Goal: Leave review/rating: Leave review/rating

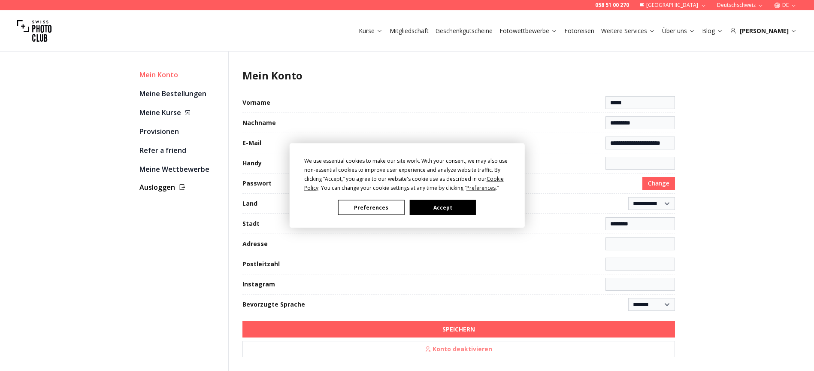
select select "******"
click at [449, 210] on button "Accept" at bounding box center [442, 207] width 66 height 15
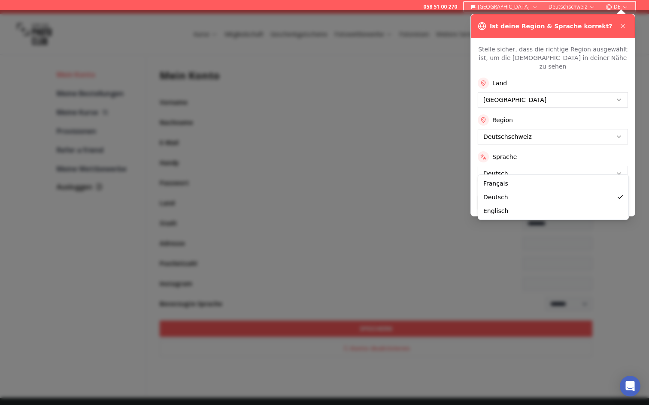
click at [572, 167] on html "**********" at bounding box center [324, 314] width 649 height 628
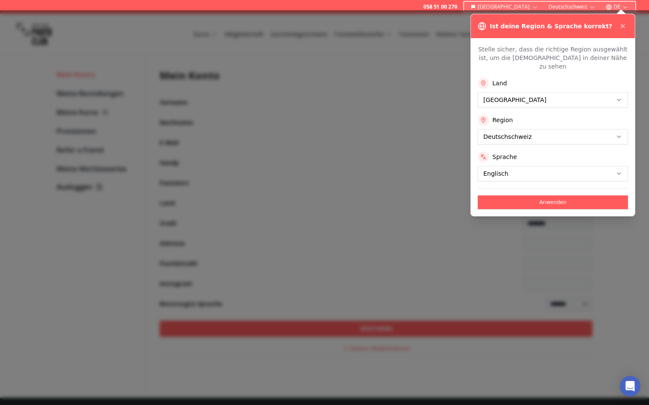
click at [551, 130] on html "**********" at bounding box center [324, 314] width 649 height 628
click at [563, 196] on button "Anwenden" at bounding box center [553, 203] width 150 height 14
select select
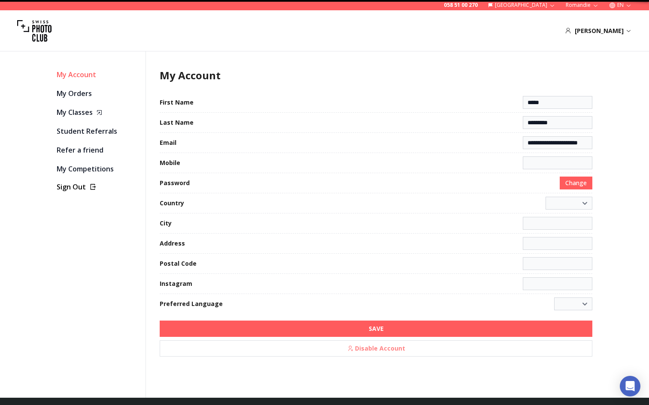
select select "**********"
type input "********"
select select "******"
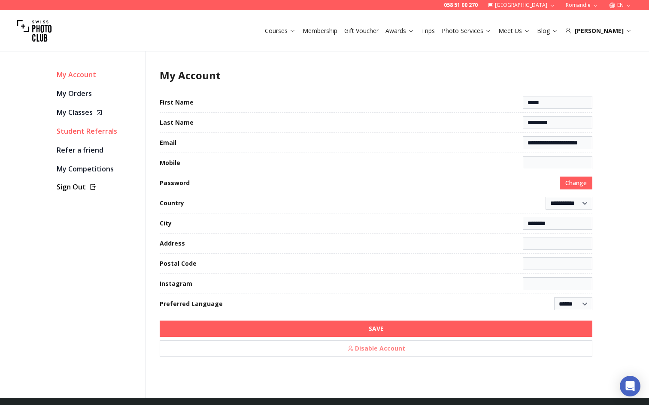
click at [85, 130] on link "Student Referrals" at bounding box center [98, 131] width 82 height 12
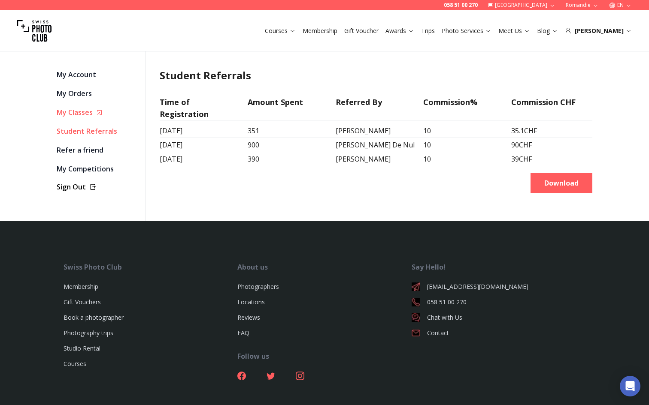
click at [79, 112] on link "My Classes" at bounding box center [98, 112] width 82 height 12
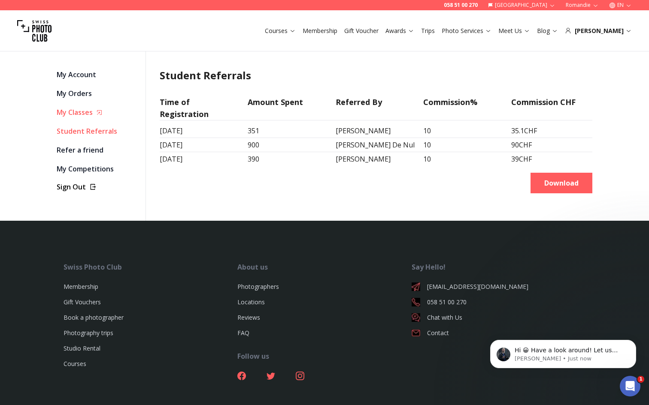
click at [76, 115] on link "My Classes" at bounding box center [98, 112] width 82 height 12
click at [82, 169] on link "My Competitions" at bounding box center [98, 169] width 82 height 12
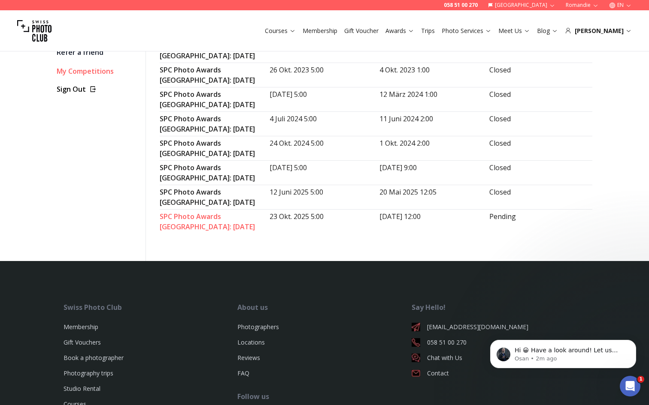
scroll to position [97, 0]
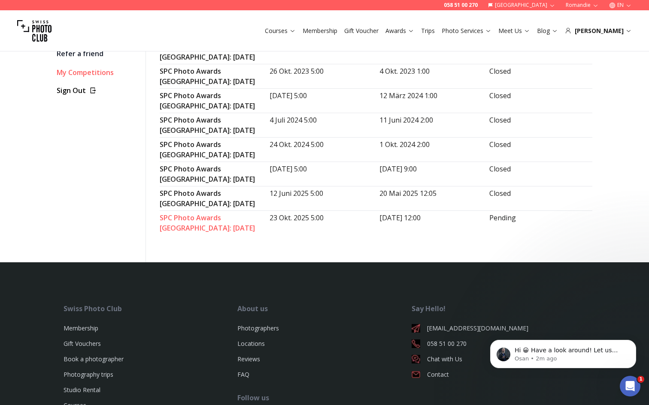
click at [191, 219] on link "SPC Photo Awards [GEOGRAPHIC_DATA]: [DATE]" at bounding box center [207, 223] width 95 height 20
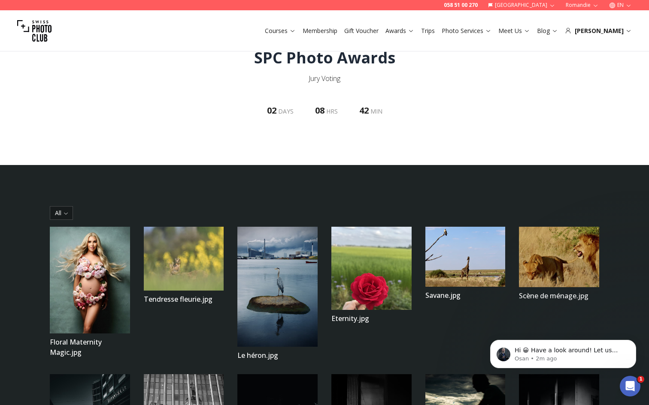
scroll to position [33, 0]
click at [635, 343] on icon "Dismiss notification" at bounding box center [633, 342] width 5 height 5
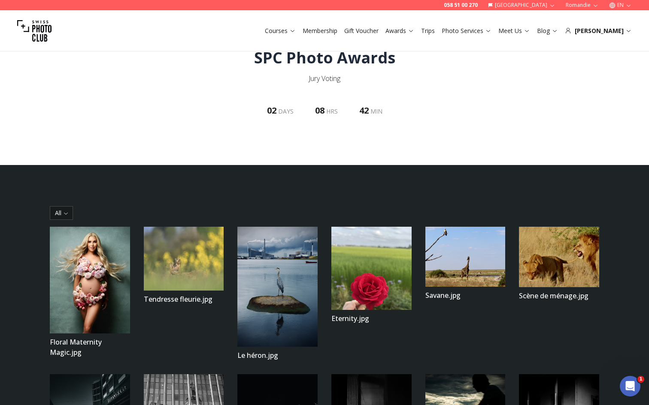
click at [104, 282] on img at bounding box center [90, 280] width 80 height 107
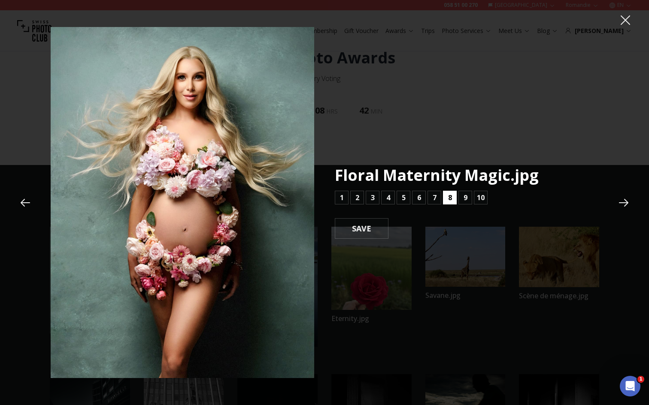
click at [453, 200] on button "8" at bounding box center [450, 198] width 14 height 14
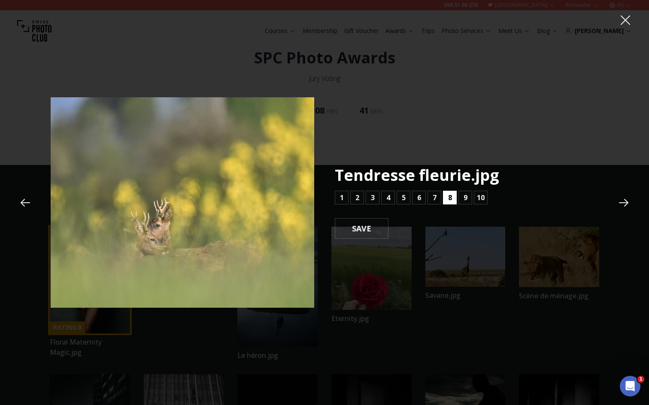
click at [451, 200] on b "8" at bounding box center [450, 198] width 4 height 10
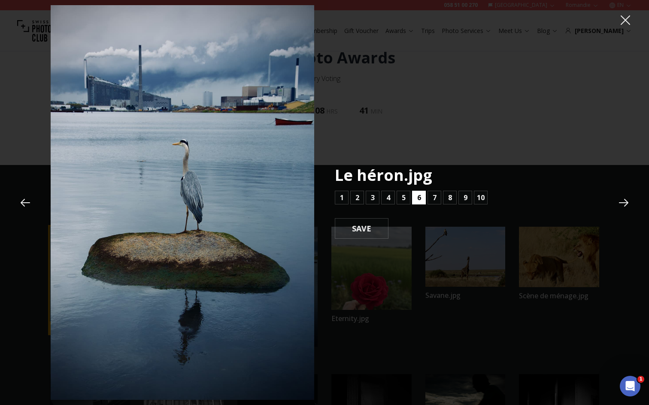
click at [418, 201] on b "6" at bounding box center [419, 198] width 4 height 10
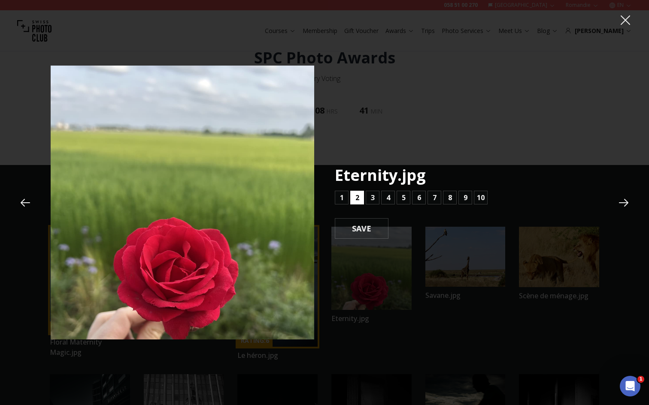
click at [361, 197] on button "2" at bounding box center [357, 198] width 14 height 14
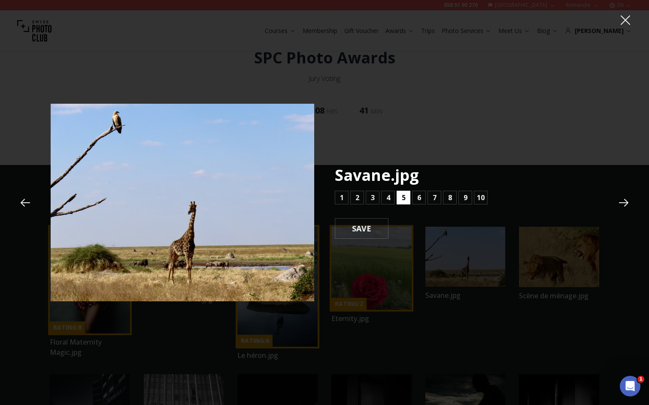
click at [406, 198] on button "5" at bounding box center [403, 198] width 14 height 14
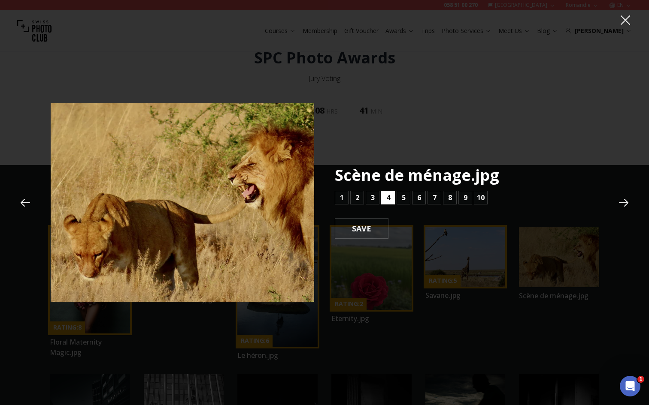
click at [389, 198] on b "4" at bounding box center [388, 198] width 4 height 10
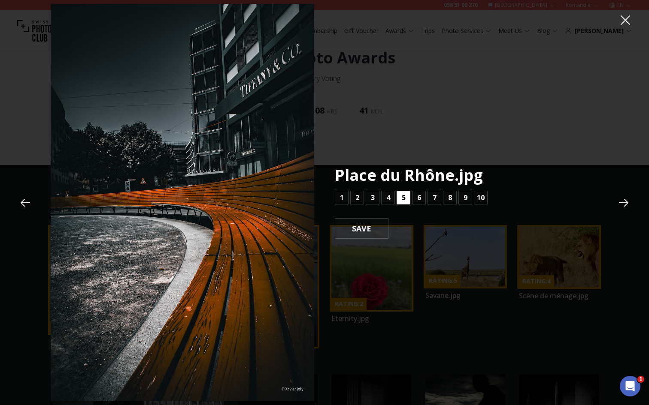
click at [408, 200] on button "5" at bounding box center [403, 198] width 14 height 14
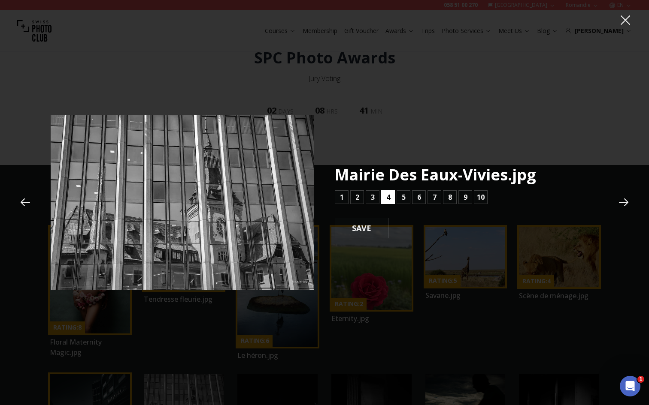
click at [387, 199] on b "4" at bounding box center [388, 197] width 4 height 10
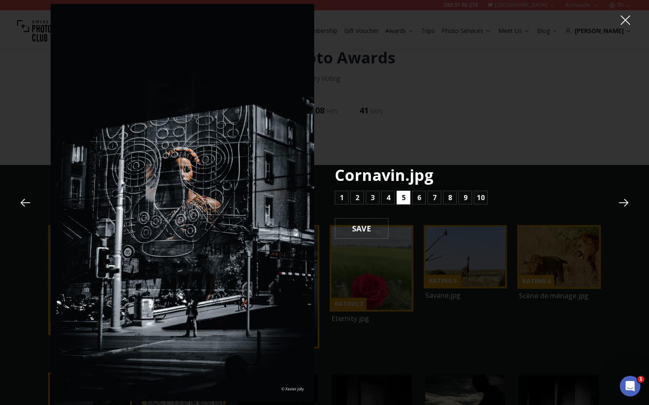
click at [405, 199] on b "5" at bounding box center [404, 198] width 4 height 10
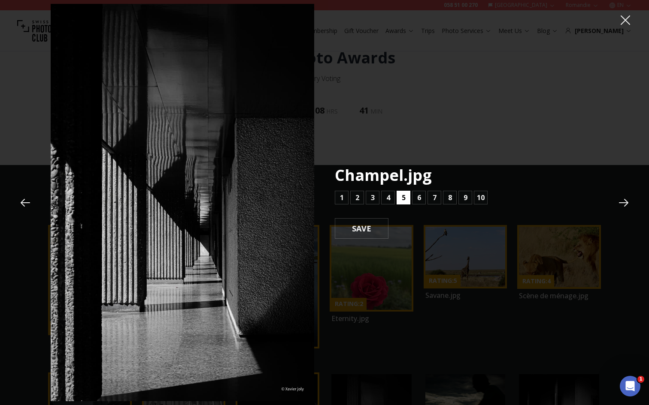
click at [404, 200] on b "5" at bounding box center [404, 198] width 4 height 10
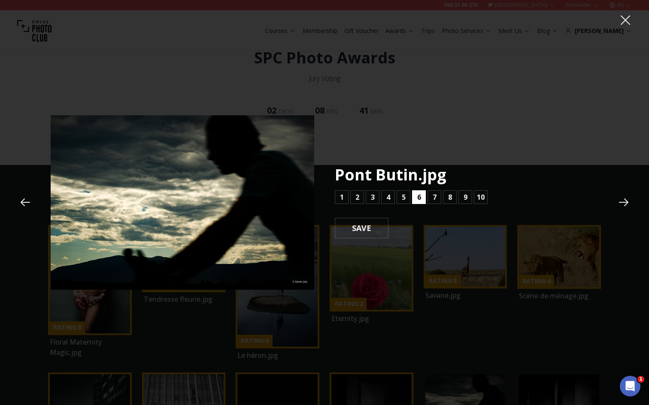
click at [418, 201] on b "6" at bounding box center [419, 197] width 4 height 10
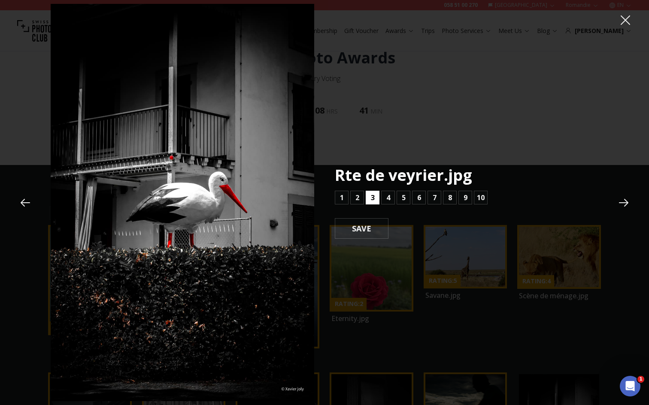
click at [374, 203] on b "3" at bounding box center [373, 198] width 4 height 10
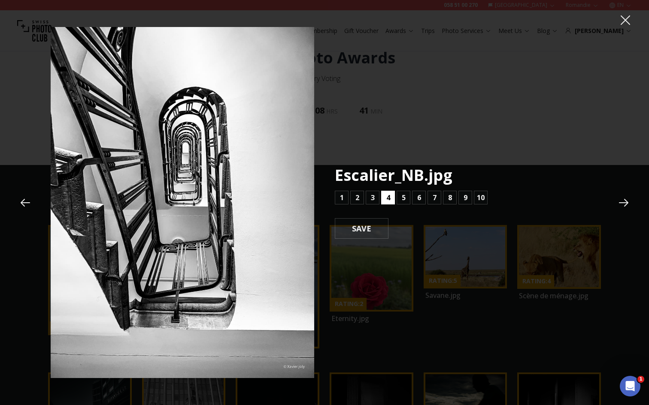
click at [387, 199] on b "4" at bounding box center [388, 198] width 4 height 10
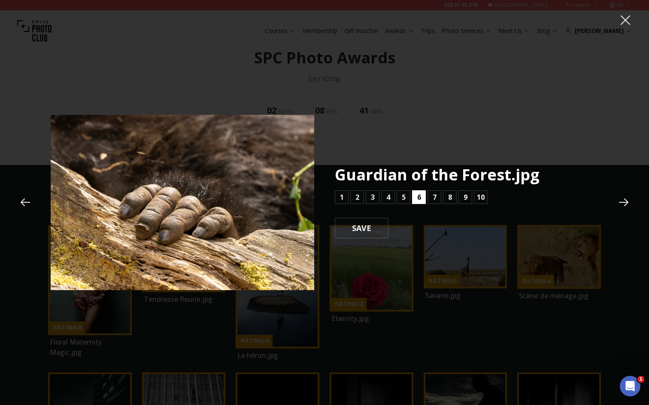
click at [413, 200] on button "6" at bounding box center [419, 198] width 14 height 14
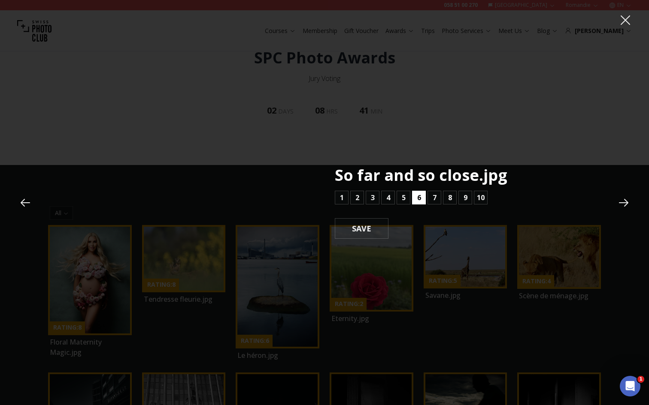
click at [413, 200] on button "6" at bounding box center [419, 198] width 14 height 14
click at [402, 199] on b "5" at bounding box center [404, 198] width 4 height 10
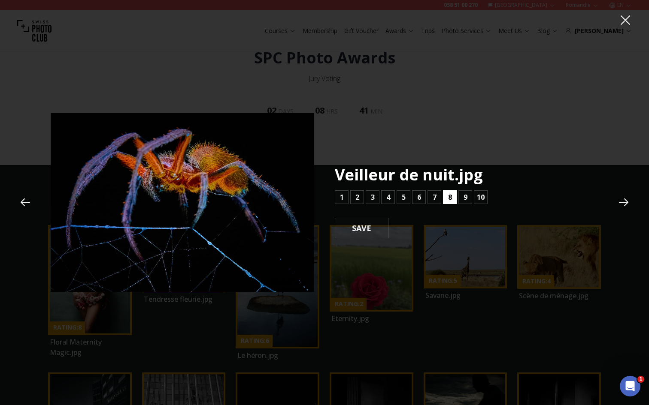
click at [448, 195] on b "8" at bounding box center [450, 197] width 4 height 10
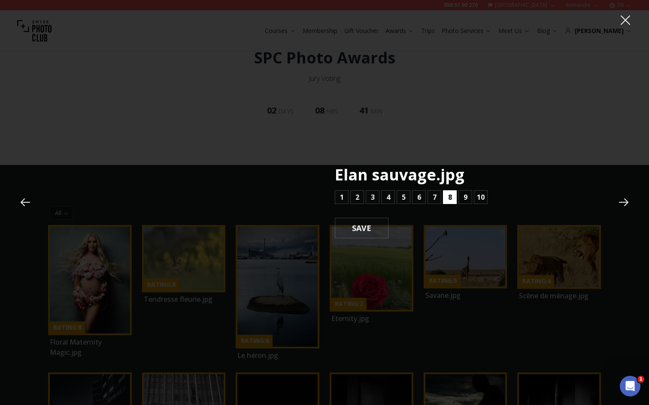
click at [450, 197] on b "8" at bounding box center [450, 197] width 4 height 10
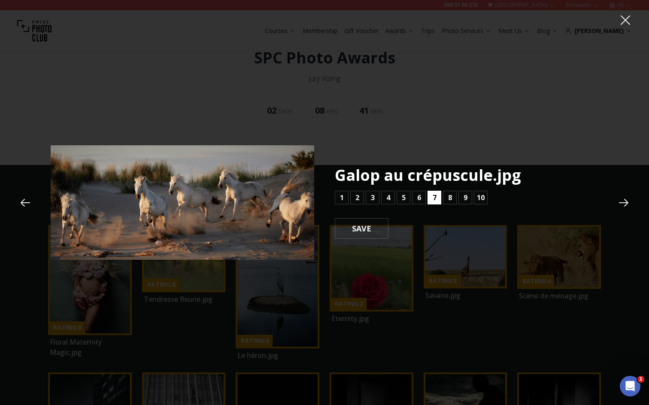
click at [434, 200] on b "7" at bounding box center [435, 198] width 4 height 10
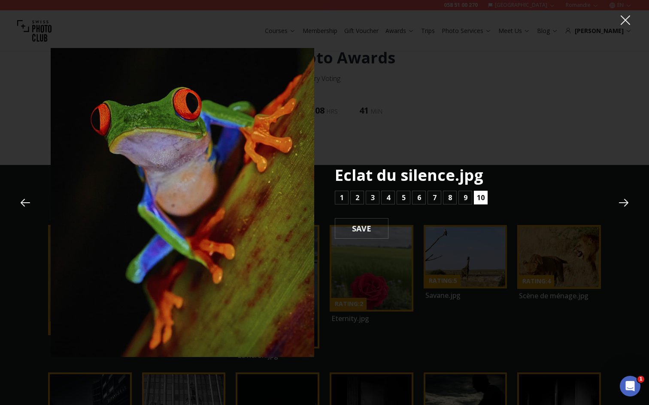
click at [478, 196] on b "10" at bounding box center [481, 198] width 8 height 10
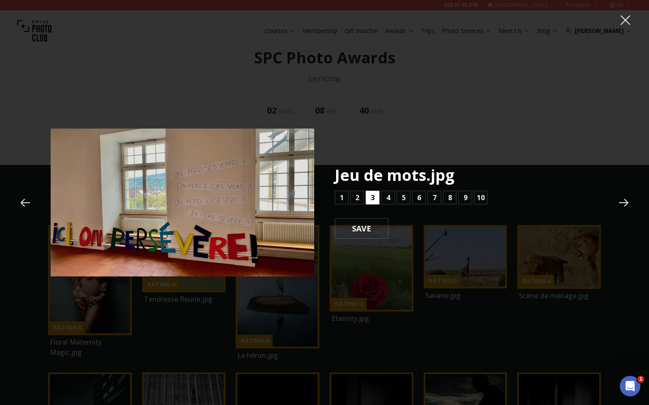
click at [374, 194] on b "3" at bounding box center [373, 198] width 4 height 10
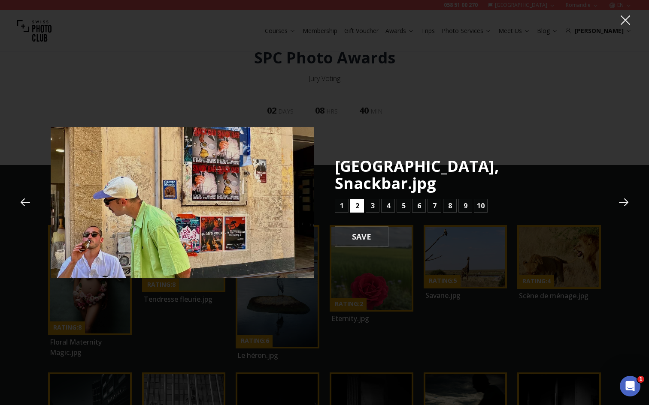
click at [360, 199] on button "2" at bounding box center [357, 206] width 14 height 14
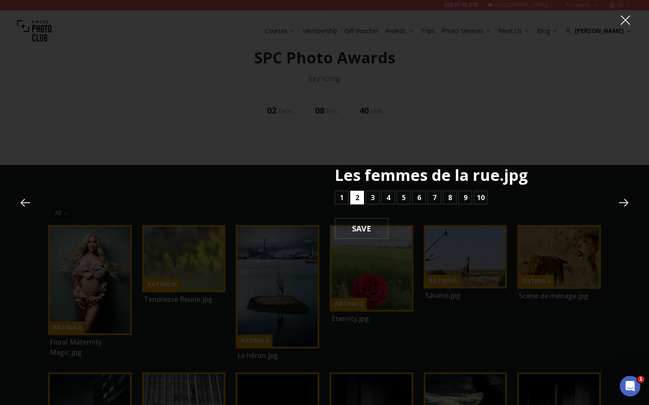
click at [359, 196] on button "2" at bounding box center [357, 198] width 14 height 14
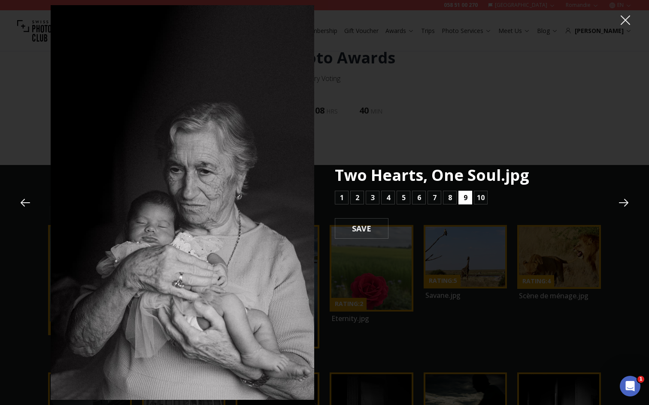
click at [463, 197] on button "9" at bounding box center [465, 198] width 14 height 14
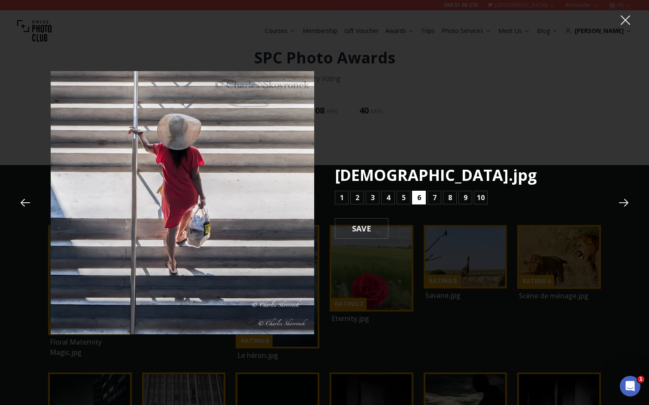
click at [417, 196] on b "6" at bounding box center [419, 198] width 4 height 10
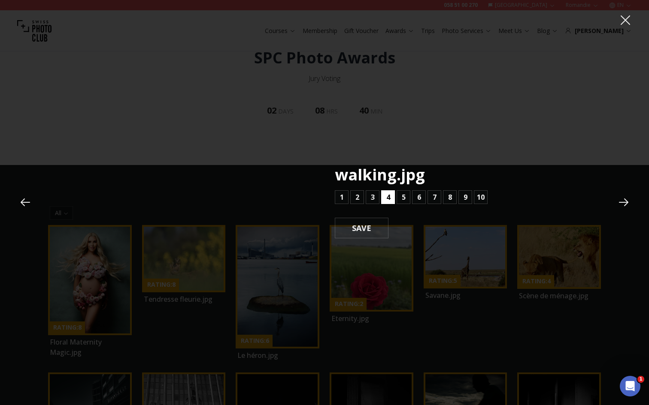
click at [387, 196] on b "4" at bounding box center [388, 197] width 4 height 10
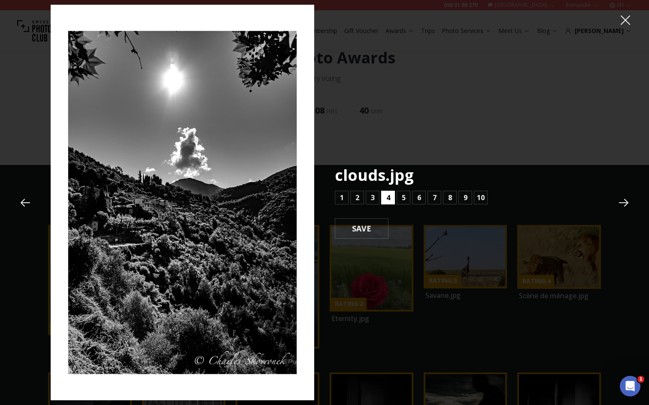
click at [385, 198] on button "4" at bounding box center [388, 198] width 14 height 14
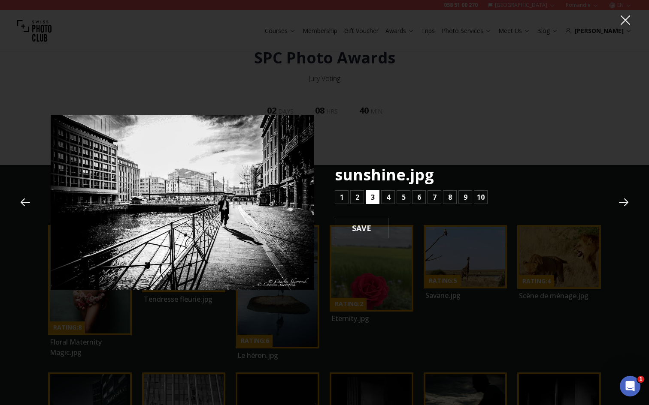
click at [375, 198] on button "3" at bounding box center [373, 198] width 14 height 14
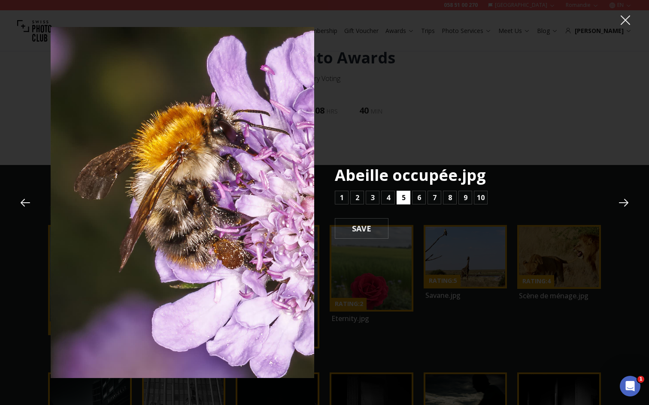
click at [401, 198] on button "5" at bounding box center [403, 198] width 14 height 14
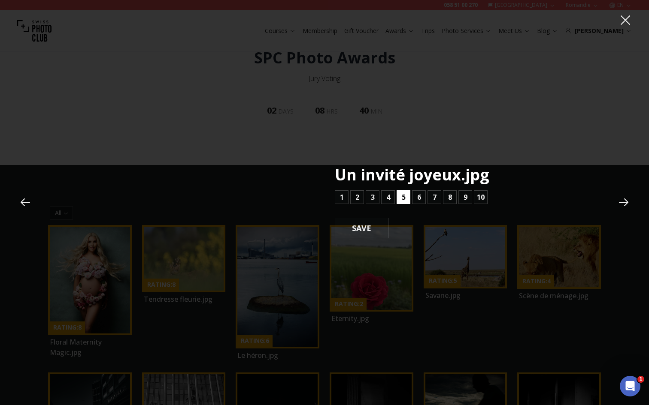
click at [401, 198] on button "5" at bounding box center [403, 198] width 14 height 14
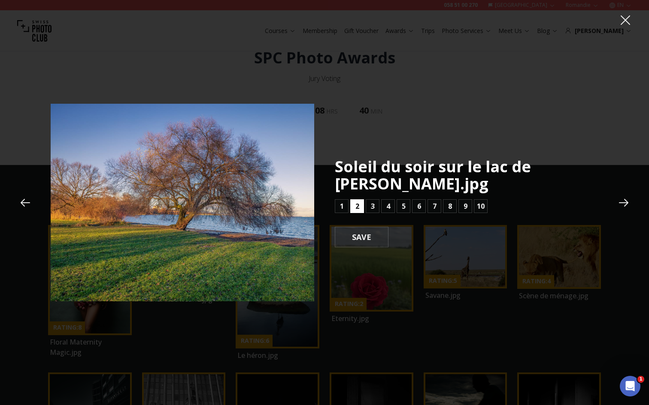
click at [359, 208] on b "2" at bounding box center [357, 206] width 4 height 10
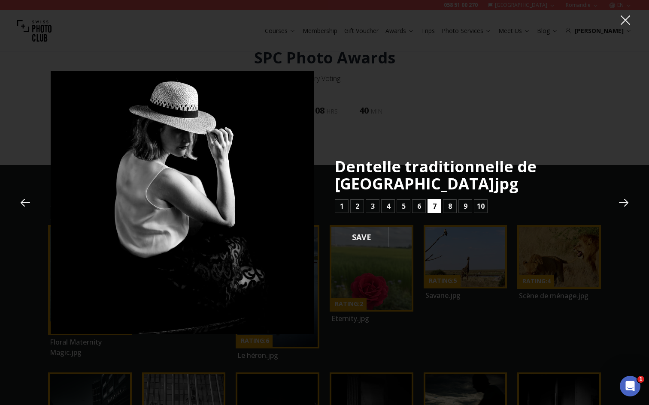
click at [435, 204] on b "7" at bounding box center [435, 206] width 4 height 10
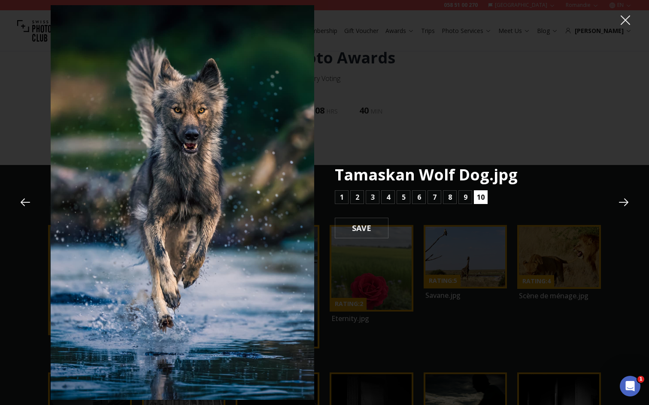
click at [481, 196] on b "10" at bounding box center [481, 197] width 8 height 10
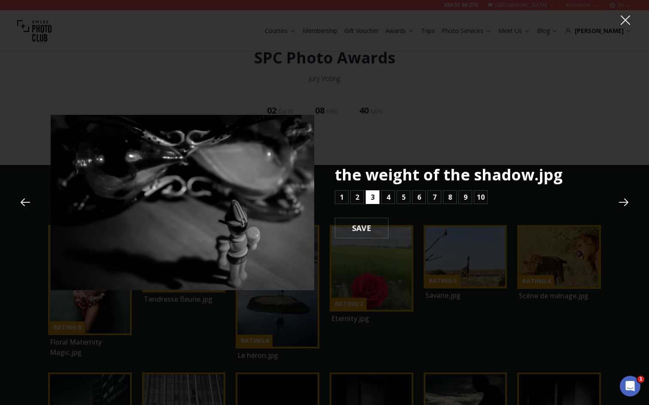
click at [371, 198] on b "3" at bounding box center [373, 197] width 4 height 10
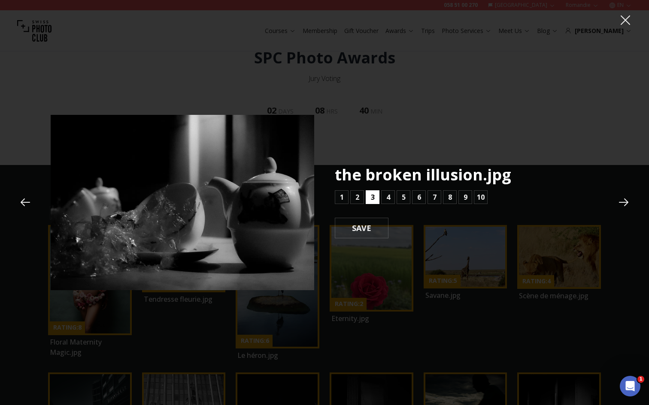
click at [371, 198] on b "3" at bounding box center [373, 197] width 4 height 10
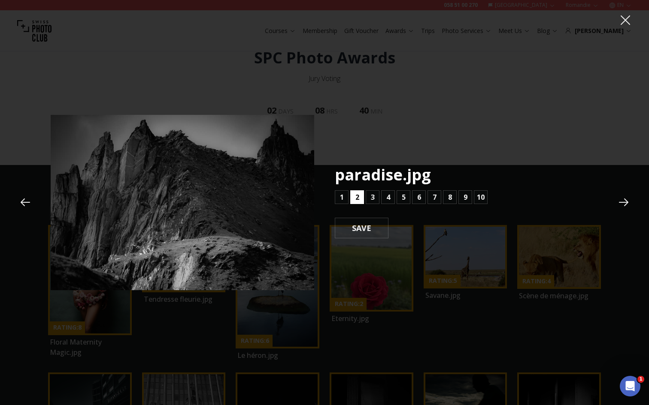
click at [357, 198] on b "2" at bounding box center [357, 197] width 4 height 10
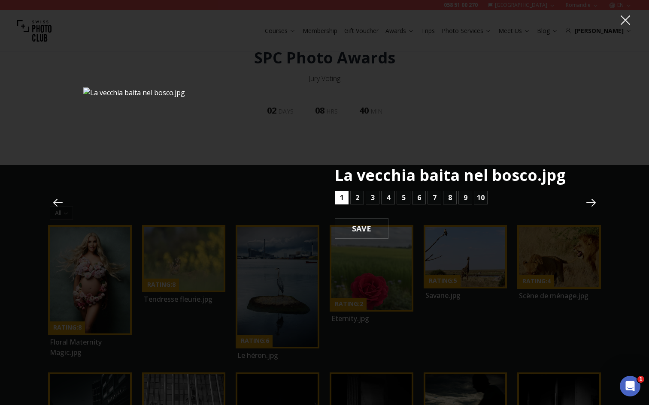
click at [346, 198] on button "1" at bounding box center [342, 198] width 14 height 14
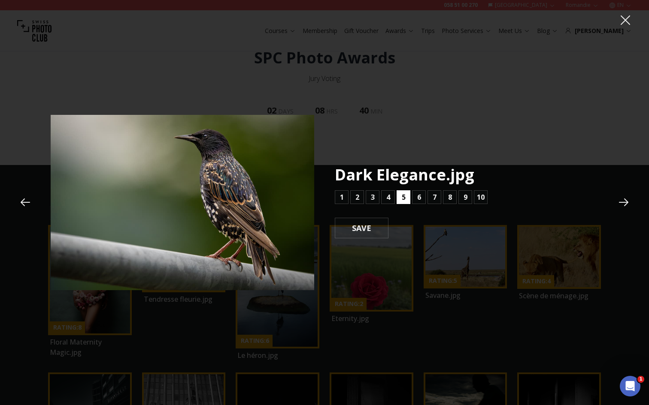
click at [406, 198] on button "5" at bounding box center [403, 198] width 14 height 14
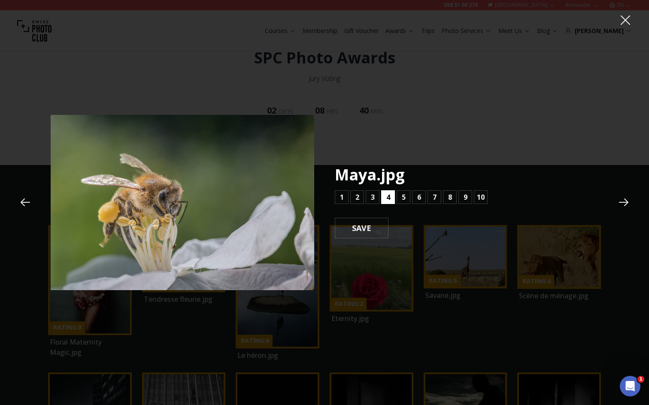
click at [390, 197] on button "4" at bounding box center [388, 198] width 14 height 14
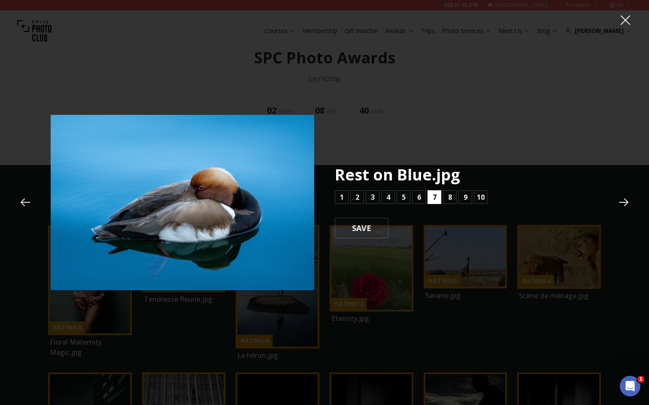
click at [436, 199] on b "7" at bounding box center [435, 197] width 4 height 10
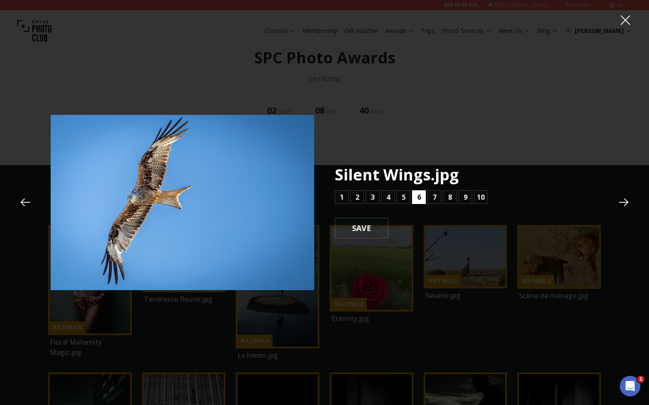
click at [420, 198] on b "6" at bounding box center [419, 197] width 4 height 10
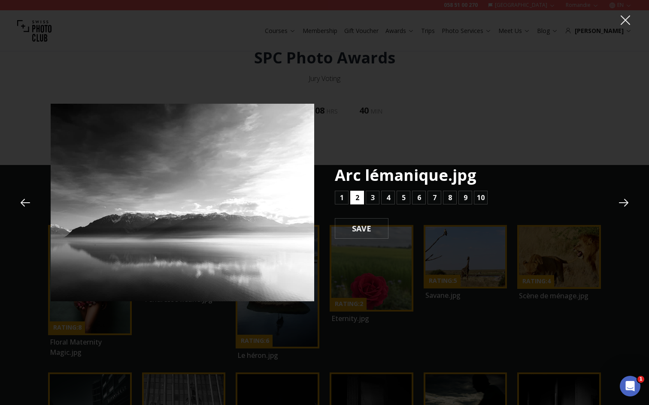
click at [352, 199] on button "2" at bounding box center [357, 198] width 14 height 14
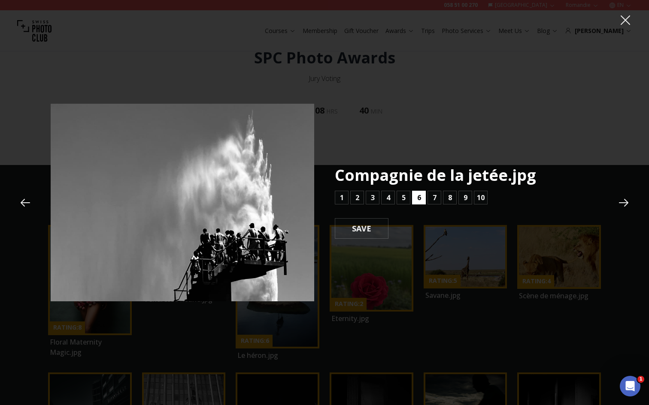
click at [420, 199] on b "6" at bounding box center [419, 198] width 4 height 10
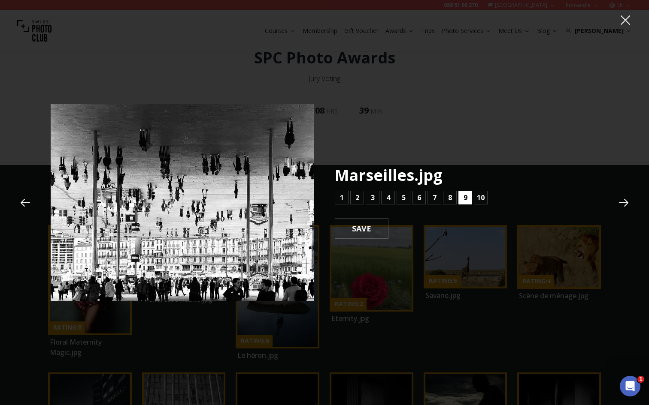
click at [466, 199] on b "9" at bounding box center [465, 198] width 4 height 10
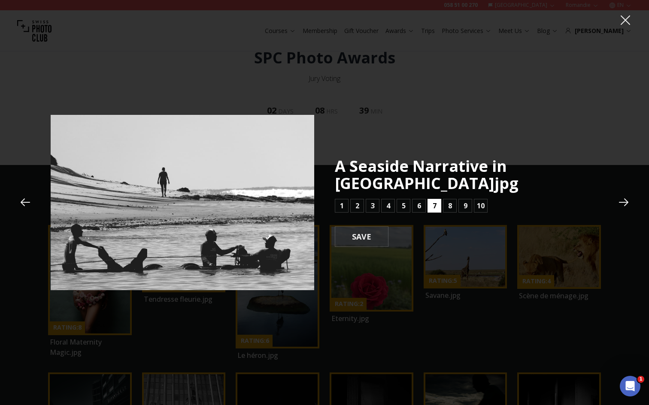
click at [434, 201] on b "7" at bounding box center [435, 206] width 4 height 10
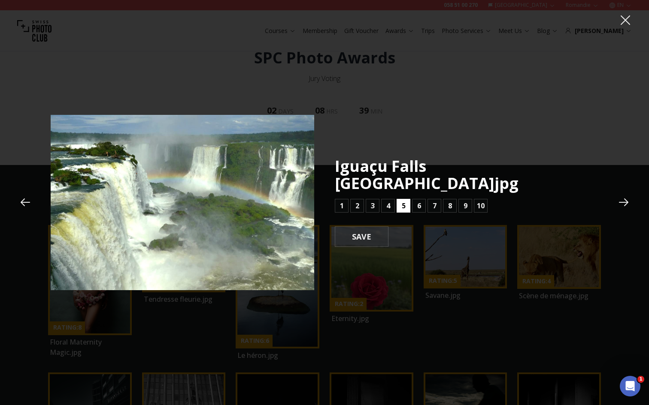
click at [409, 199] on button "5" at bounding box center [403, 206] width 14 height 14
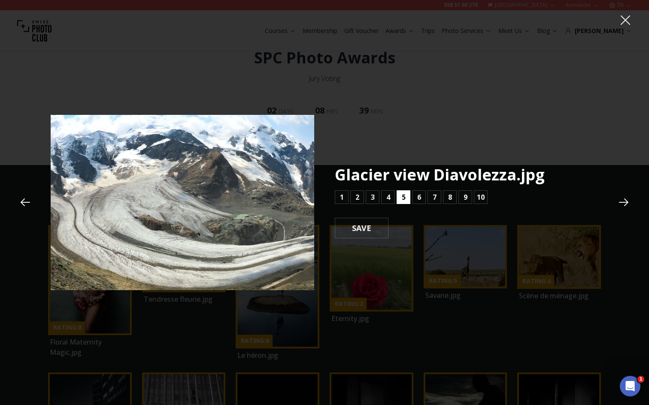
click at [409, 197] on button "5" at bounding box center [403, 198] width 14 height 14
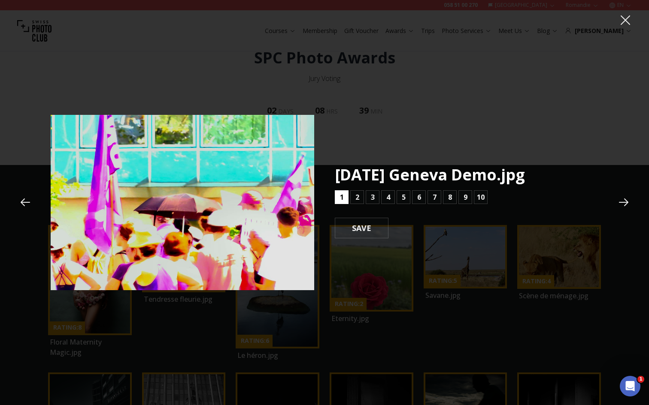
click at [342, 201] on b "1" at bounding box center [342, 197] width 4 height 10
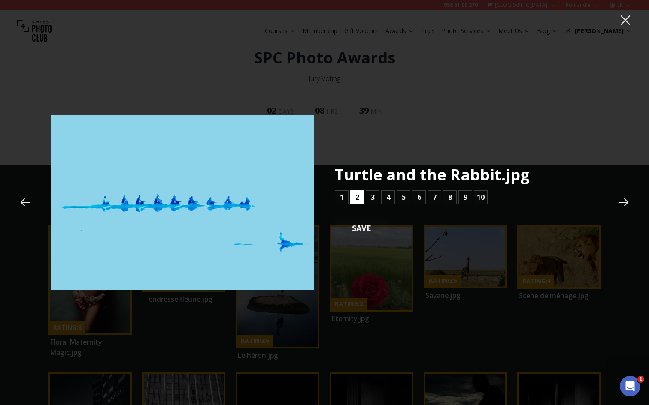
click at [355, 202] on b "2" at bounding box center [357, 197] width 4 height 10
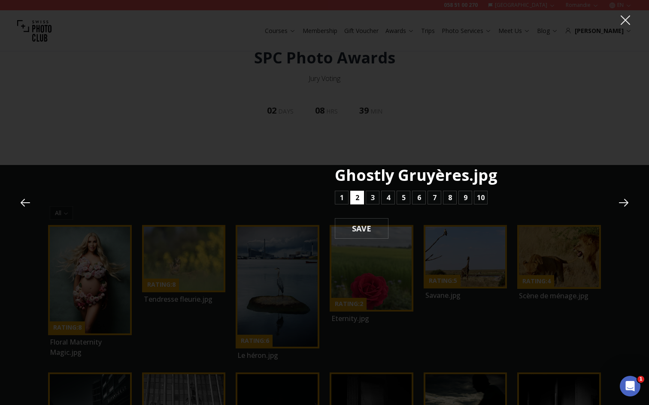
click at [356, 199] on b "2" at bounding box center [357, 198] width 4 height 10
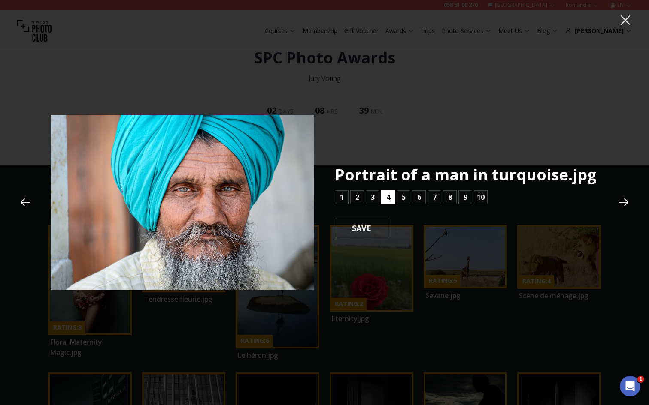
click at [389, 197] on b "4" at bounding box center [388, 197] width 4 height 10
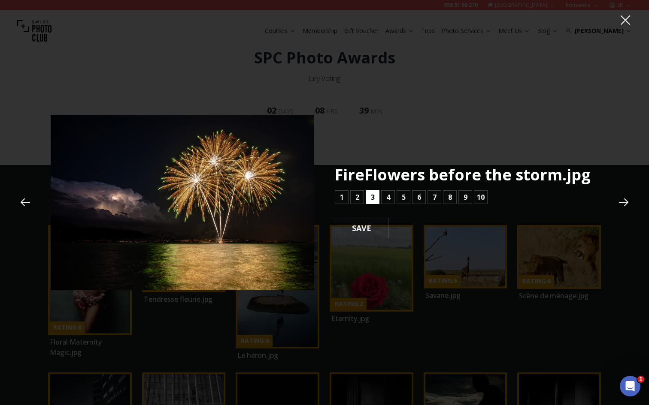
click at [372, 197] on b "3" at bounding box center [373, 197] width 4 height 10
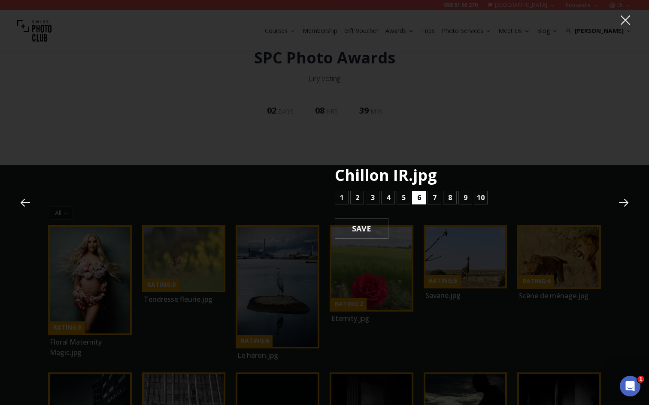
click at [422, 197] on button "6" at bounding box center [419, 198] width 14 height 14
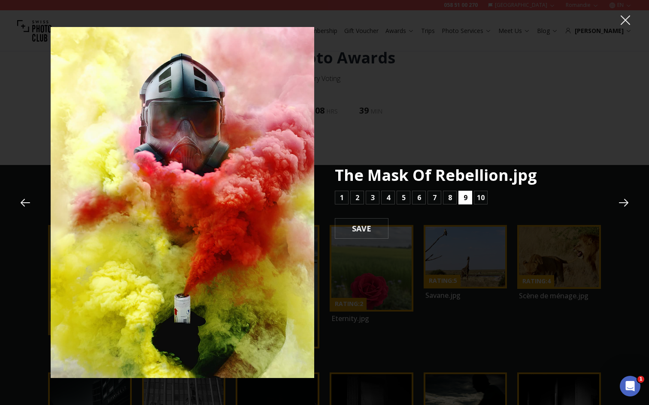
click at [467, 200] on button "9" at bounding box center [465, 198] width 14 height 14
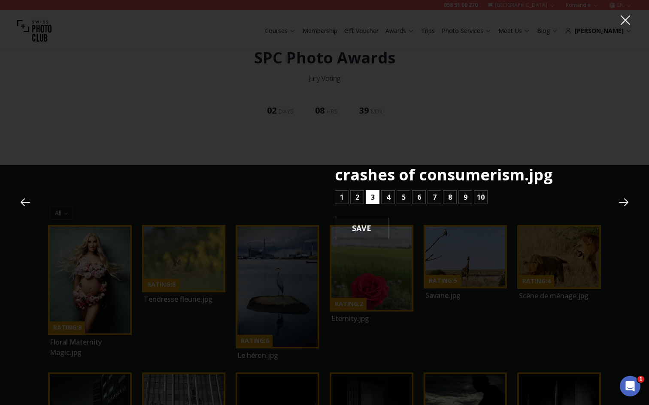
click at [377, 197] on button "3" at bounding box center [373, 198] width 14 height 14
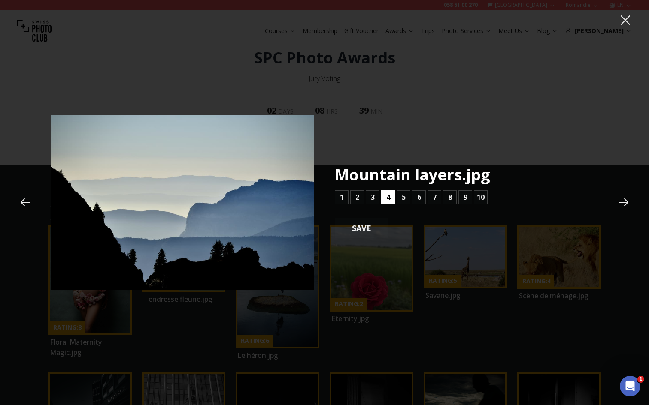
click at [384, 198] on button "4" at bounding box center [388, 198] width 14 height 14
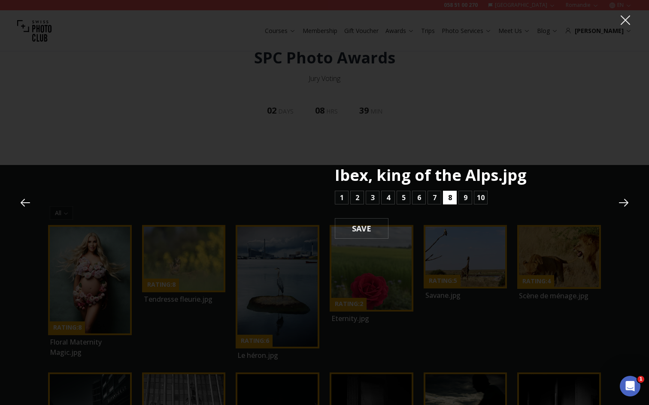
click at [449, 199] on b "8" at bounding box center [450, 198] width 4 height 10
click at [389, 196] on b "4" at bounding box center [388, 197] width 4 height 10
click at [354, 196] on button "2" at bounding box center [357, 198] width 14 height 14
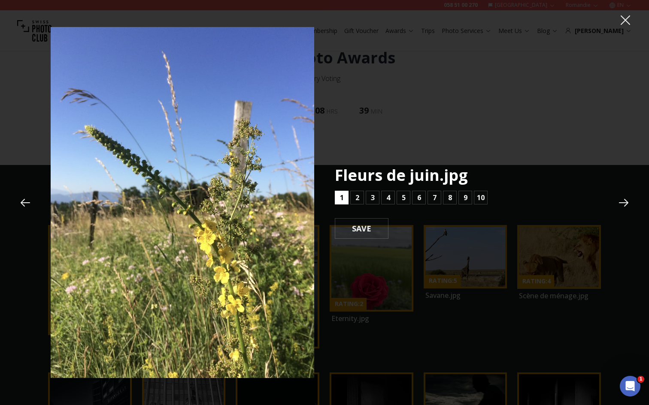
click at [345, 196] on button "1" at bounding box center [342, 198] width 14 height 14
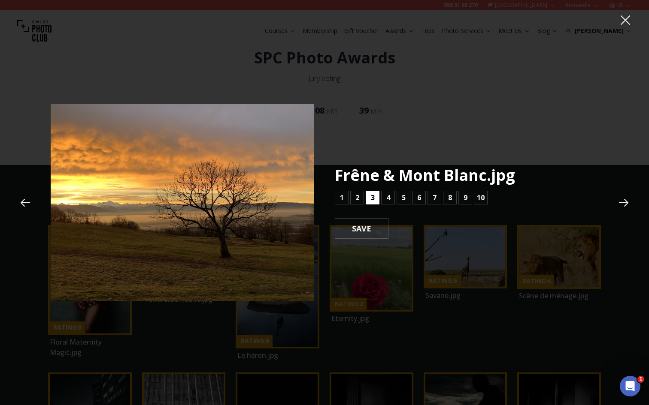
click at [376, 197] on button "3" at bounding box center [373, 198] width 14 height 14
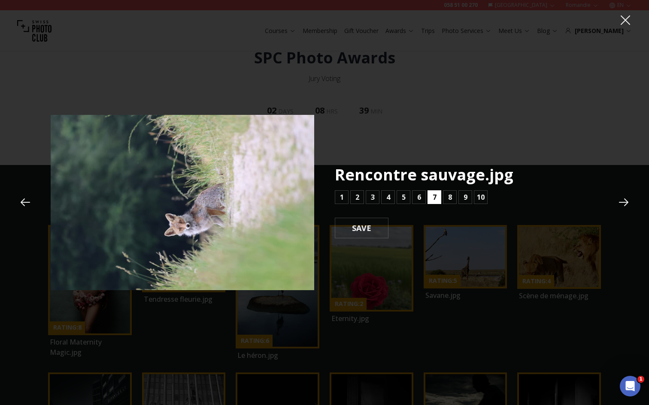
click at [433, 201] on b "7" at bounding box center [435, 197] width 4 height 10
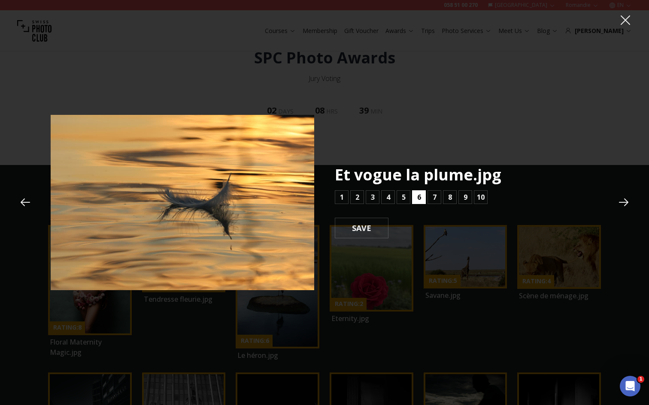
click at [418, 198] on b "6" at bounding box center [419, 197] width 4 height 10
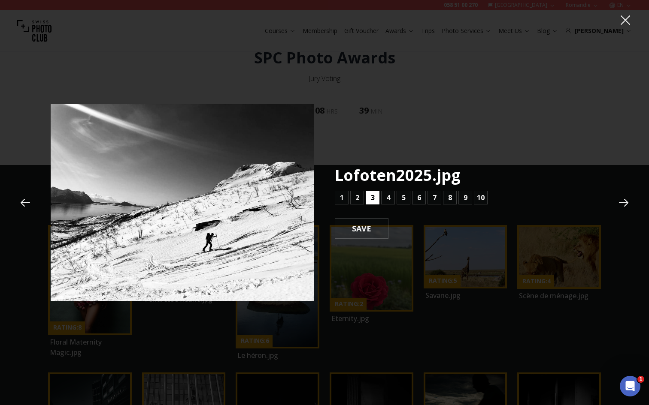
click at [373, 197] on b "3" at bounding box center [373, 198] width 4 height 10
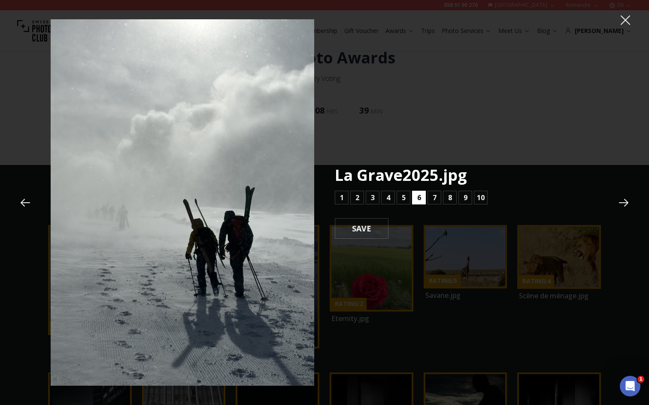
click at [417, 195] on b "6" at bounding box center [419, 198] width 4 height 10
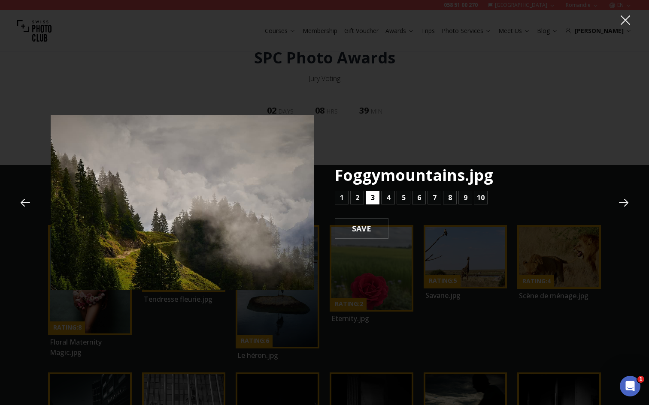
click at [369, 198] on button "3" at bounding box center [373, 198] width 14 height 14
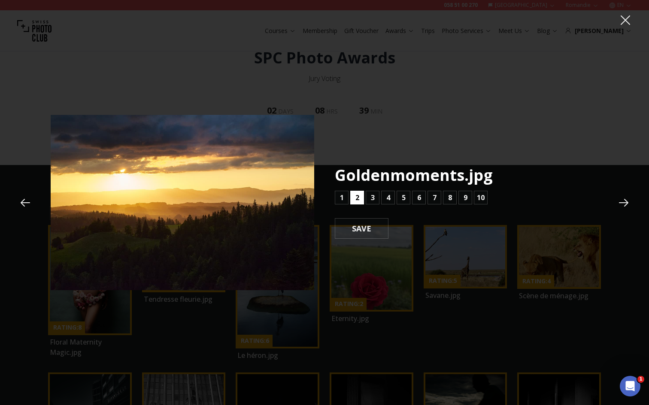
click at [357, 197] on b "2" at bounding box center [357, 198] width 4 height 10
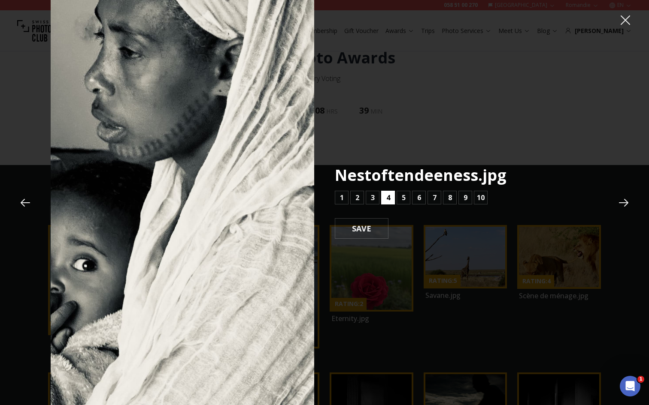
click at [387, 197] on b "4" at bounding box center [388, 198] width 4 height 10
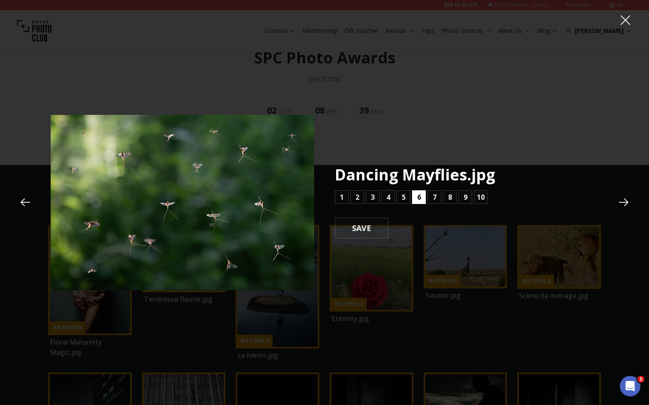
click at [418, 200] on b "6" at bounding box center [419, 197] width 4 height 10
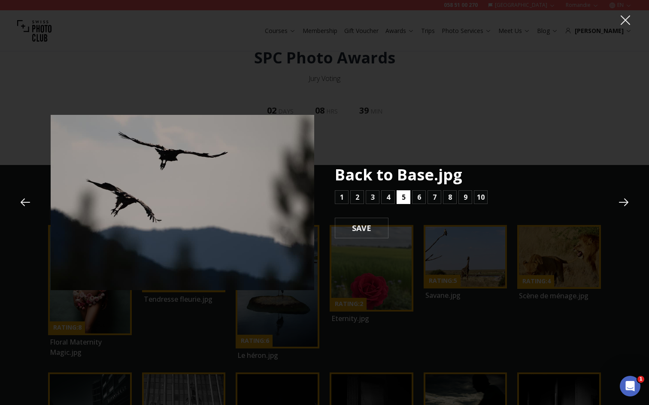
click at [405, 196] on b "5" at bounding box center [404, 197] width 4 height 10
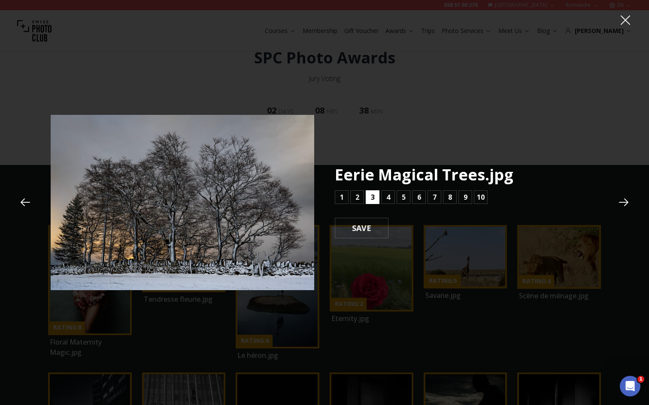
click at [371, 197] on b "3" at bounding box center [373, 197] width 4 height 10
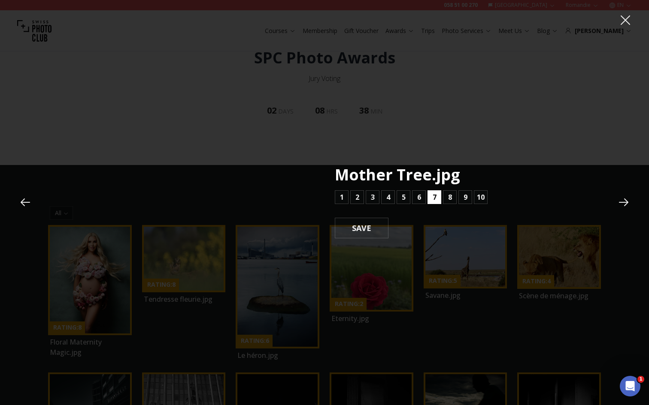
click at [431, 196] on button "7" at bounding box center [434, 198] width 14 height 14
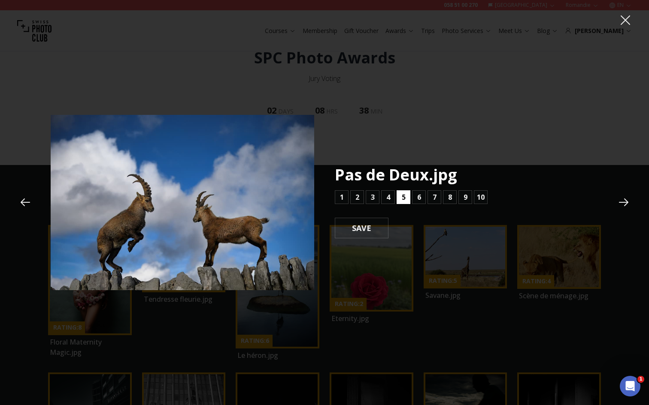
click at [402, 196] on b "5" at bounding box center [404, 197] width 4 height 10
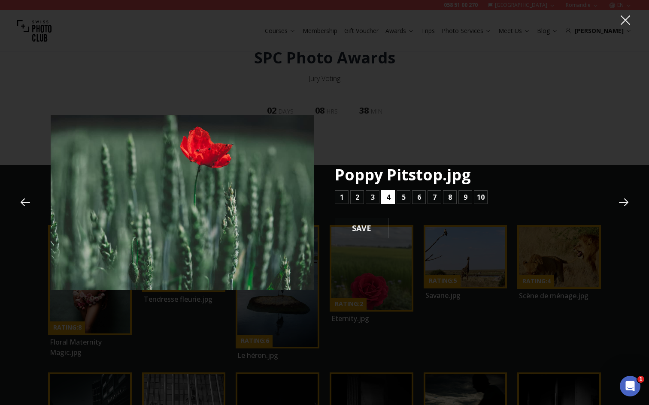
click at [384, 198] on button "4" at bounding box center [388, 198] width 14 height 14
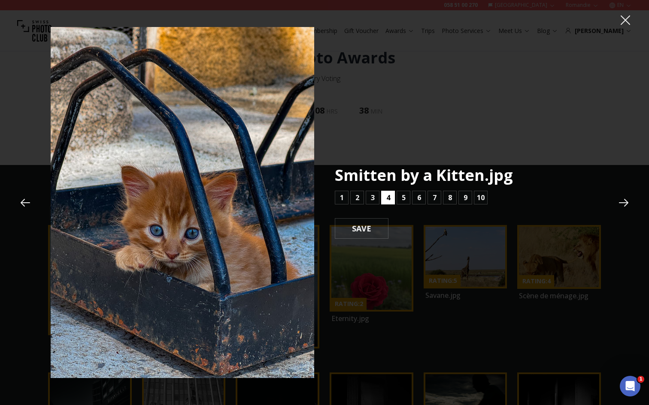
click at [384, 198] on button "4" at bounding box center [388, 198] width 14 height 14
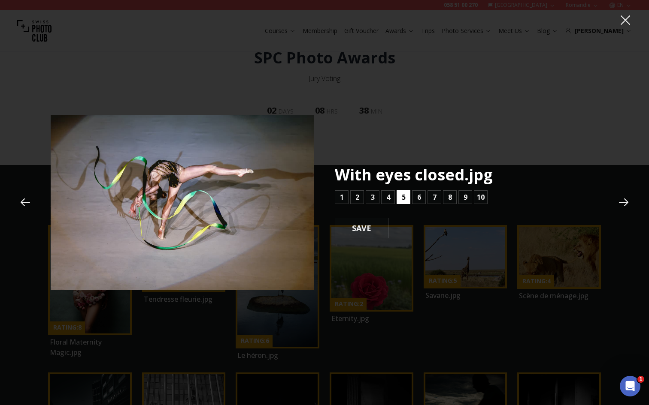
click at [403, 194] on b "5" at bounding box center [404, 197] width 4 height 10
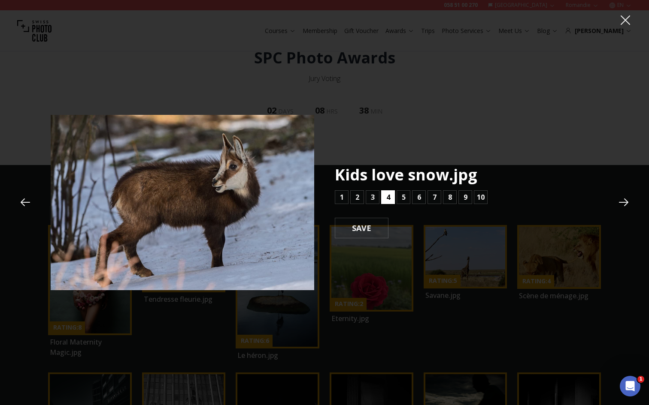
click at [393, 197] on button "4" at bounding box center [388, 198] width 14 height 14
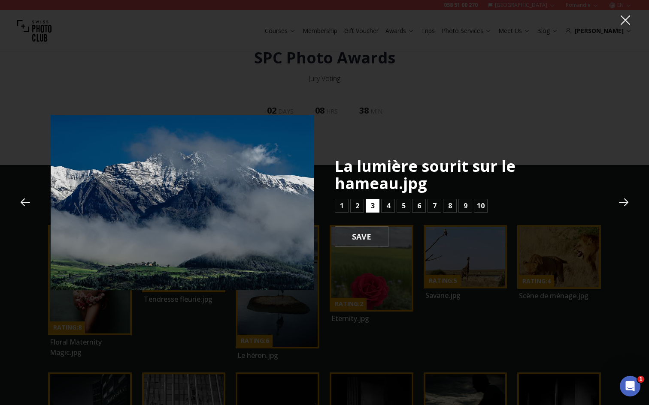
click at [372, 207] on b "3" at bounding box center [373, 206] width 4 height 10
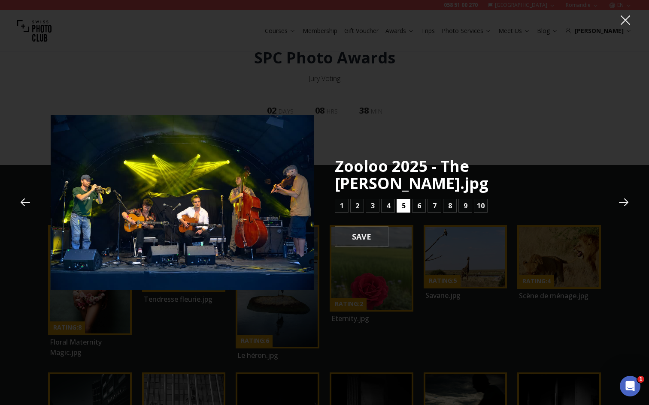
click at [407, 205] on button "5" at bounding box center [403, 206] width 14 height 14
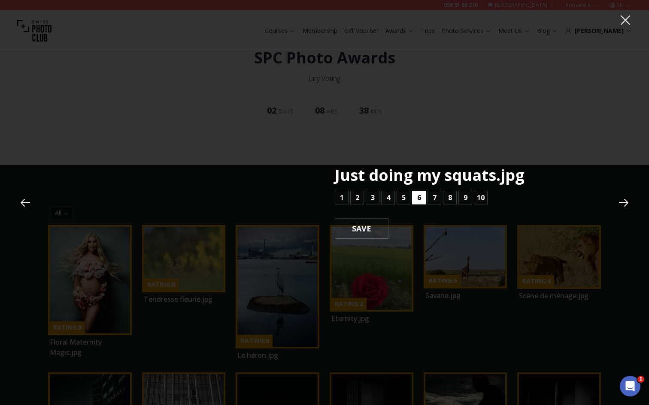
click at [424, 199] on button "6" at bounding box center [419, 198] width 14 height 14
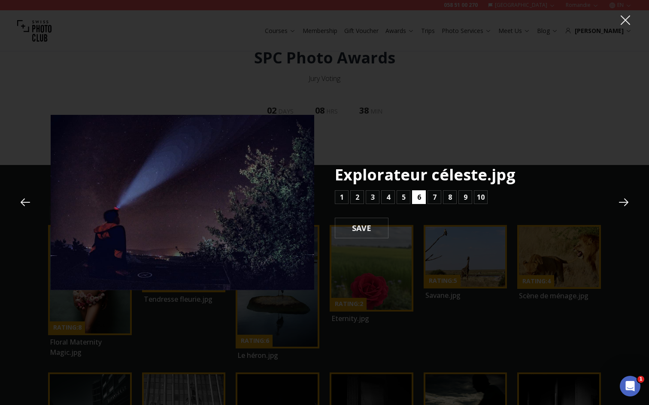
click at [424, 199] on button "6" at bounding box center [419, 198] width 14 height 14
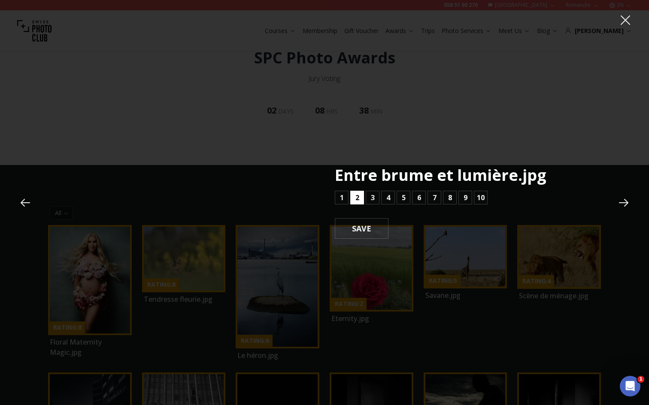
click at [357, 202] on b "2" at bounding box center [357, 198] width 4 height 10
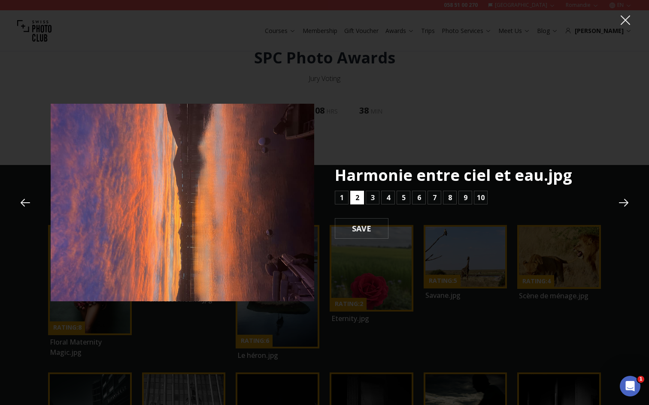
click at [357, 202] on b "2" at bounding box center [357, 198] width 4 height 10
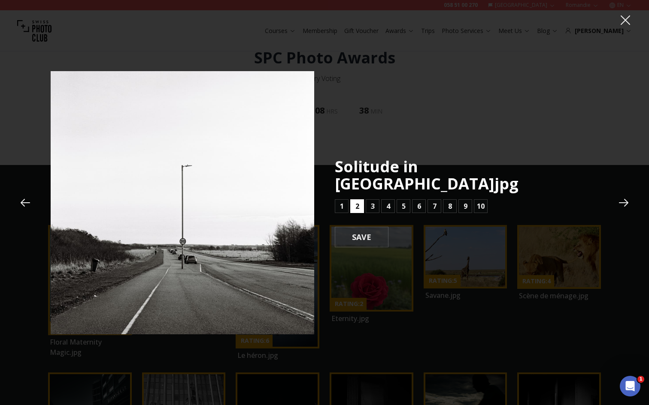
click at [357, 202] on b "2" at bounding box center [357, 206] width 4 height 10
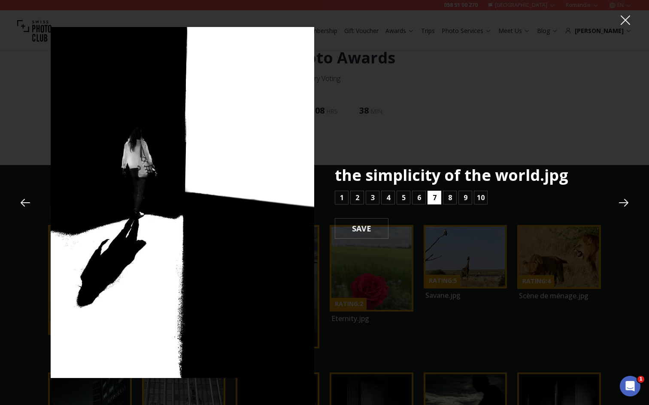
click at [431, 196] on button "7" at bounding box center [434, 198] width 14 height 14
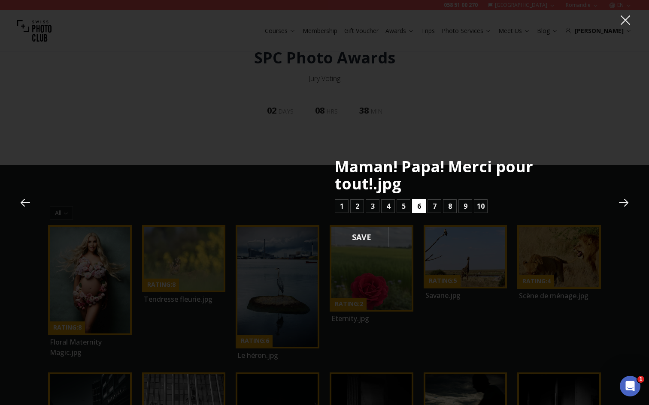
click at [413, 205] on button "6" at bounding box center [419, 207] width 14 height 14
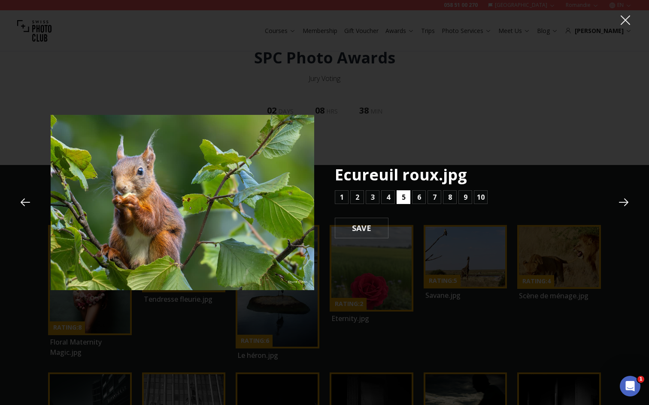
click at [403, 200] on b "5" at bounding box center [404, 197] width 4 height 10
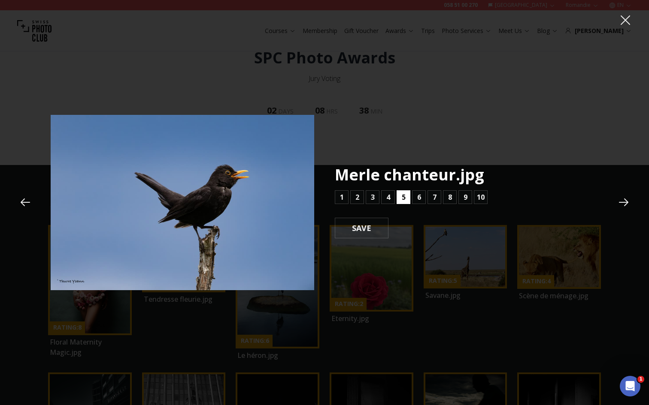
click at [403, 200] on b "5" at bounding box center [404, 197] width 4 height 10
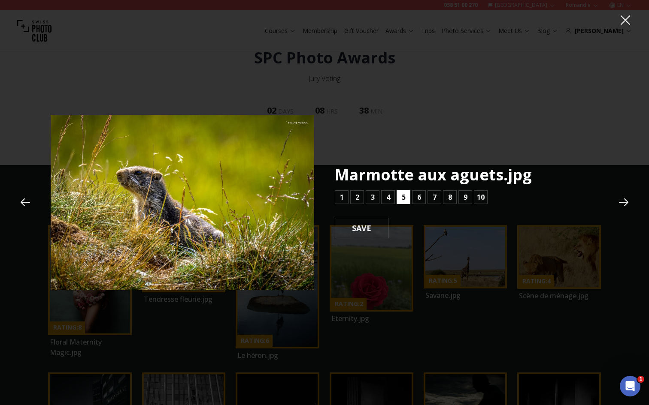
click at [403, 200] on b "5" at bounding box center [404, 197] width 4 height 10
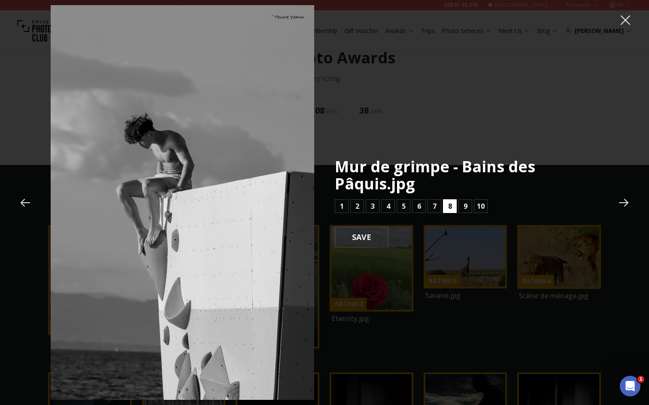
click at [453, 208] on button "8" at bounding box center [450, 207] width 14 height 14
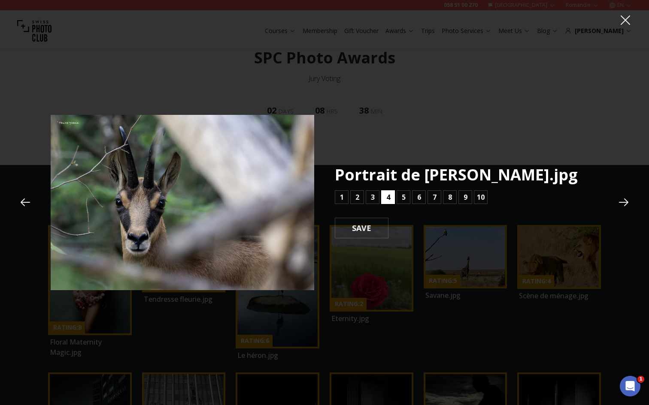
click at [384, 200] on button "4" at bounding box center [388, 198] width 14 height 14
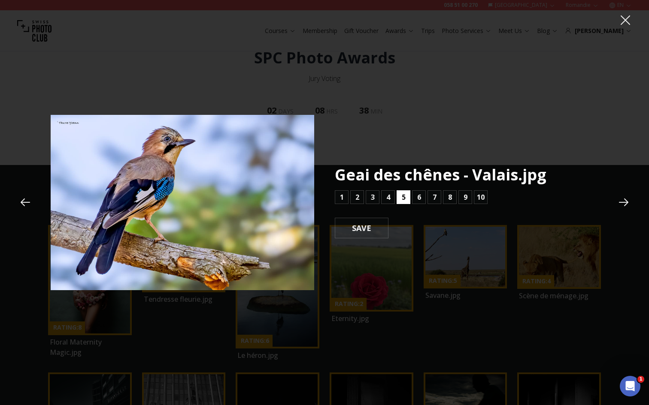
click at [397, 197] on button "5" at bounding box center [403, 198] width 14 height 14
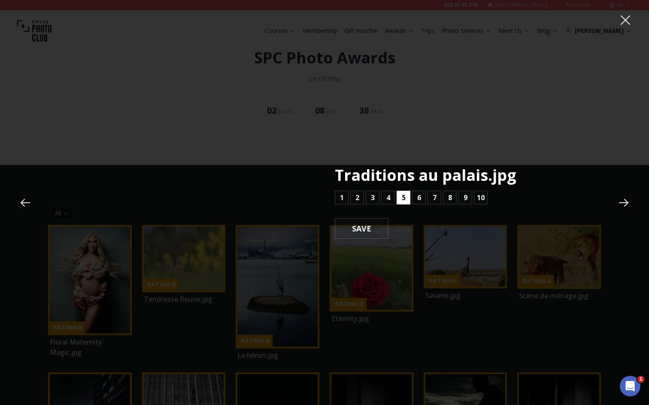
click at [403, 197] on b "5" at bounding box center [404, 198] width 4 height 10
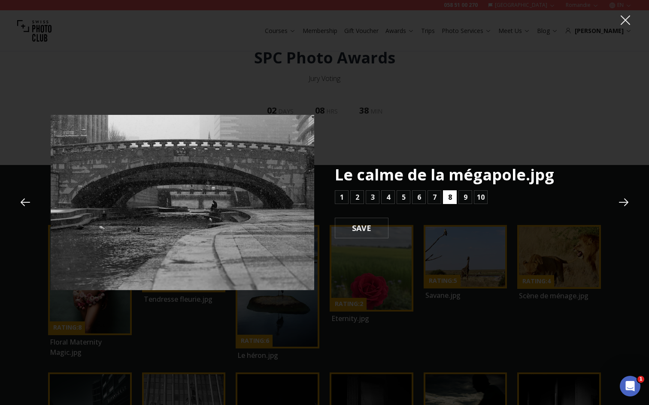
click at [449, 197] on b "8" at bounding box center [450, 197] width 4 height 10
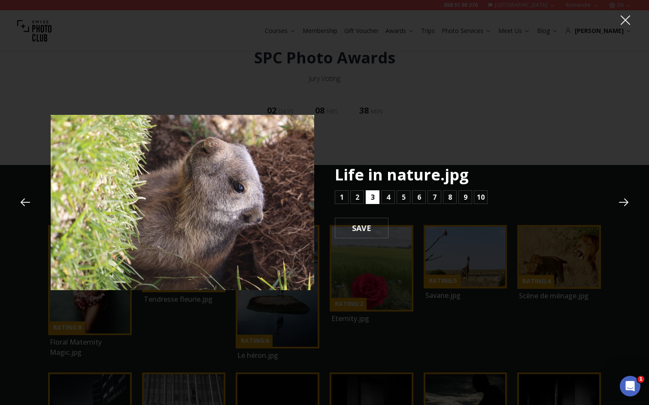
click at [367, 199] on button "3" at bounding box center [373, 198] width 14 height 14
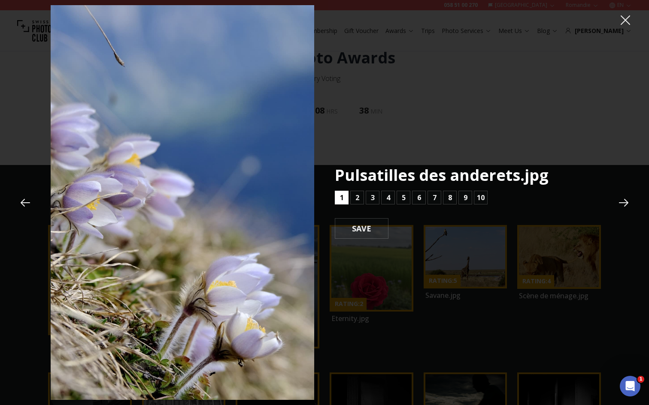
click at [343, 201] on b "1" at bounding box center [342, 198] width 4 height 10
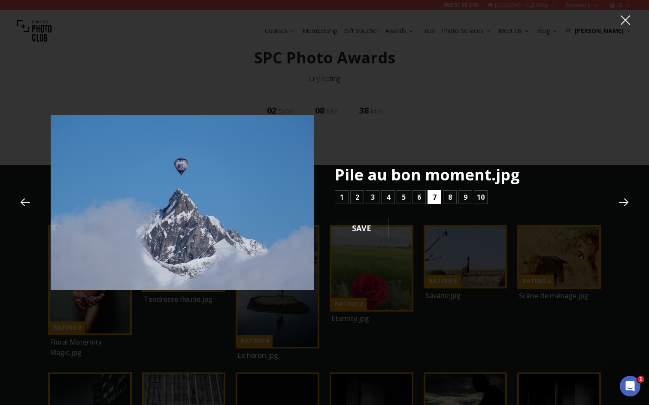
click at [436, 197] on b "7" at bounding box center [435, 197] width 4 height 10
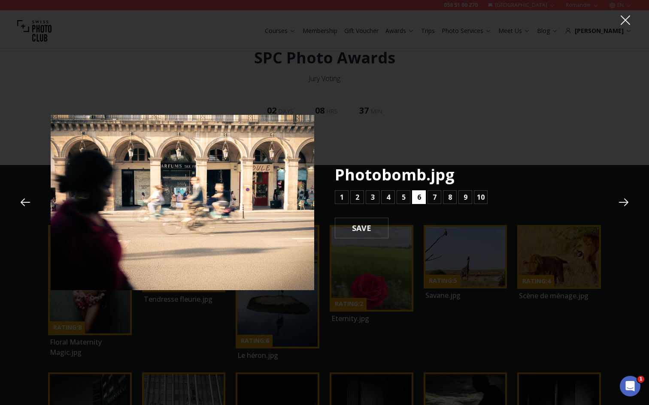
click at [418, 198] on b "6" at bounding box center [419, 197] width 4 height 10
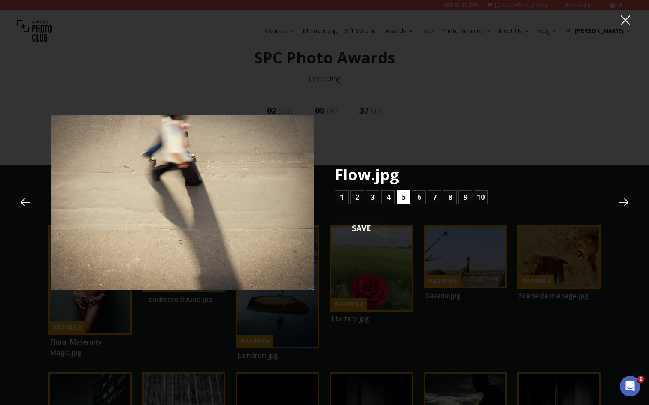
click at [400, 198] on button "5" at bounding box center [403, 198] width 14 height 14
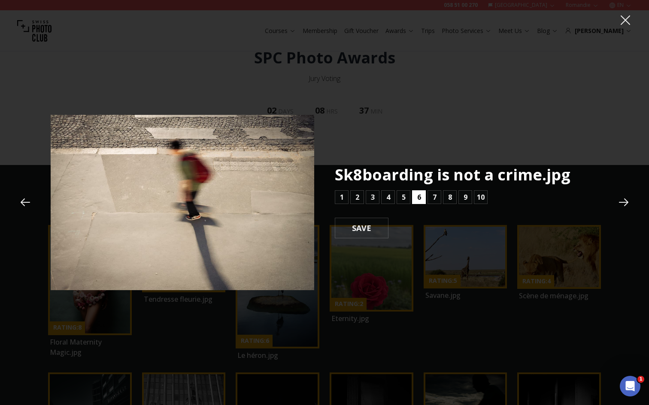
click at [416, 195] on button "6" at bounding box center [419, 198] width 14 height 14
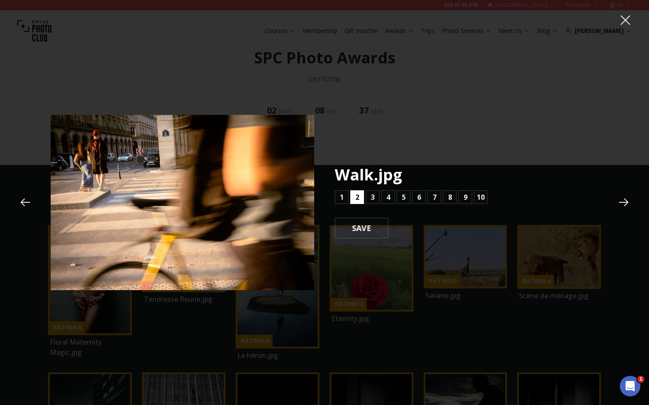
click at [358, 197] on b "2" at bounding box center [357, 197] width 4 height 10
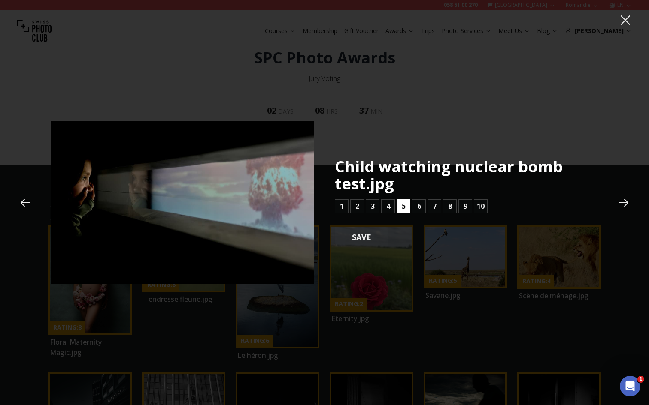
click at [406, 206] on button "5" at bounding box center [403, 207] width 14 height 14
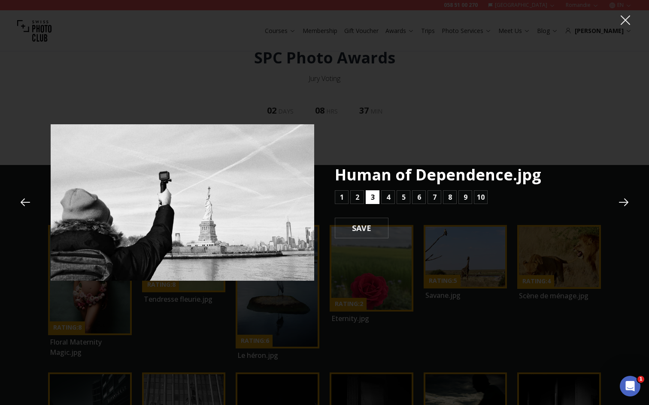
click at [373, 199] on b "3" at bounding box center [373, 197] width 4 height 10
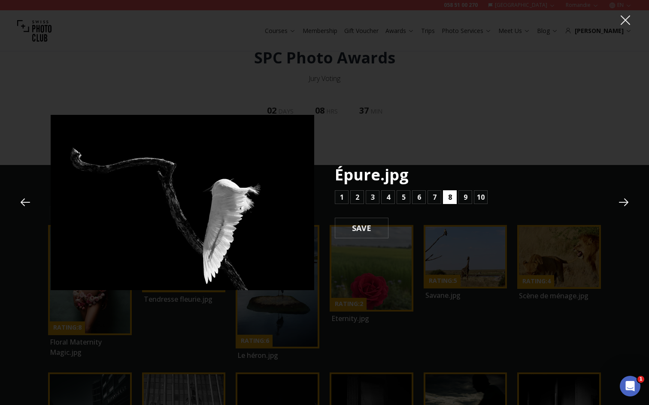
click at [453, 198] on button "8" at bounding box center [450, 198] width 14 height 14
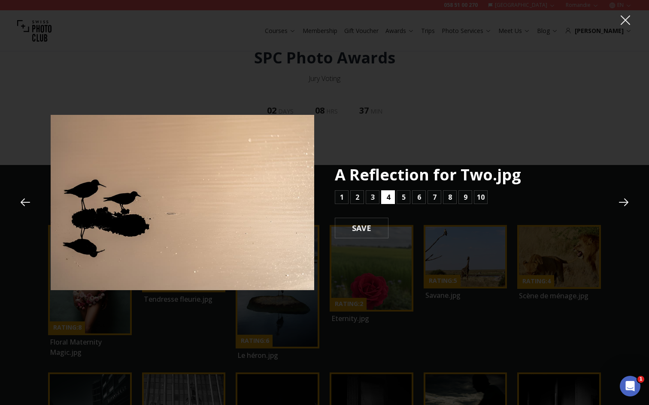
click at [388, 197] on b "4" at bounding box center [388, 197] width 4 height 10
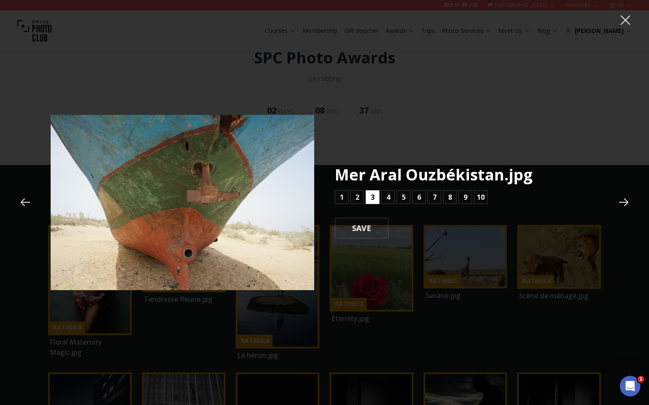
click at [374, 195] on b "3" at bounding box center [373, 197] width 4 height 10
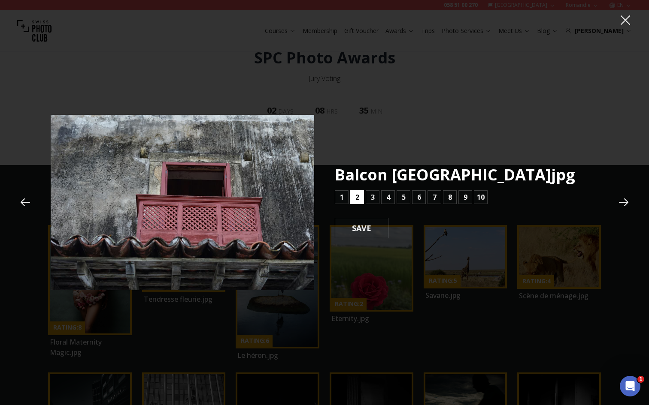
click at [356, 197] on b "2" at bounding box center [357, 197] width 4 height 10
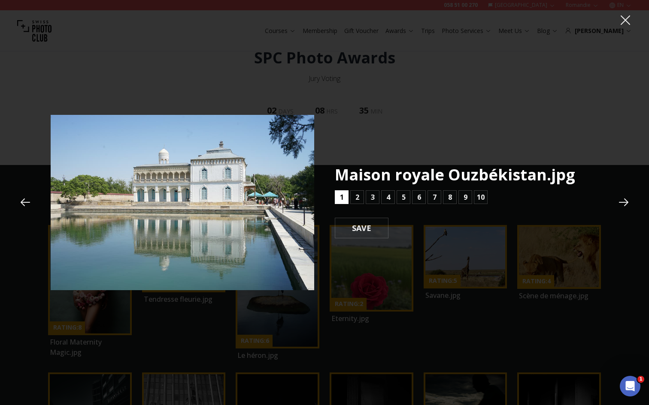
click at [339, 197] on button "1" at bounding box center [342, 198] width 14 height 14
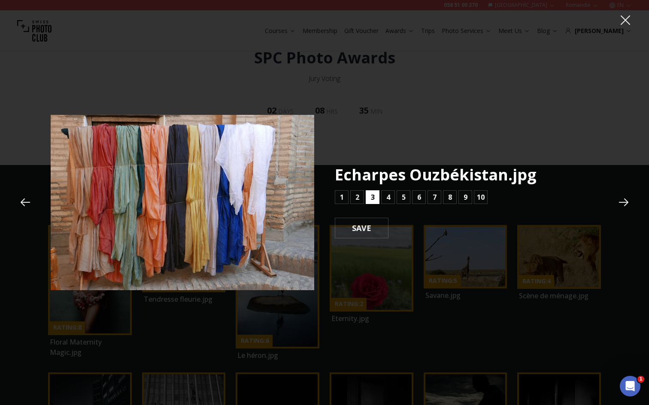
click at [369, 197] on button "3" at bounding box center [373, 198] width 14 height 14
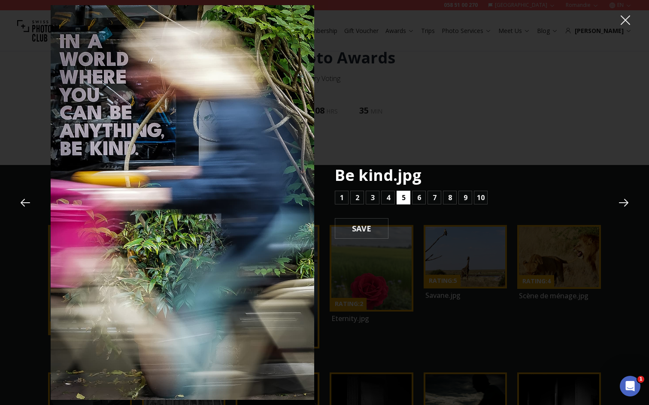
click at [398, 197] on button "5" at bounding box center [403, 198] width 14 height 14
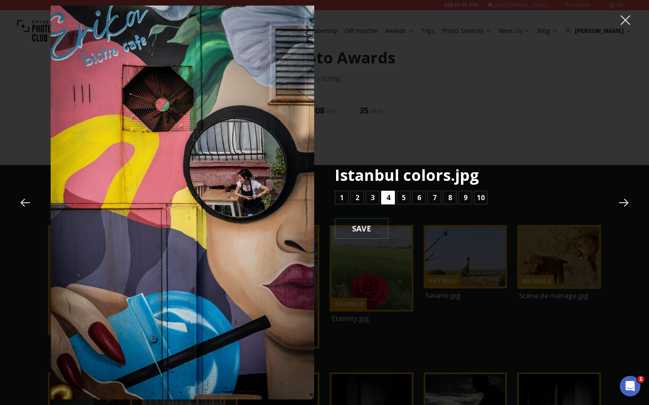
click at [385, 197] on button "4" at bounding box center [388, 198] width 14 height 14
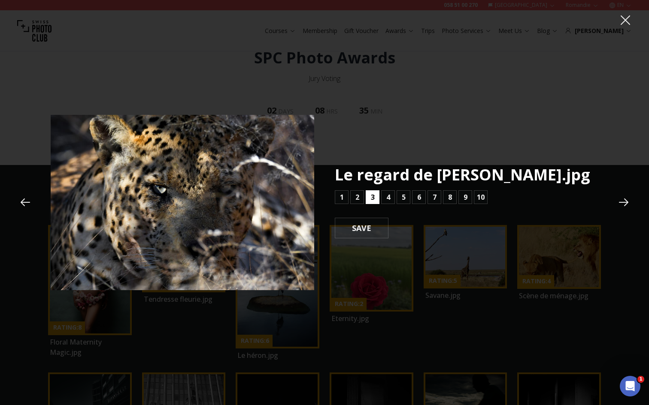
click at [374, 199] on b "3" at bounding box center [373, 197] width 4 height 10
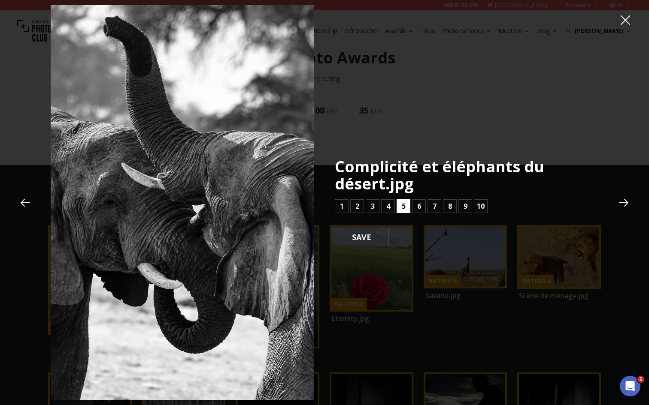
click at [405, 203] on button "5" at bounding box center [403, 207] width 14 height 14
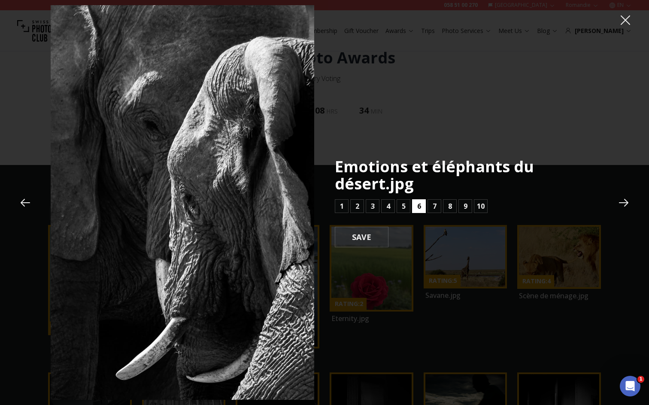
click at [419, 204] on b "6" at bounding box center [419, 206] width 4 height 10
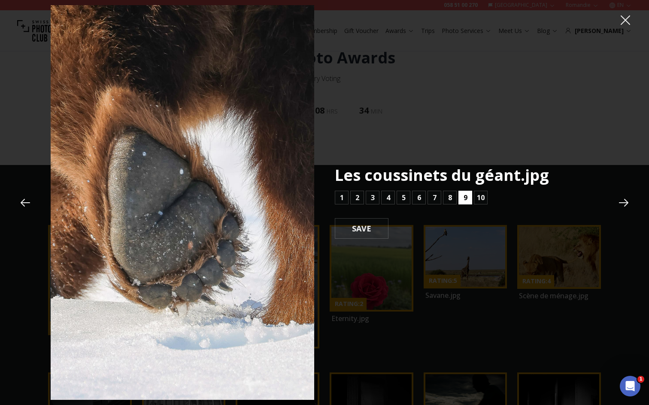
click at [469, 197] on button "9" at bounding box center [465, 198] width 14 height 14
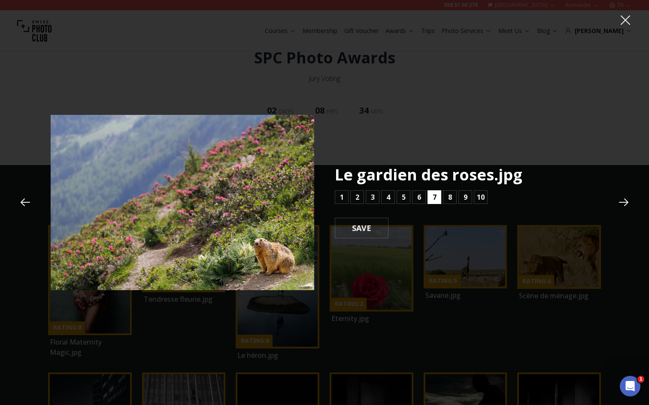
click at [434, 196] on b "7" at bounding box center [435, 197] width 4 height 10
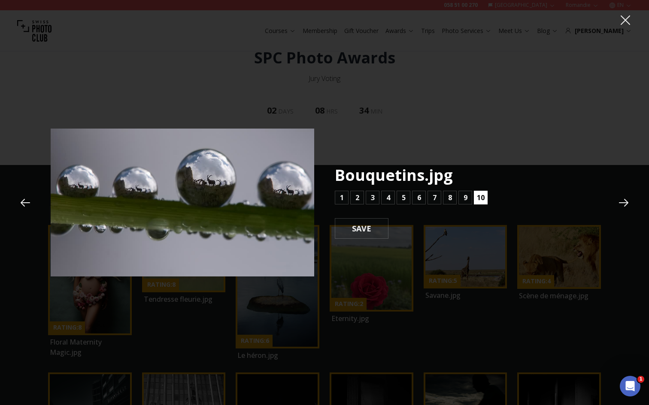
click at [482, 195] on b "10" at bounding box center [481, 198] width 8 height 10
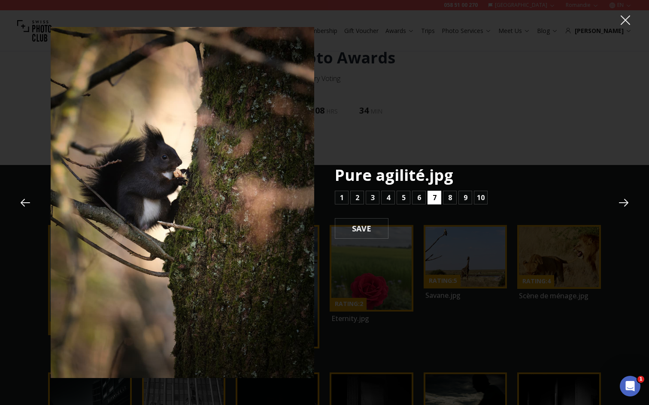
click at [439, 197] on button "7" at bounding box center [434, 198] width 14 height 14
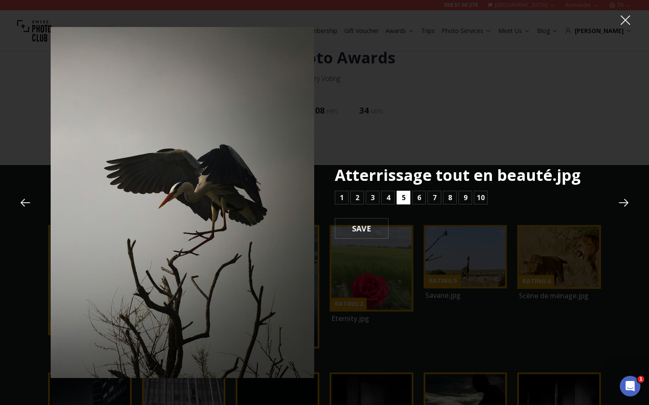
click at [401, 197] on button "5" at bounding box center [403, 198] width 14 height 14
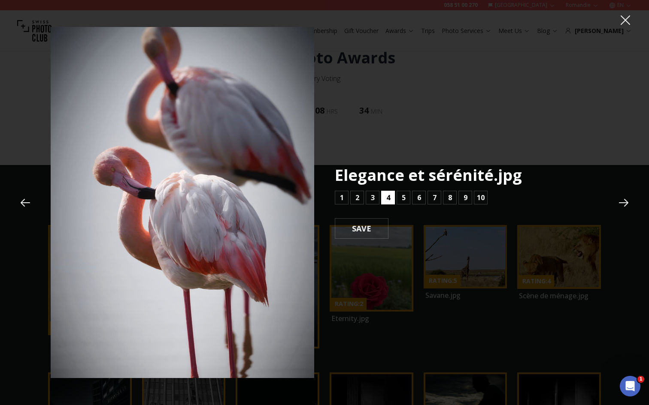
click at [391, 197] on button "4" at bounding box center [388, 198] width 14 height 14
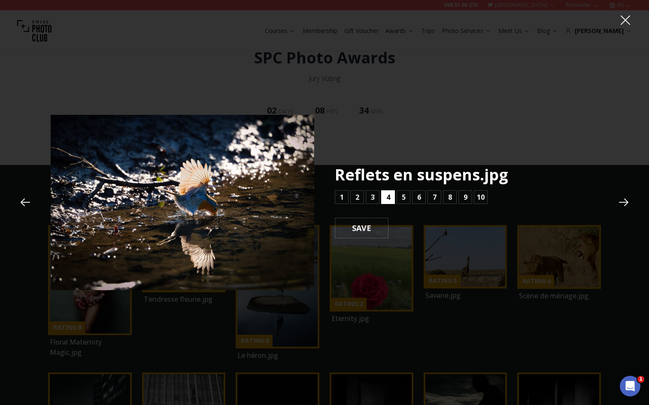
click at [391, 197] on button "4" at bounding box center [388, 198] width 14 height 14
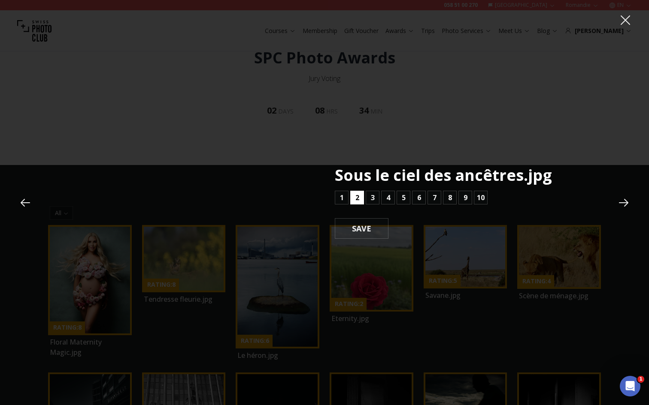
click at [360, 197] on button "2" at bounding box center [357, 198] width 14 height 14
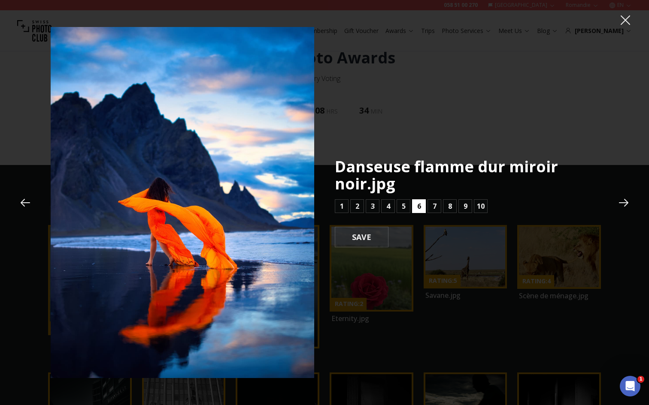
click at [418, 202] on b "6" at bounding box center [419, 206] width 4 height 10
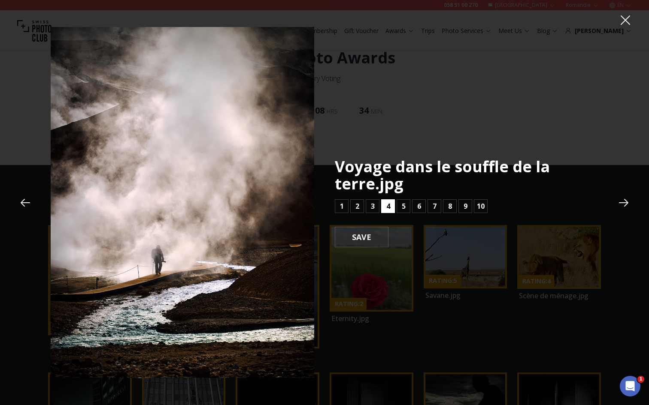
click at [388, 209] on b "4" at bounding box center [388, 206] width 4 height 10
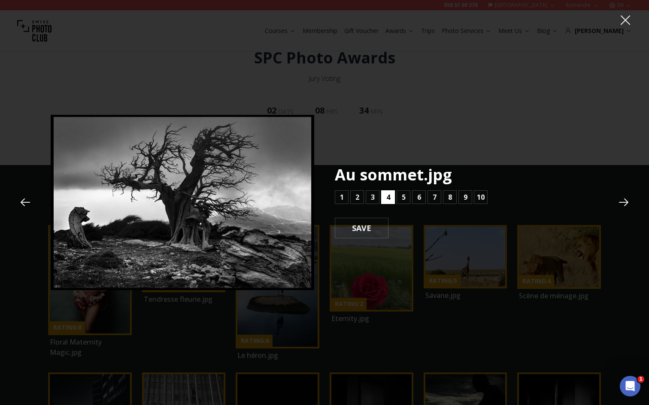
click at [390, 200] on button "4" at bounding box center [388, 198] width 14 height 14
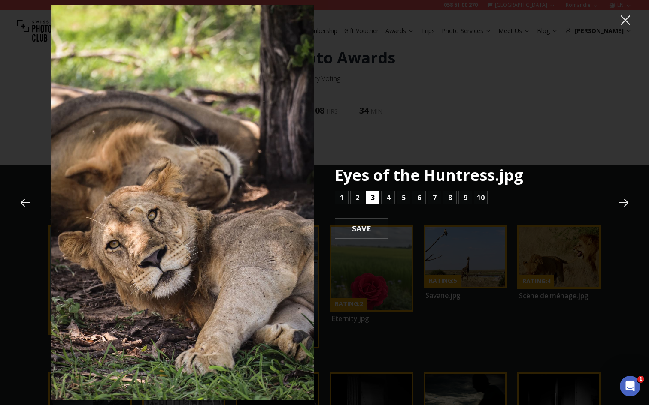
click at [377, 196] on button "3" at bounding box center [373, 198] width 14 height 14
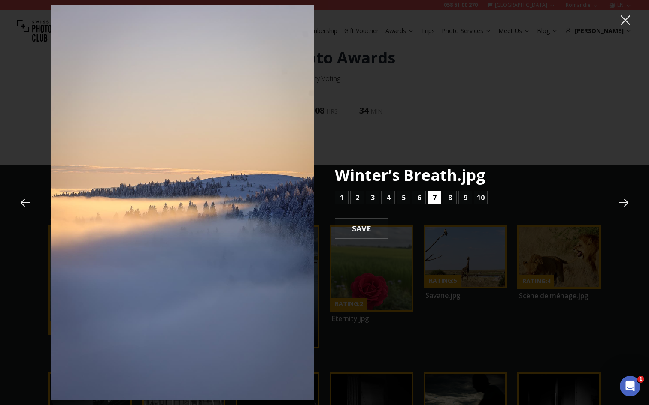
click at [429, 197] on button "7" at bounding box center [434, 198] width 14 height 14
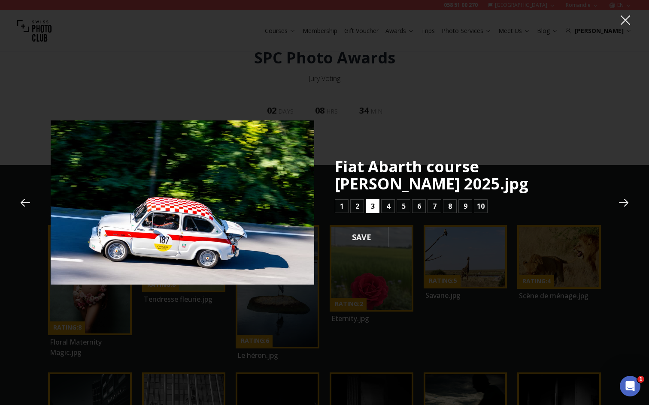
click at [371, 205] on b "3" at bounding box center [373, 206] width 4 height 10
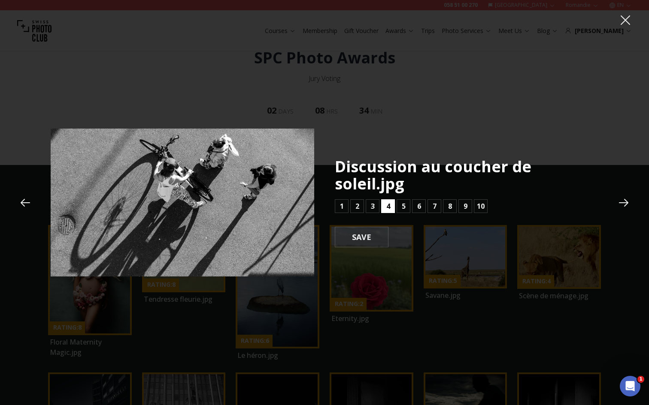
click at [385, 205] on button "4" at bounding box center [388, 207] width 14 height 14
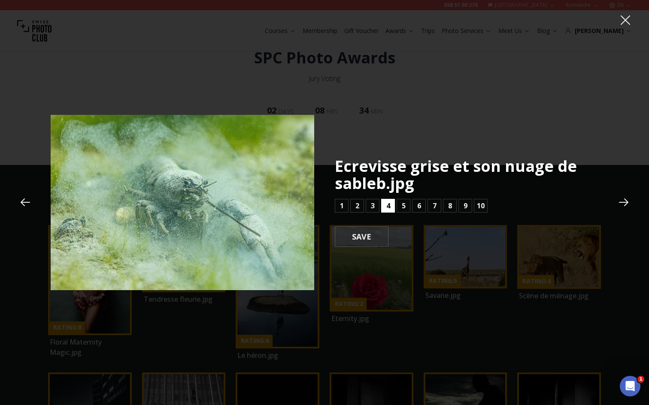
click at [391, 206] on button "4" at bounding box center [388, 206] width 14 height 14
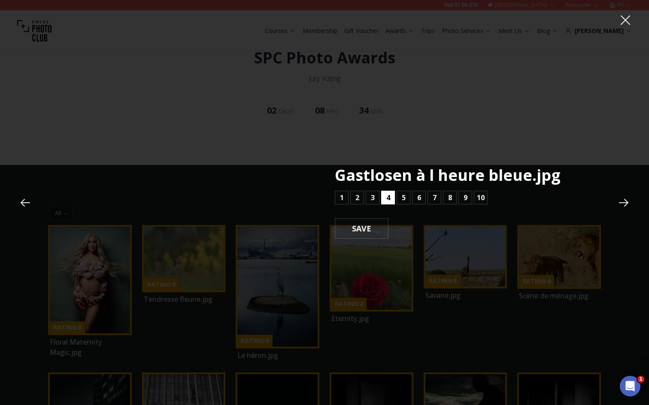
click at [384, 199] on button "4" at bounding box center [388, 198] width 14 height 14
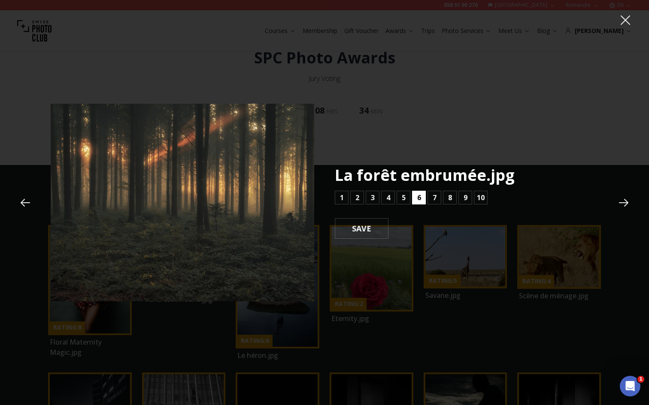
click at [416, 198] on button "6" at bounding box center [419, 198] width 14 height 14
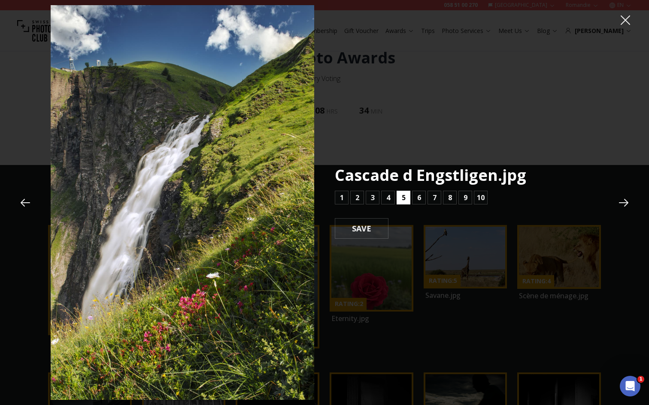
click at [406, 199] on button "5" at bounding box center [403, 198] width 14 height 14
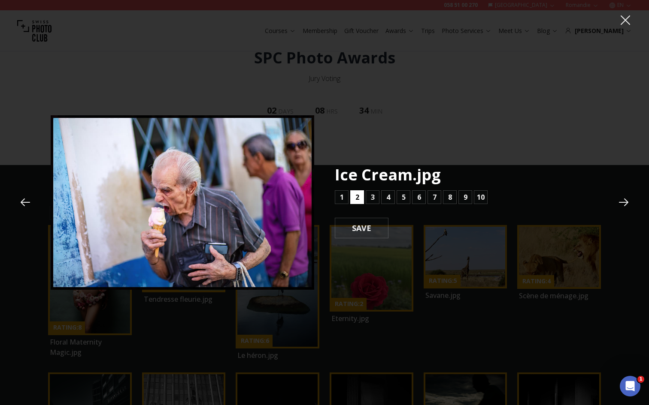
click at [358, 197] on b "2" at bounding box center [357, 197] width 4 height 10
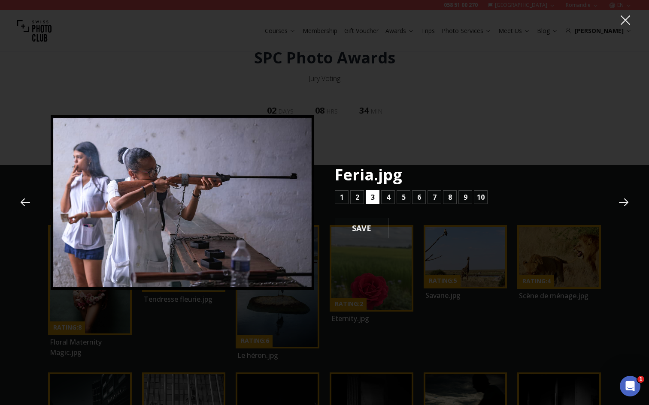
click at [372, 196] on b "3" at bounding box center [373, 197] width 4 height 10
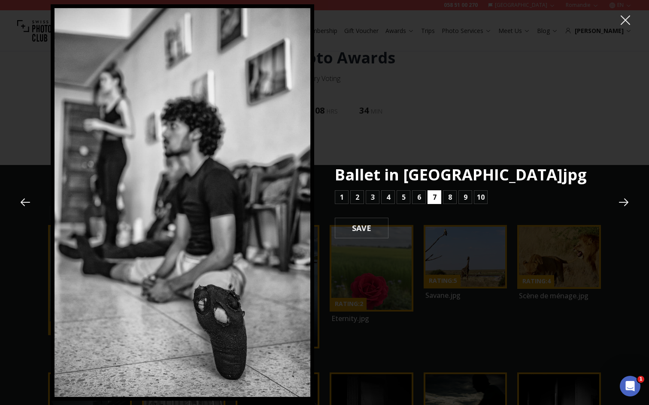
click at [429, 196] on button "7" at bounding box center [434, 198] width 14 height 14
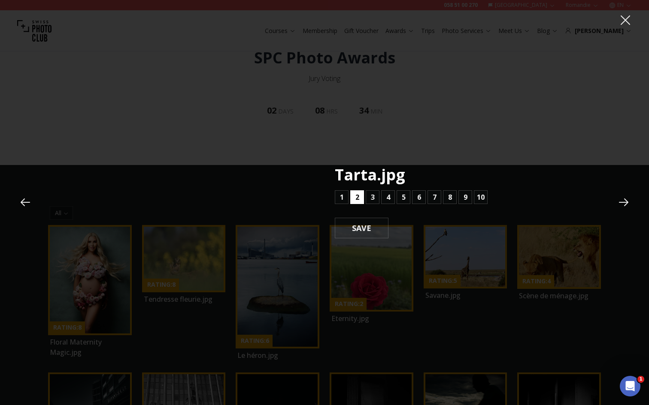
click at [359, 199] on b "2" at bounding box center [357, 197] width 4 height 10
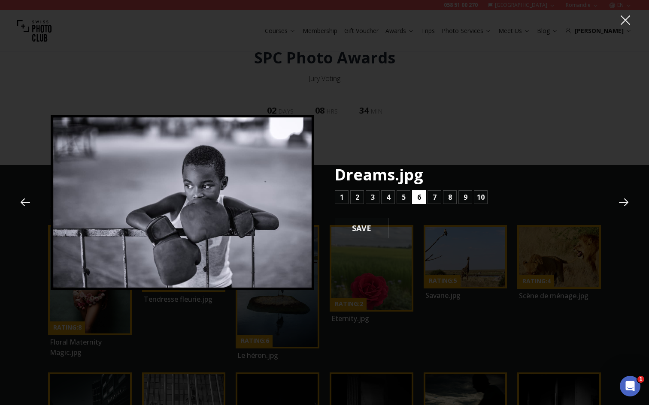
click at [417, 199] on b "6" at bounding box center [419, 197] width 4 height 10
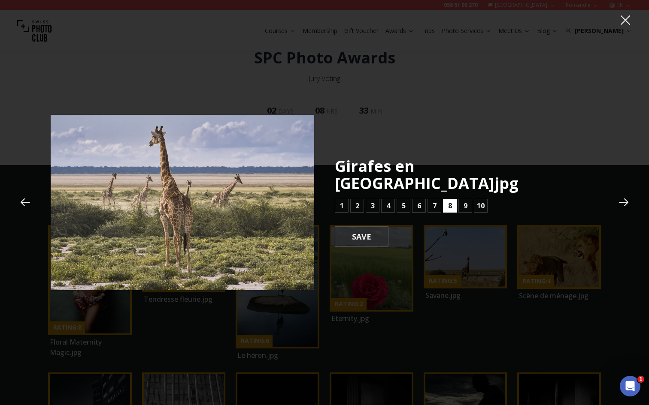
click at [446, 199] on button "8" at bounding box center [450, 206] width 14 height 14
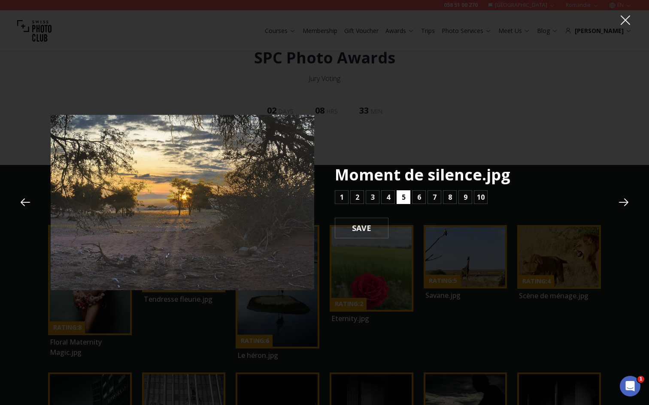
click at [403, 200] on b "5" at bounding box center [404, 197] width 4 height 10
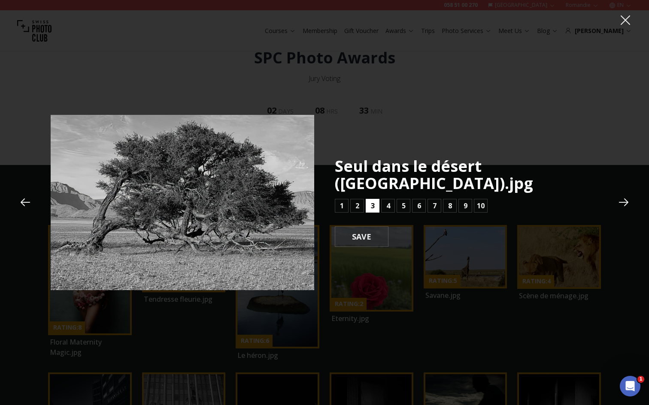
click at [369, 199] on button "3" at bounding box center [373, 206] width 14 height 14
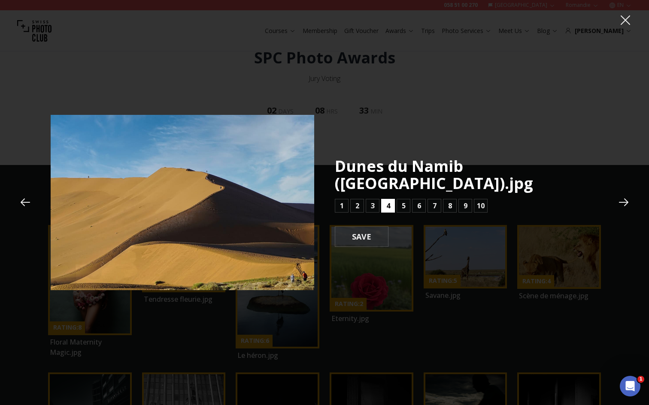
click at [387, 201] on b "4" at bounding box center [388, 206] width 4 height 10
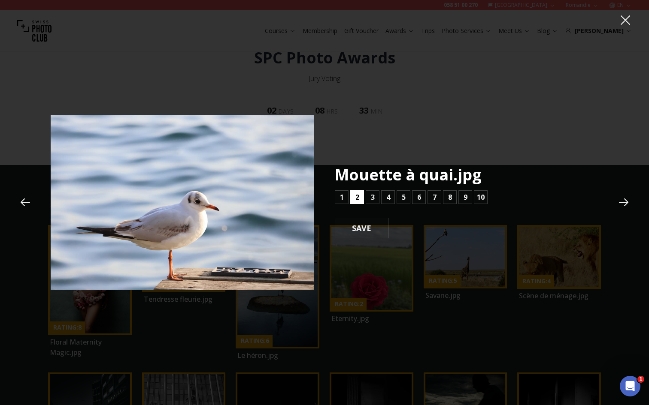
click at [356, 198] on b "2" at bounding box center [357, 197] width 4 height 10
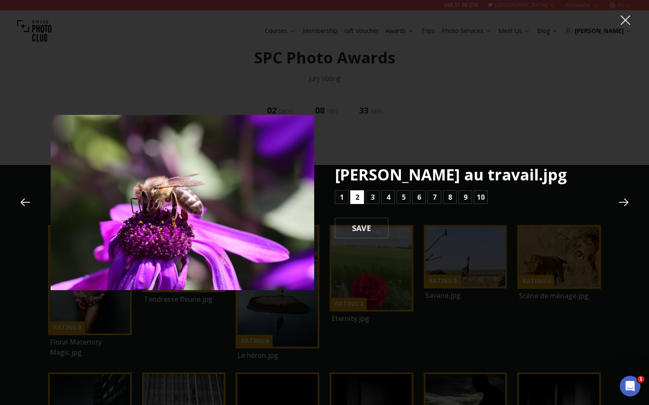
click at [356, 198] on b "2" at bounding box center [357, 197] width 4 height 10
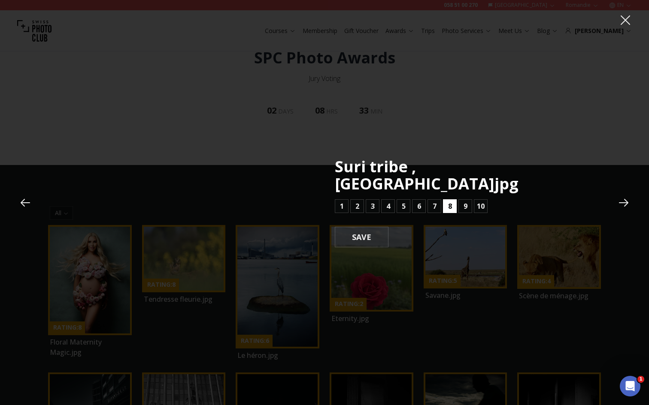
click at [452, 201] on button "8" at bounding box center [450, 207] width 14 height 14
click at [464, 201] on b "9" at bounding box center [465, 206] width 4 height 10
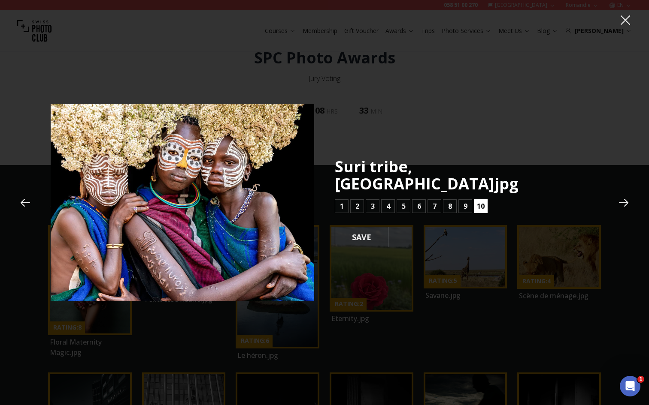
click at [477, 201] on b "10" at bounding box center [481, 206] width 8 height 10
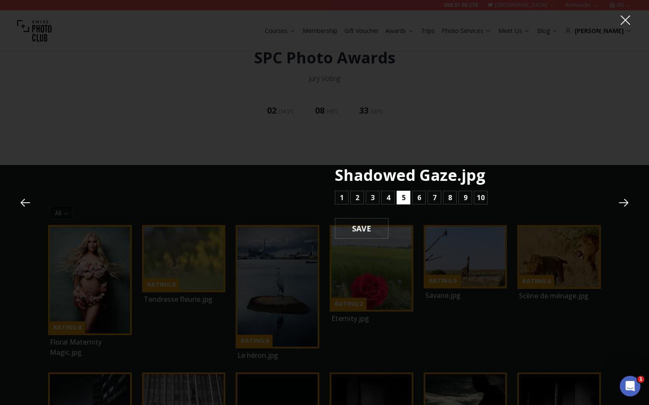
click at [407, 198] on button "5" at bounding box center [403, 198] width 14 height 14
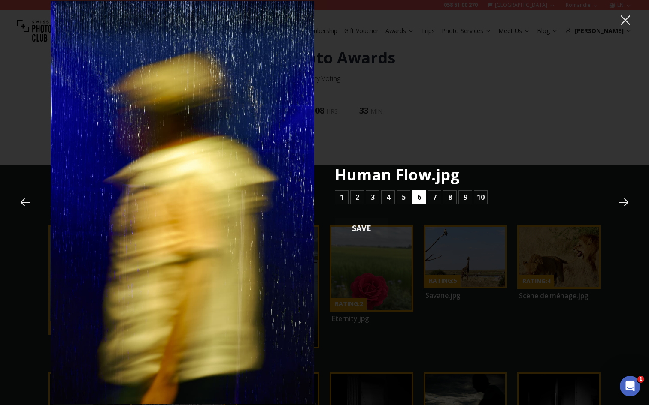
click at [421, 198] on button "6" at bounding box center [419, 198] width 14 height 14
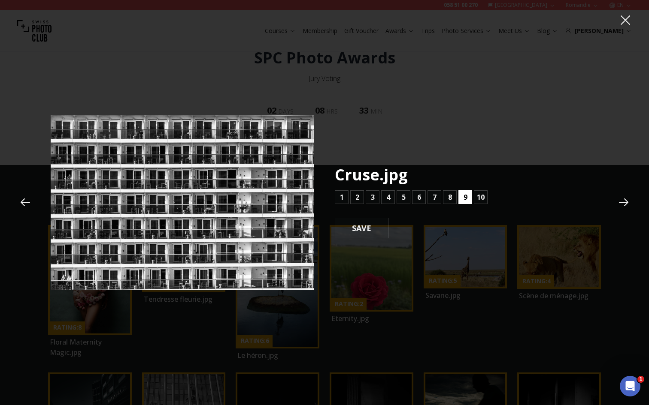
click at [463, 197] on b "9" at bounding box center [465, 197] width 4 height 10
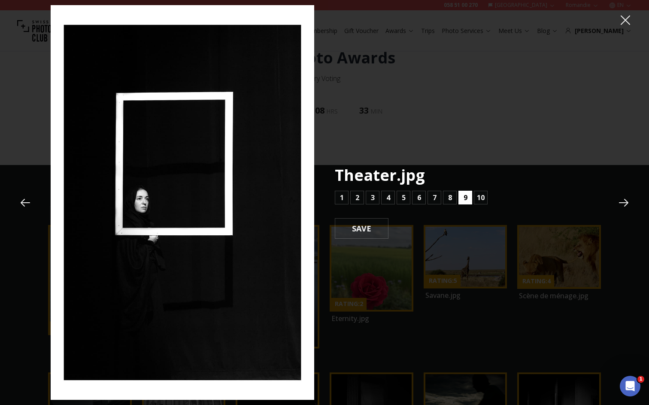
click at [460, 198] on button "9" at bounding box center [465, 198] width 14 height 14
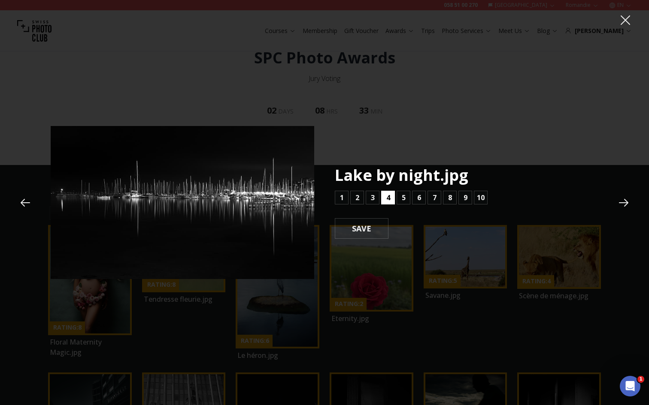
click at [388, 201] on b "4" at bounding box center [388, 198] width 4 height 10
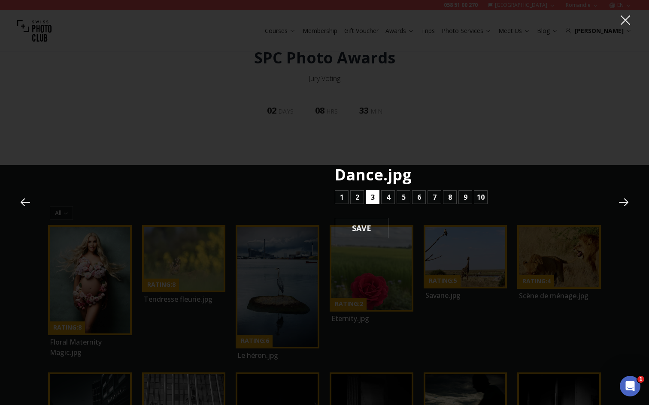
click at [375, 201] on button "3" at bounding box center [373, 198] width 14 height 14
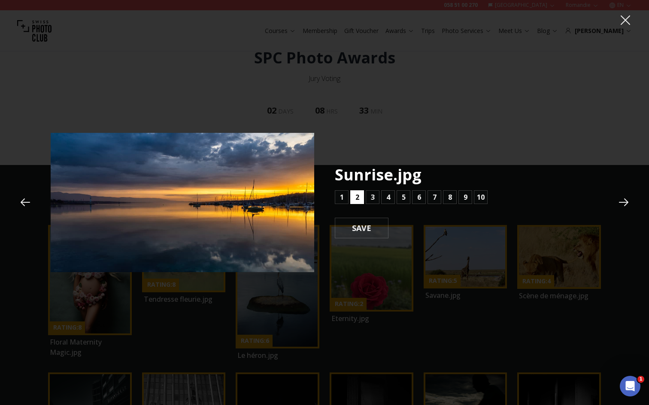
click at [359, 197] on b "2" at bounding box center [357, 197] width 4 height 10
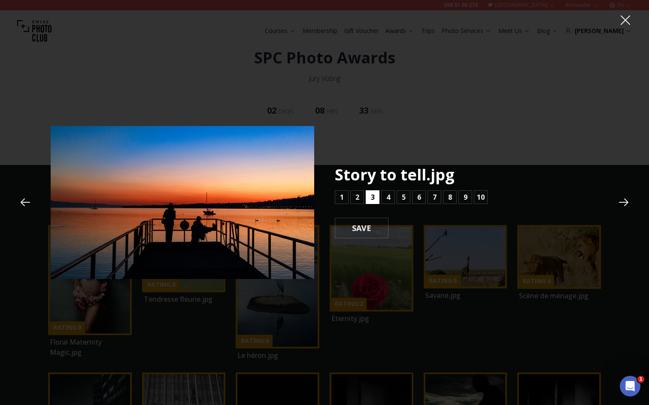
click at [368, 197] on button "3" at bounding box center [373, 198] width 14 height 14
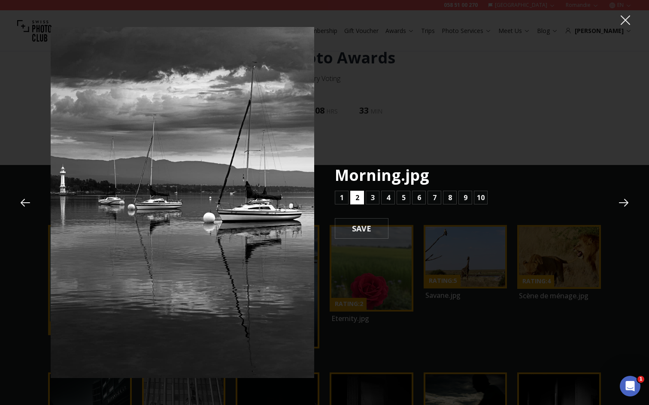
click at [361, 197] on button "2" at bounding box center [357, 198] width 14 height 14
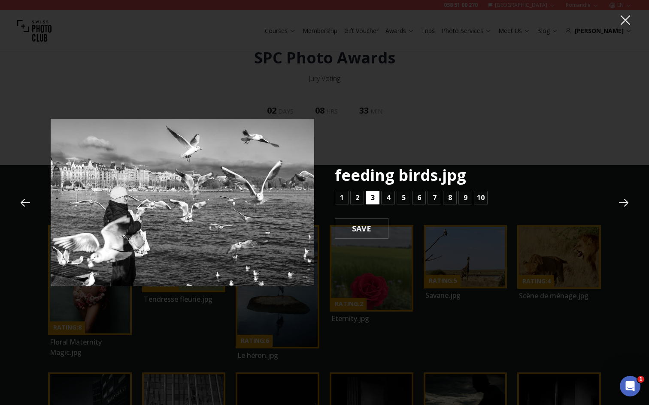
click at [375, 197] on button "3" at bounding box center [373, 198] width 14 height 14
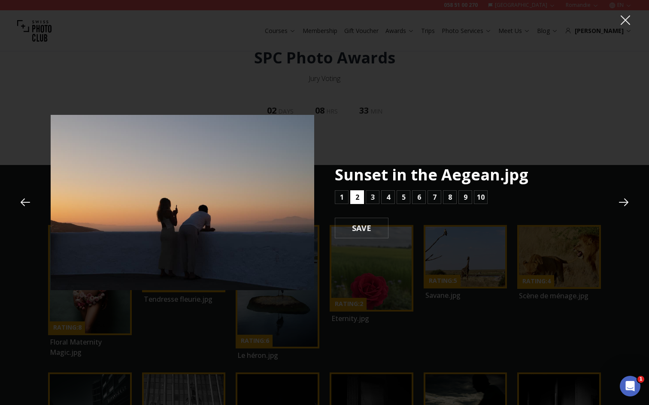
click at [358, 200] on b "2" at bounding box center [357, 197] width 4 height 10
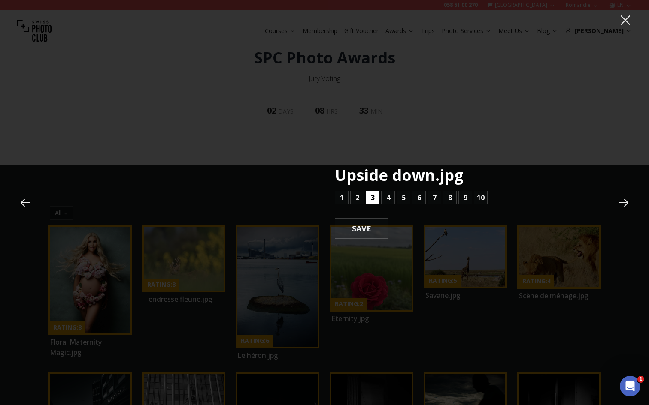
click at [372, 200] on b "3" at bounding box center [373, 198] width 4 height 10
click at [372, 200] on b "3" at bounding box center [373, 197] width 4 height 10
click at [393, 197] on button "4" at bounding box center [388, 198] width 14 height 14
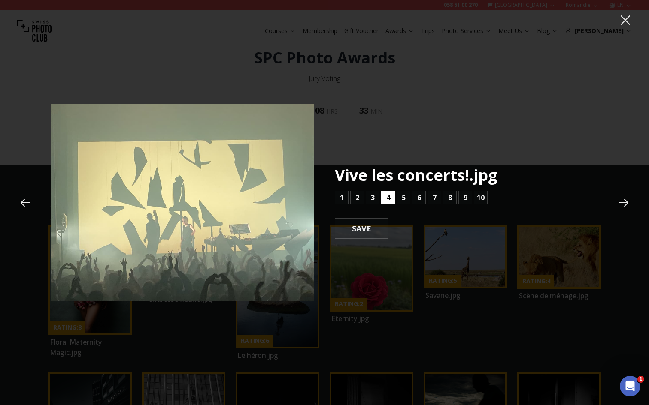
click at [393, 197] on button "4" at bounding box center [388, 198] width 14 height 14
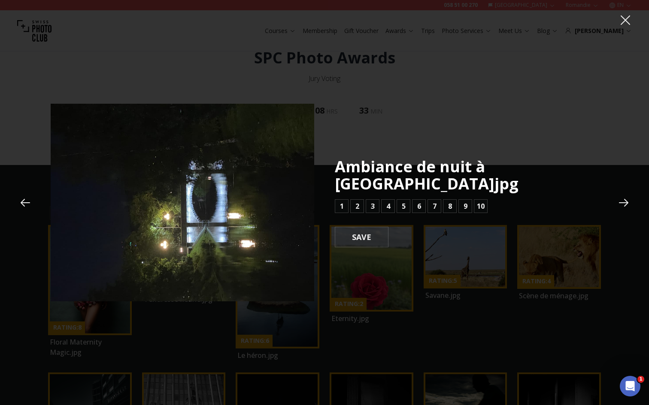
drag, startPoint x: 393, startPoint y: 197, endPoint x: 377, endPoint y: 206, distance: 18.4
click at [377, 208] on div "Ambiance de nuit à [GEOGRAPHIC_DATA]jpg 1 2 3 4 5 6 7 8 9 10 SAVE" at bounding box center [466, 202] width 263 height 89
click at [374, 201] on b "3" at bounding box center [373, 206] width 4 height 10
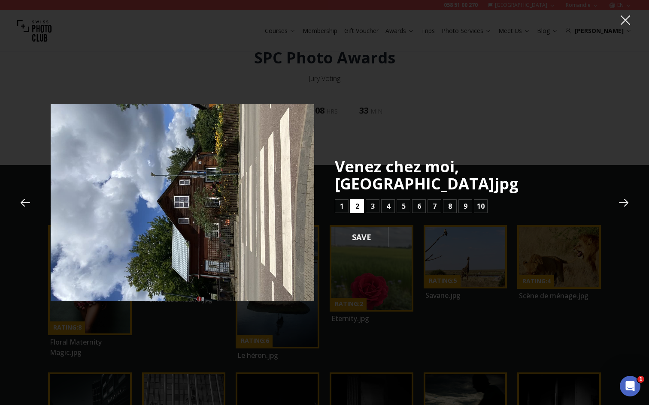
click at [358, 201] on b "2" at bounding box center [357, 206] width 4 height 10
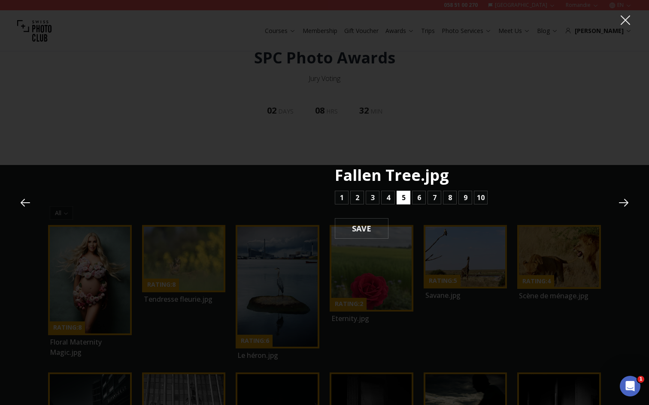
click at [405, 197] on b "5" at bounding box center [404, 198] width 4 height 10
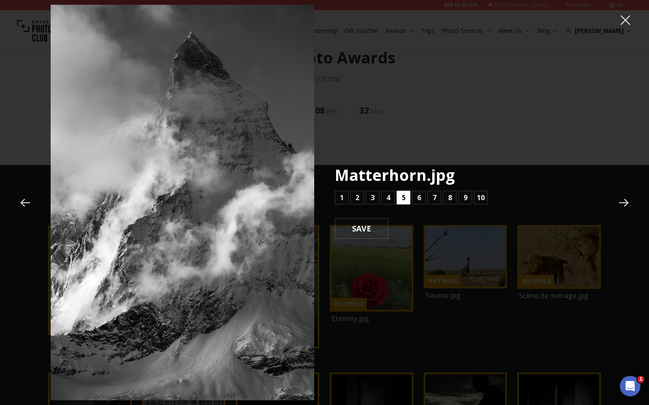
click at [404, 198] on b "5" at bounding box center [404, 198] width 4 height 10
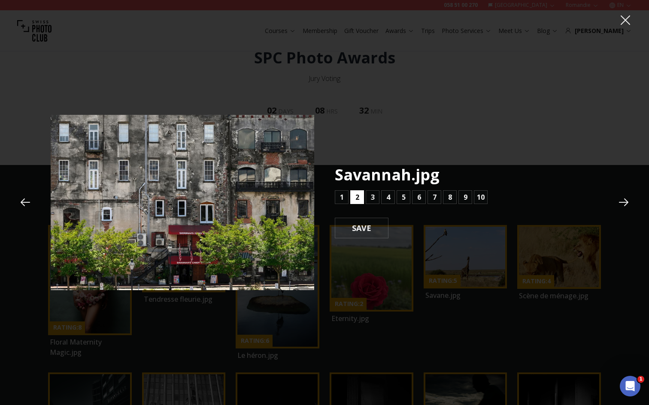
click at [362, 196] on button "2" at bounding box center [357, 198] width 14 height 14
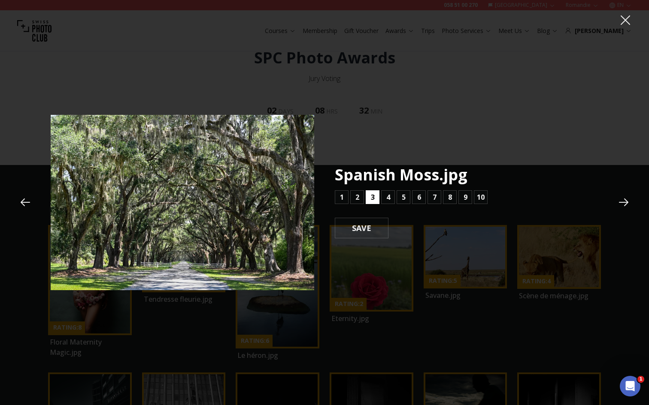
click at [368, 195] on button "3" at bounding box center [373, 198] width 14 height 14
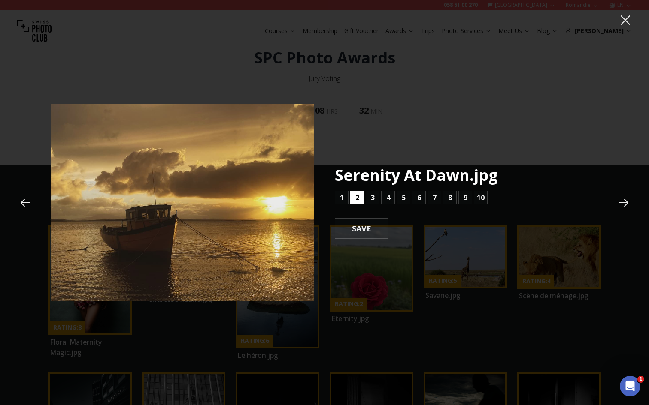
click at [357, 197] on b "2" at bounding box center [357, 198] width 4 height 10
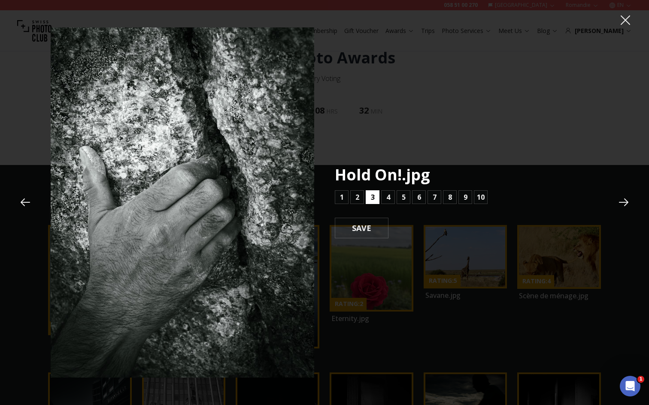
click at [371, 197] on b "3" at bounding box center [373, 197] width 4 height 10
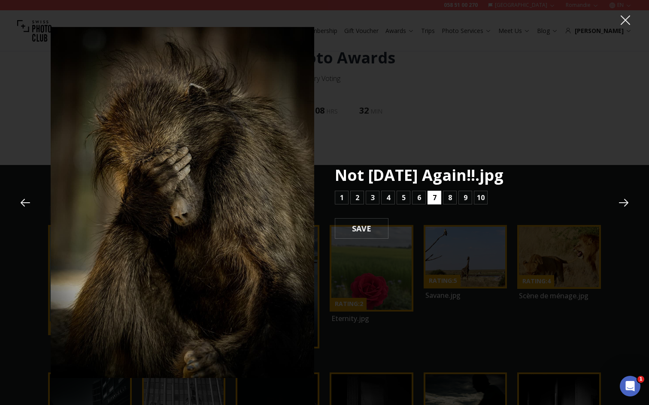
click at [432, 198] on button "7" at bounding box center [434, 198] width 14 height 14
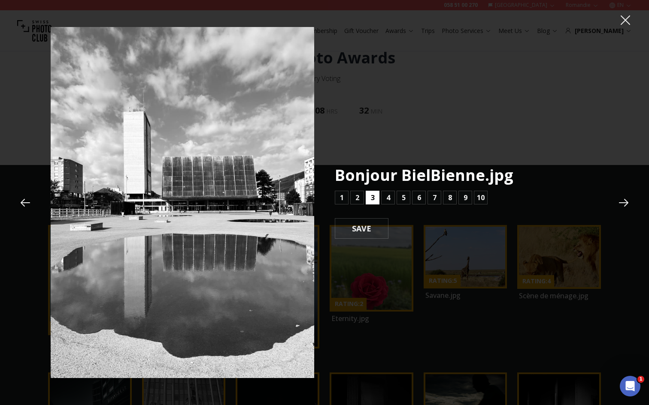
click at [374, 197] on b "3" at bounding box center [373, 198] width 4 height 10
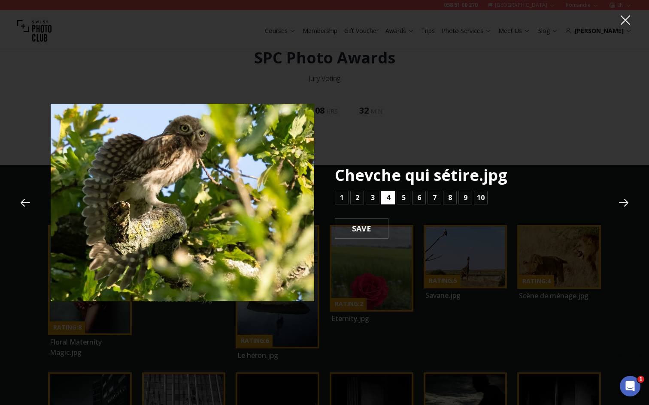
click at [386, 198] on b "4" at bounding box center [388, 198] width 4 height 10
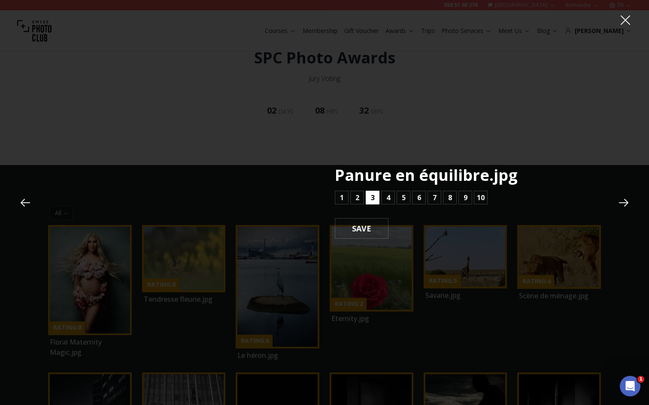
click at [372, 199] on b "3" at bounding box center [373, 198] width 4 height 10
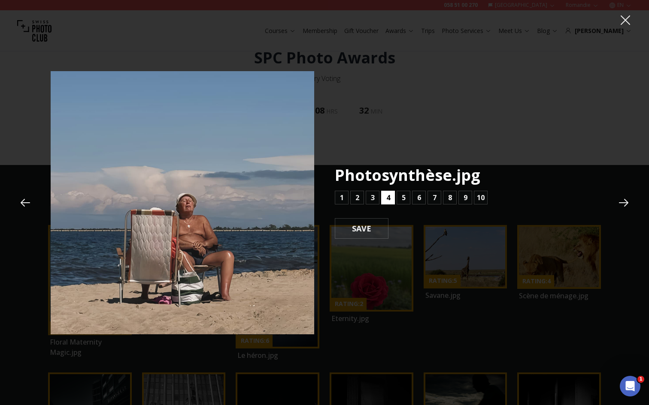
click at [387, 199] on b "4" at bounding box center [388, 198] width 4 height 10
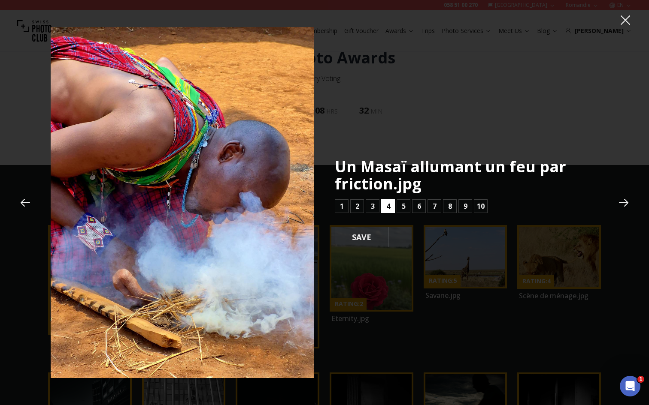
click at [387, 200] on button "4" at bounding box center [388, 207] width 14 height 14
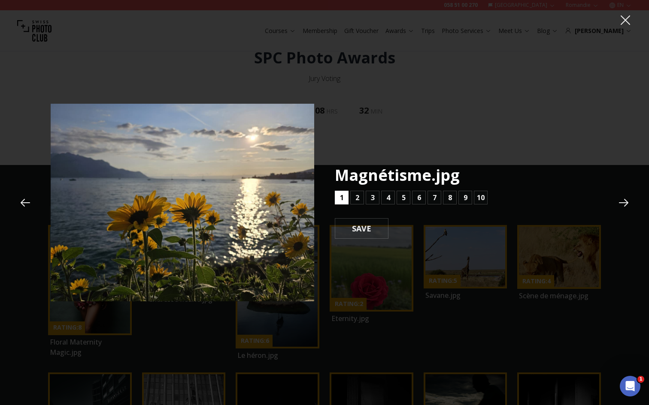
click at [342, 197] on b "1" at bounding box center [342, 198] width 4 height 10
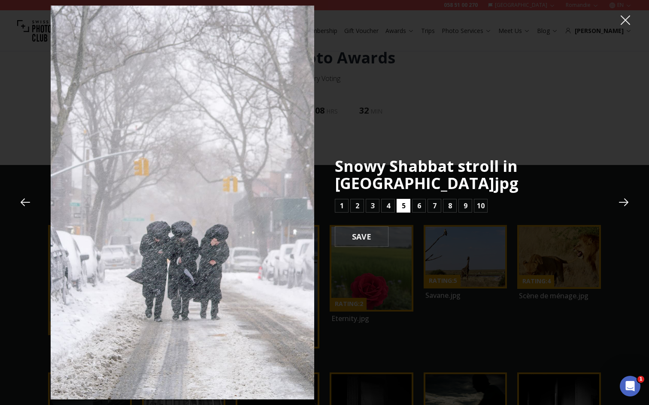
click at [398, 202] on button "5" at bounding box center [403, 206] width 14 height 14
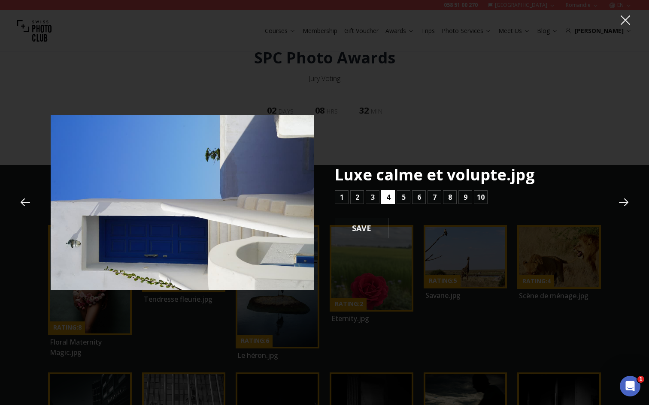
click at [385, 200] on button "4" at bounding box center [388, 198] width 14 height 14
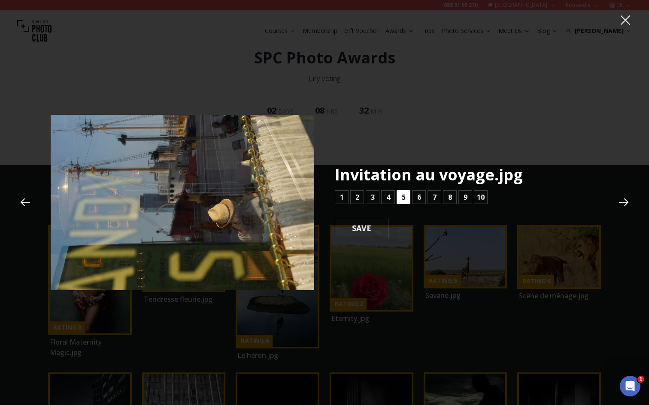
click at [400, 200] on button "5" at bounding box center [403, 198] width 14 height 14
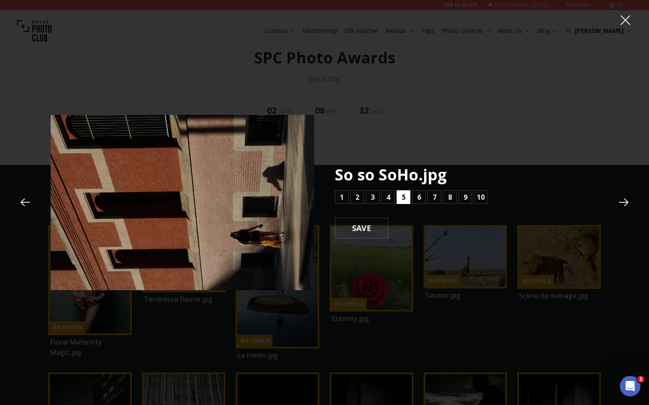
click at [400, 200] on button "5" at bounding box center [403, 198] width 14 height 14
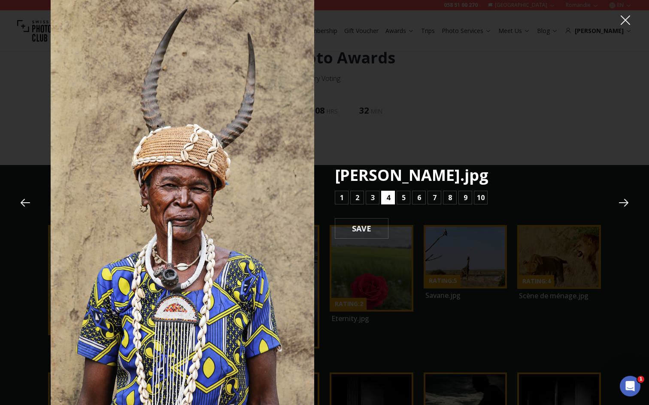
click at [388, 199] on b "4" at bounding box center [388, 198] width 4 height 10
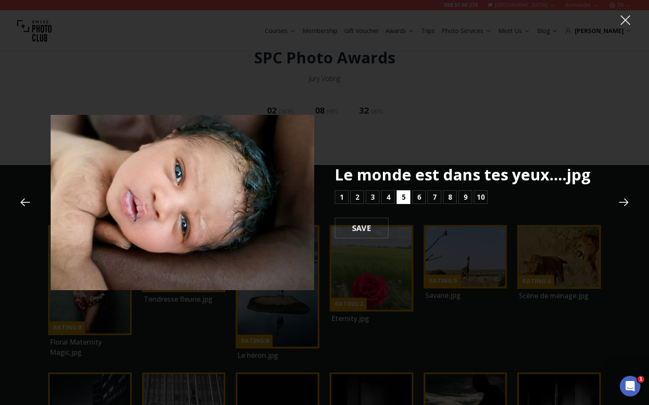
click at [400, 199] on button "5" at bounding box center [403, 198] width 14 height 14
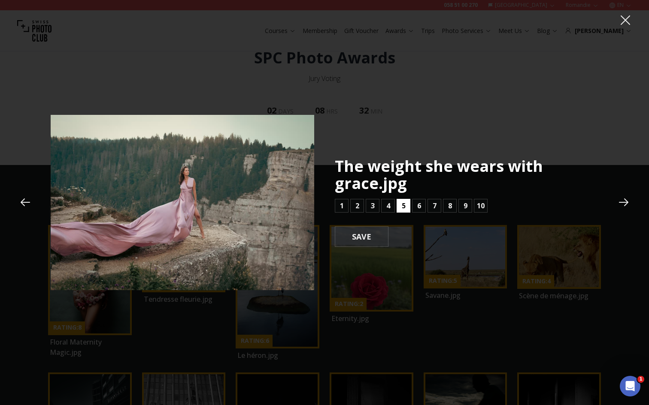
click at [402, 203] on b "5" at bounding box center [404, 206] width 4 height 10
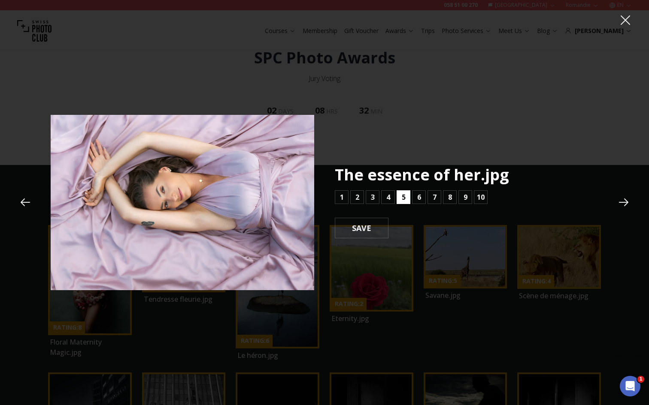
click at [405, 200] on b "5" at bounding box center [404, 197] width 4 height 10
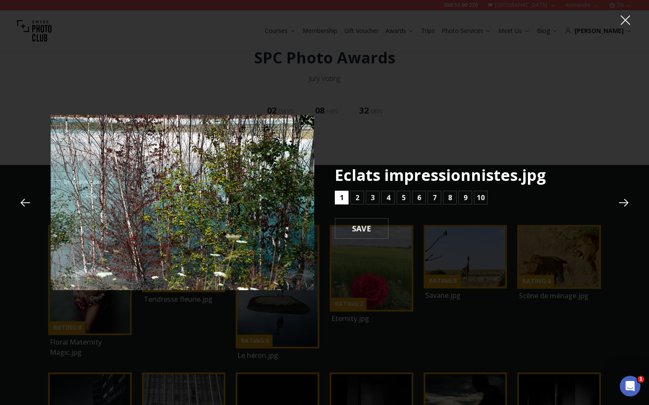
click at [342, 199] on b "1" at bounding box center [342, 198] width 4 height 10
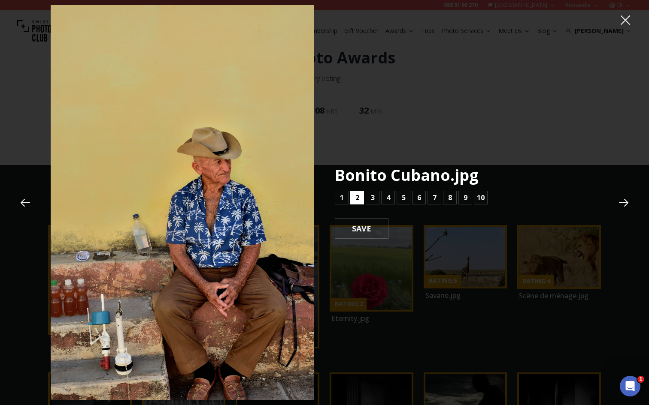
click at [357, 198] on b "2" at bounding box center [357, 198] width 4 height 10
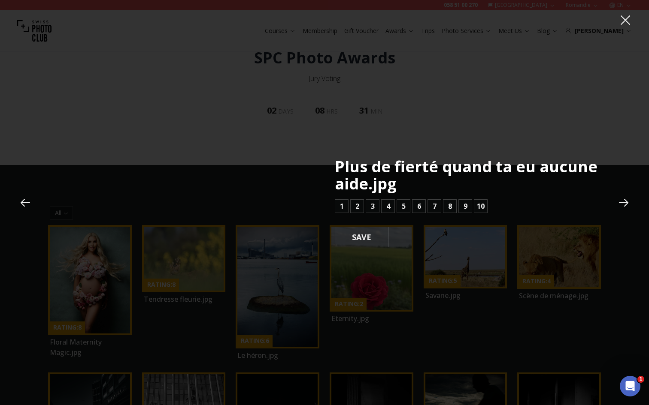
click at [350, 201] on div "1 2 3 4 5 6 7 8 9 10" at bounding box center [411, 207] width 153 height 14
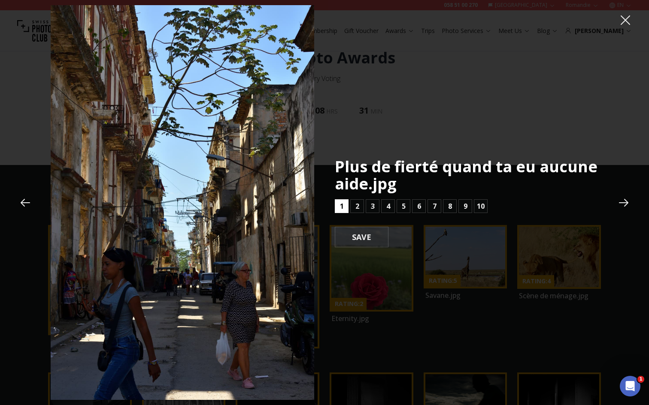
click at [342, 208] on b "1" at bounding box center [342, 206] width 4 height 10
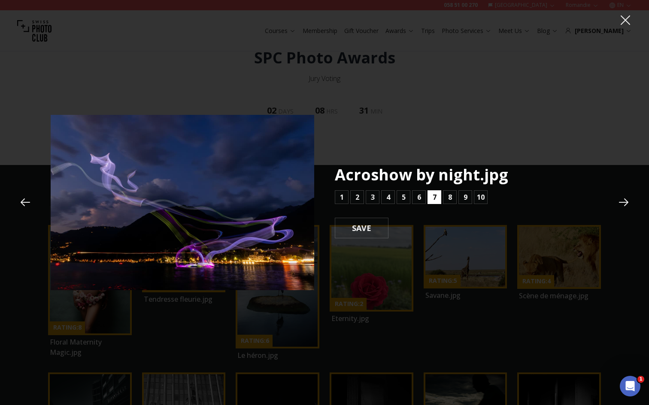
click at [429, 197] on button "7" at bounding box center [434, 198] width 14 height 14
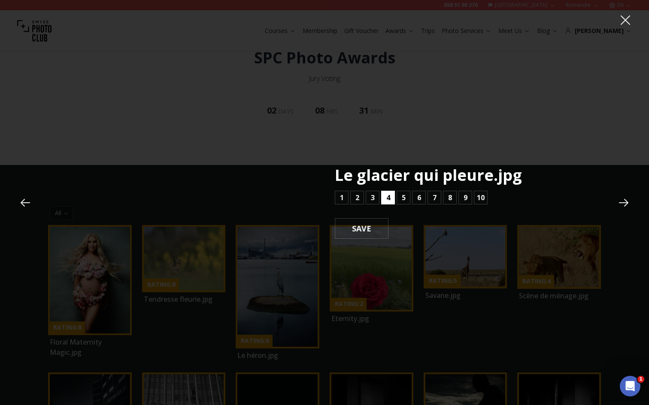
click at [389, 198] on b "4" at bounding box center [388, 198] width 4 height 10
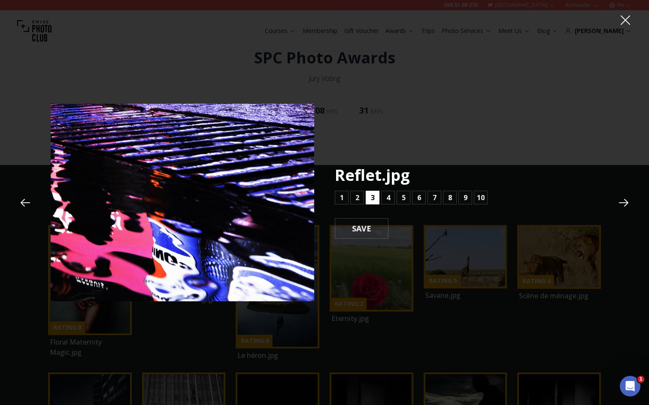
click at [370, 195] on button "3" at bounding box center [373, 198] width 14 height 14
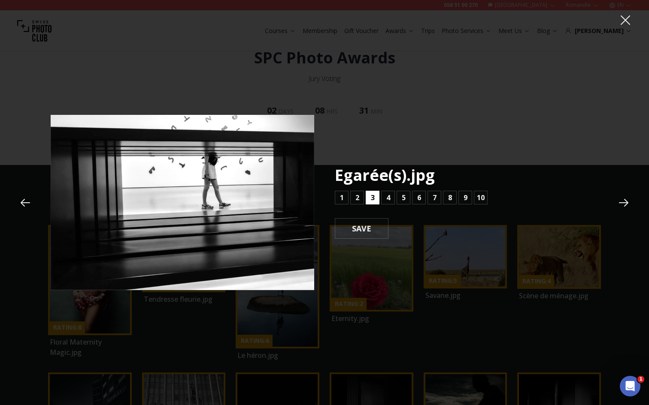
click at [372, 195] on b "3" at bounding box center [373, 198] width 4 height 10
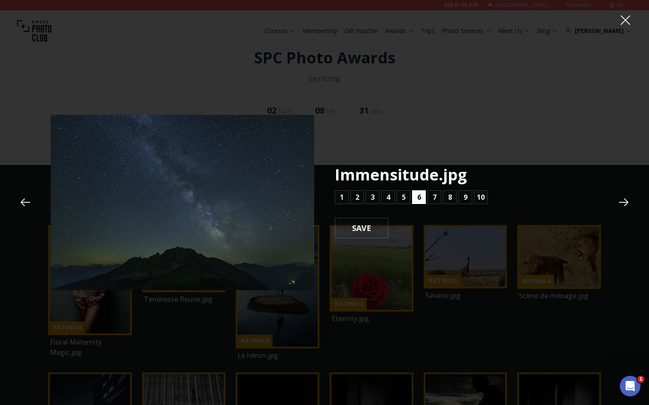
click at [420, 195] on b "6" at bounding box center [419, 197] width 4 height 10
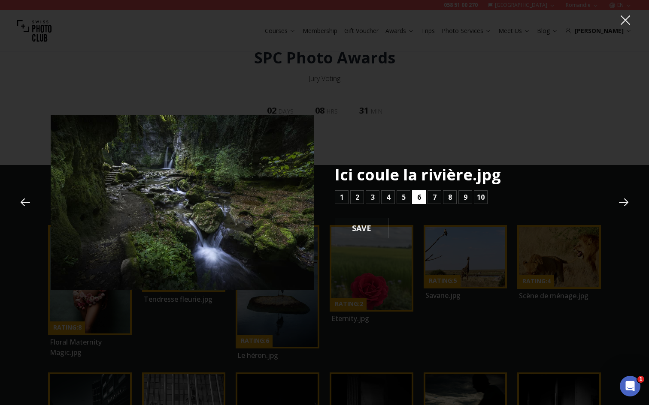
click at [417, 197] on b "6" at bounding box center [419, 197] width 4 height 10
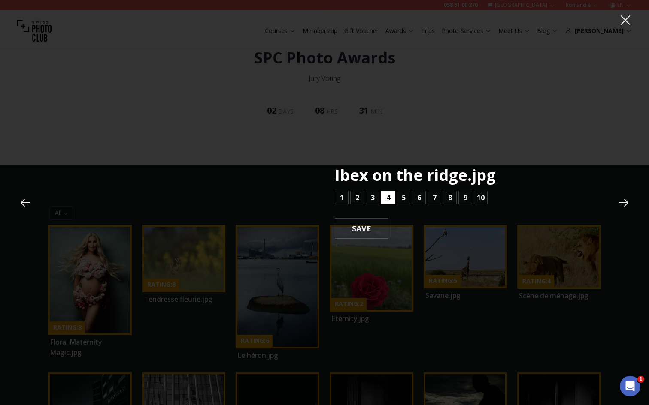
click at [391, 198] on button "4" at bounding box center [388, 198] width 14 height 14
click at [402, 201] on b "5" at bounding box center [404, 197] width 4 height 10
click at [448, 198] on b "8" at bounding box center [450, 198] width 4 height 10
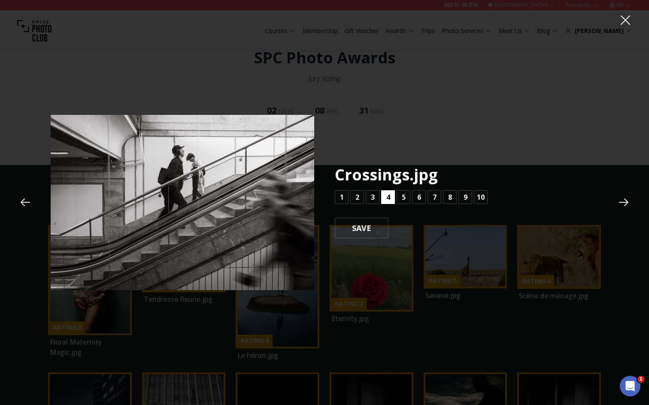
click at [390, 197] on button "4" at bounding box center [388, 198] width 14 height 14
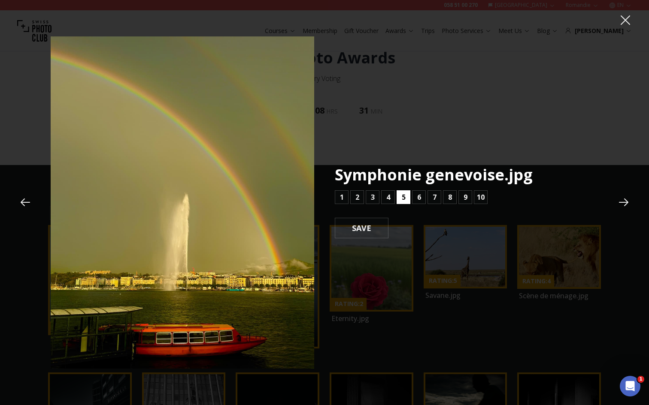
click at [402, 197] on b "5" at bounding box center [404, 197] width 4 height 10
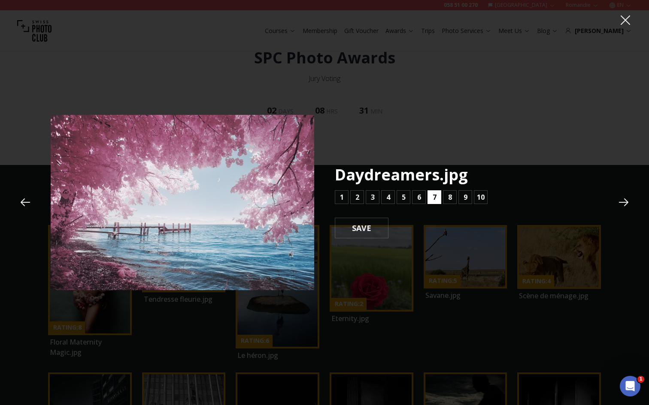
click at [433, 198] on b "7" at bounding box center [435, 197] width 4 height 10
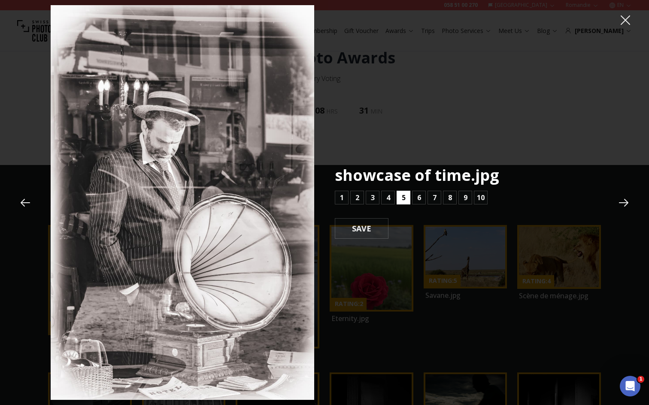
click at [405, 200] on b "5" at bounding box center [404, 198] width 4 height 10
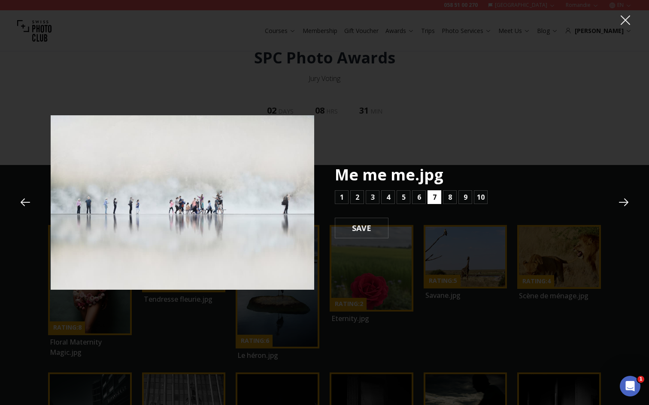
click at [434, 196] on b "7" at bounding box center [435, 197] width 4 height 10
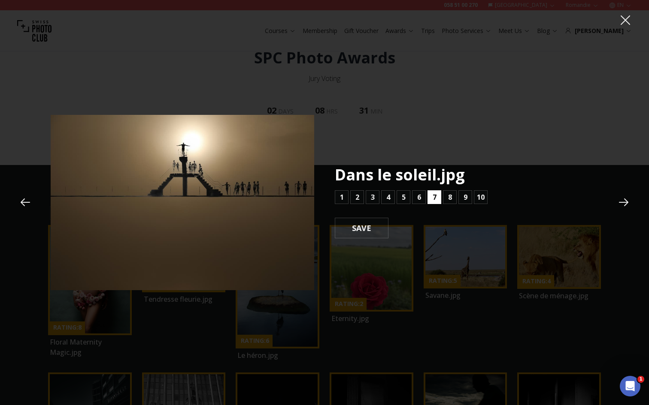
click at [434, 196] on b "7" at bounding box center [435, 197] width 4 height 10
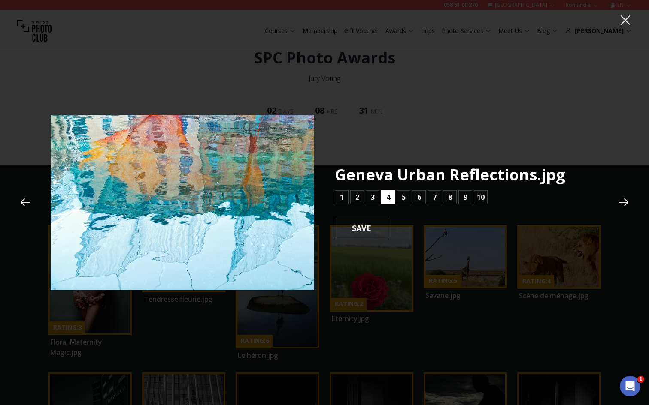
click at [389, 197] on b "4" at bounding box center [388, 197] width 4 height 10
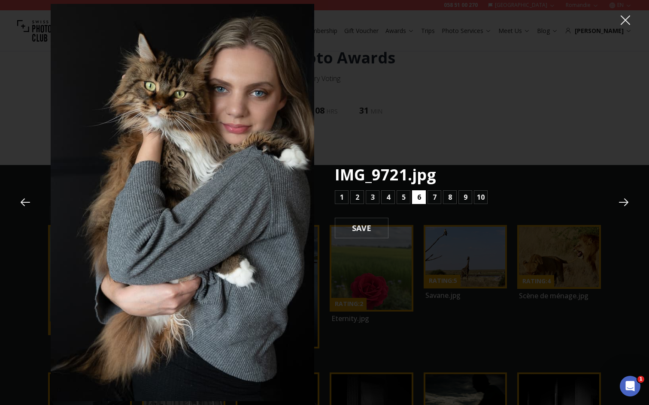
click at [420, 200] on b "6" at bounding box center [419, 197] width 4 height 10
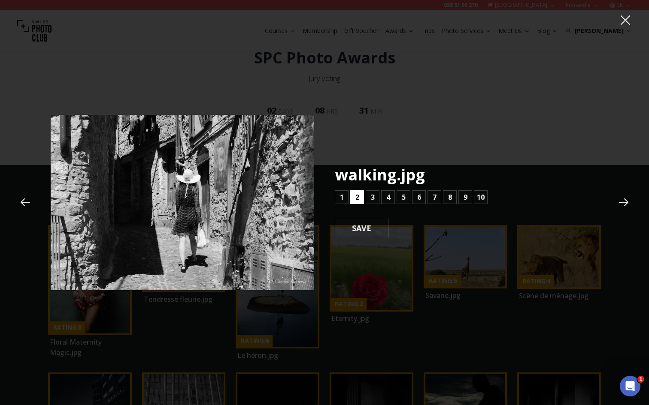
click at [357, 200] on b "2" at bounding box center [357, 197] width 4 height 10
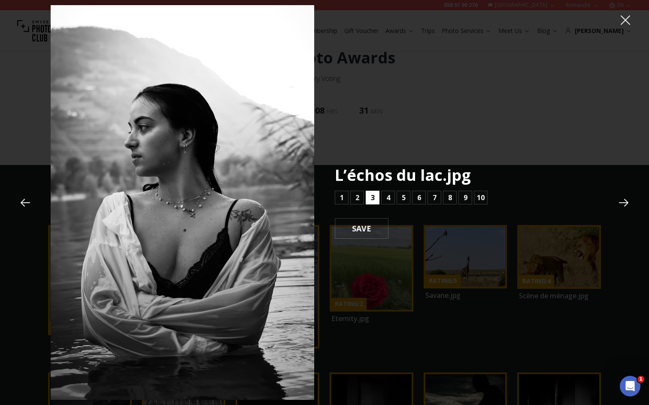
click at [371, 201] on b "3" at bounding box center [373, 198] width 4 height 10
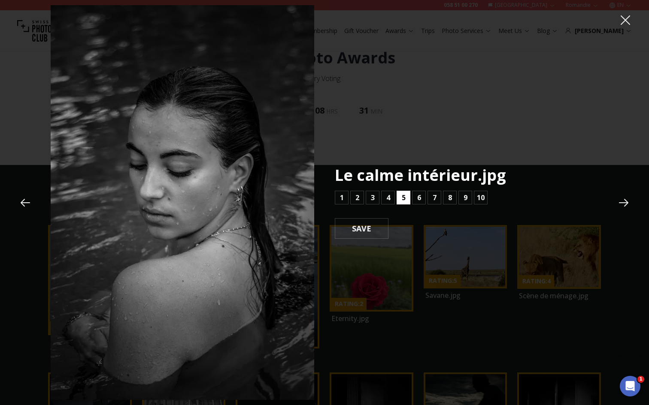
click at [405, 197] on button "5" at bounding box center [403, 198] width 14 height 14
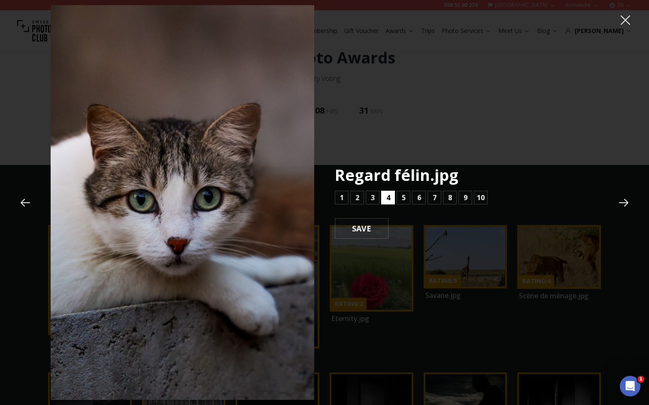
click at [390, 197] on button "4" at bounding box center [388, 198] width 14 height 14
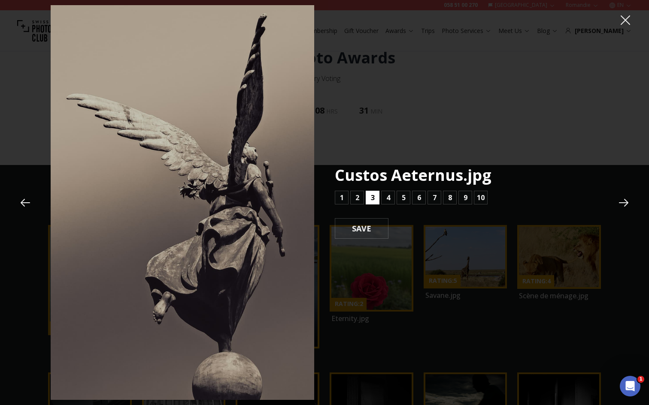
click at [372, 196] on b "3" at bounding box center [373, 198] width 4 height 10
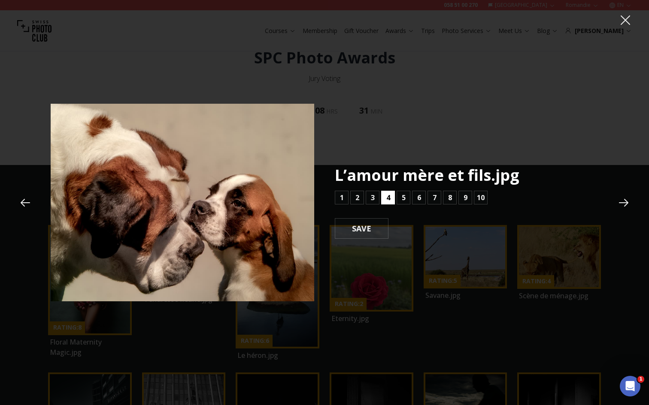
click at [385, 196] on button "4" at bounding box center [388, 198] width 14 height 14
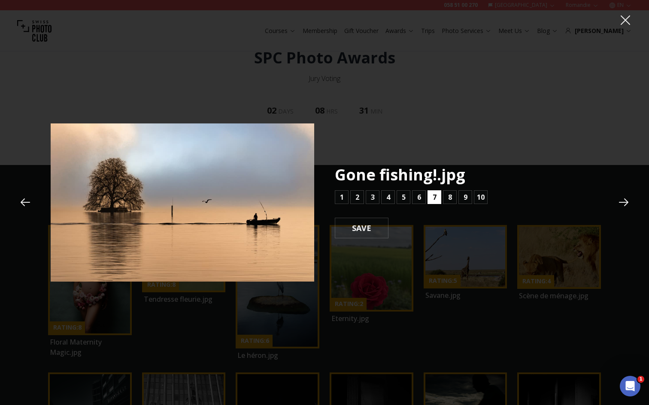
click at [431, 192] on button "7" at bounding box center [434, 198] width 14 height 14
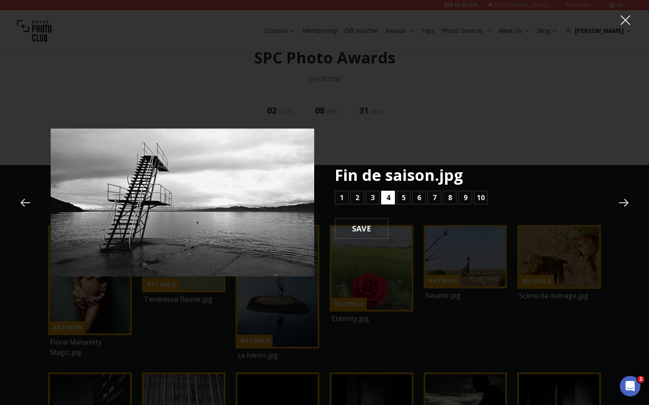
click at [390, 197] on button "4" at bounding box center [388, 198] width 14 height 14
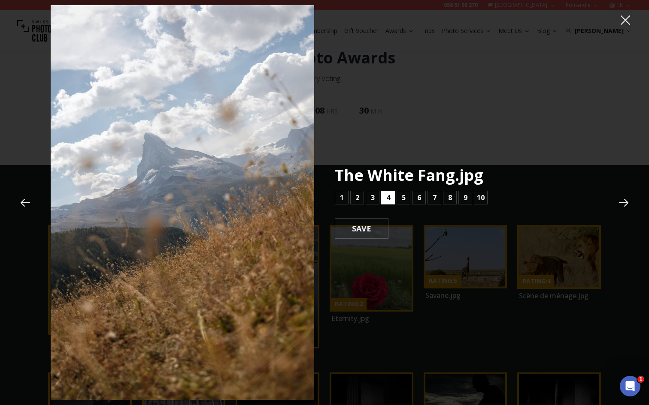
click at [386, 196] on b "4" at bounding box center [388, 198] width 4 height 10
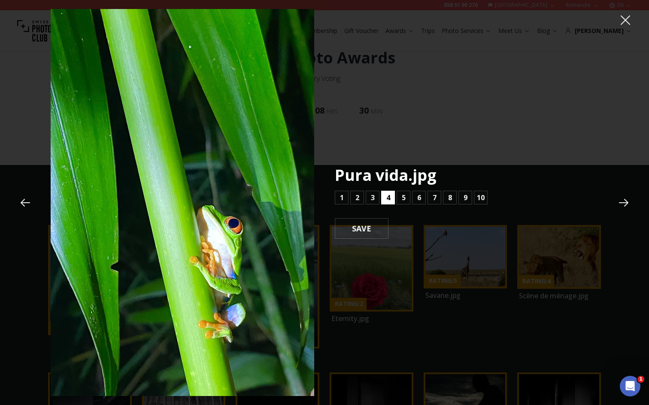
click at [389, 196] on b "4" at bounding box center [388, 198] width 4 height 10
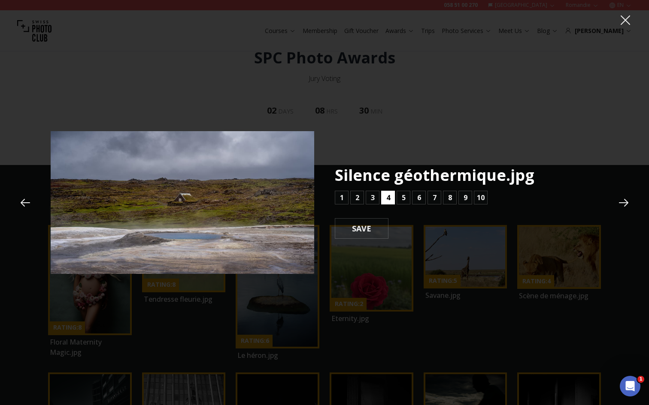
click at [389, 196] on b "4" at bounding box center [388, 198] width 4 height 10
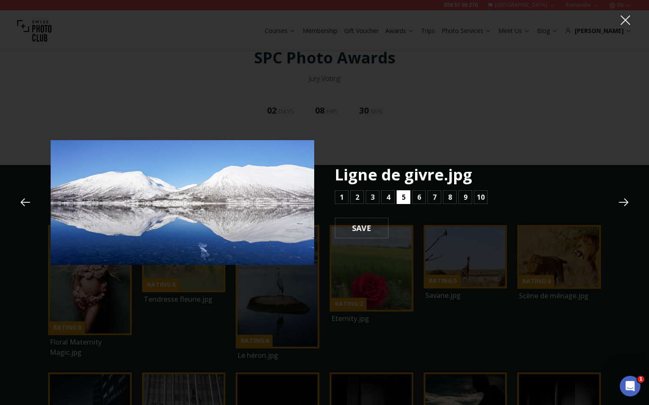
click at [399, 197] on button "5" at bounding box center [403, 198] width 14 height 14
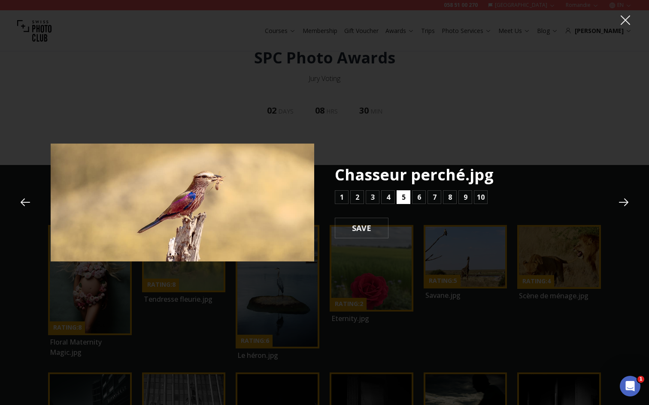
click at [400, 197] on button "5" at bounding box center [403, 198] width 14 height 14
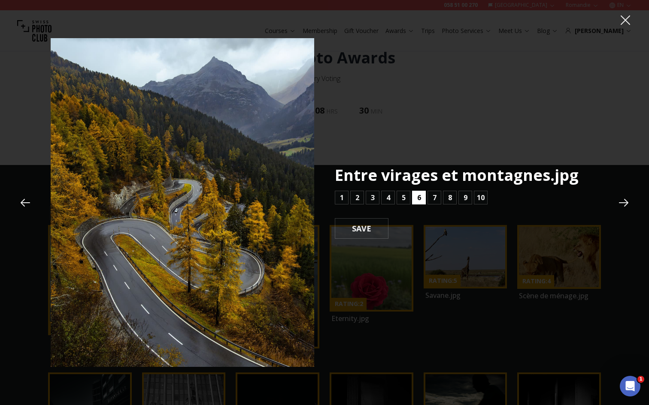
click at [419, 197] on b "6" at bounding box center [419, 198] width 4 height 10
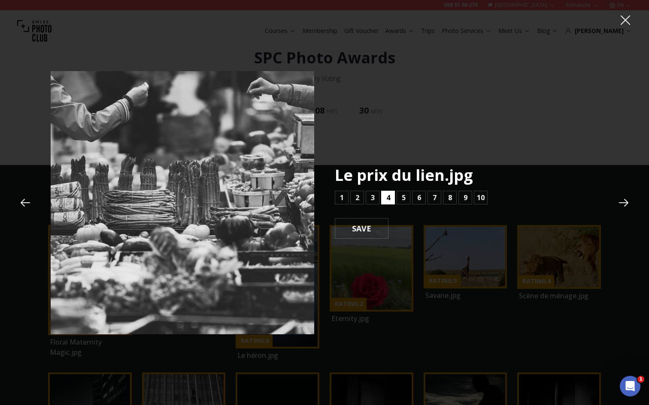
click at [388, 199] on b "4" at bounding box center [388, 198] width 4 height 10
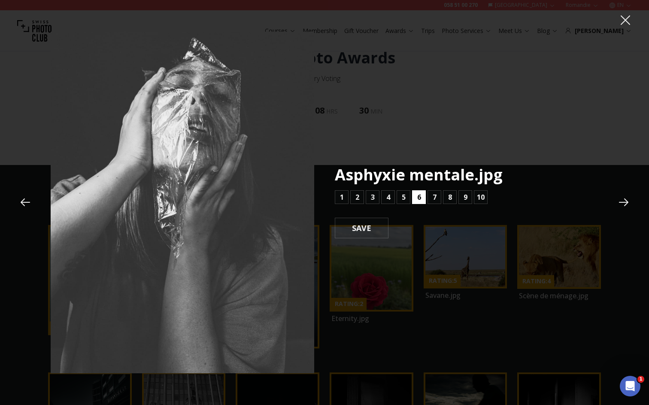
click at [420, 196] on b "6" at bounding box center [419, 197] width 4 height 10
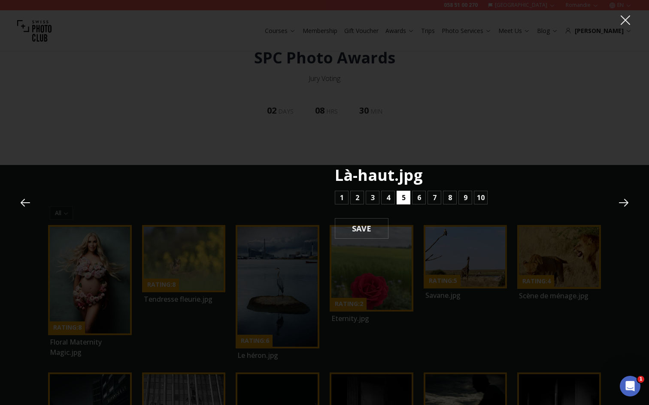
click at [402, 200] on b "5" at bounding box center [404, 198] width 4 height 10
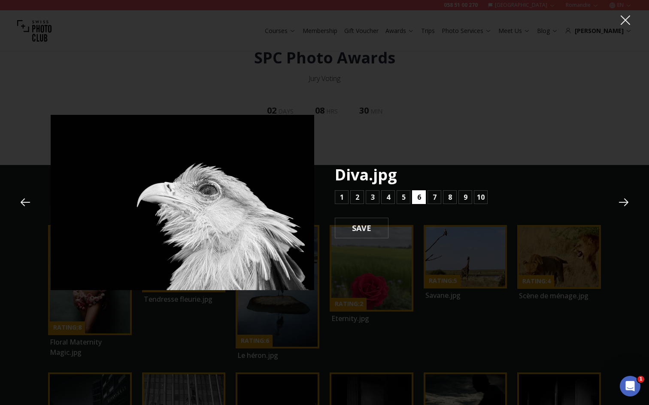
click at [420, 200] on b "6" at bounding box center [419, 197] width 4 height 10
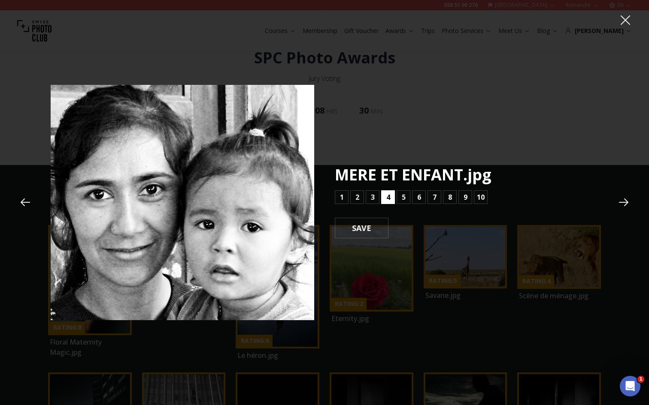
click at [384, 200] on button "4" at bounding box center [388, 198] width 14 height 14
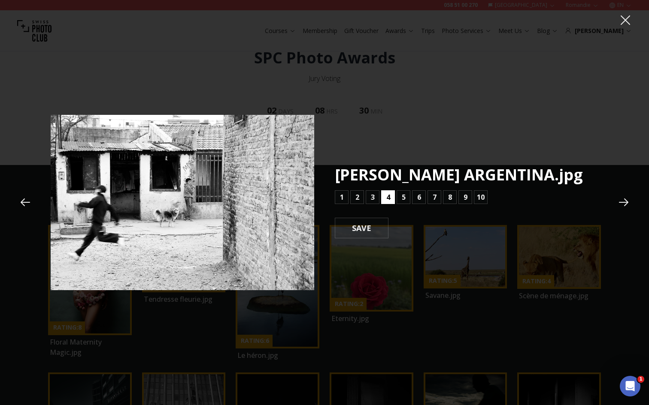
click at [382, 200] on button "4" at bounding box center [388, 198] width 14 height 14
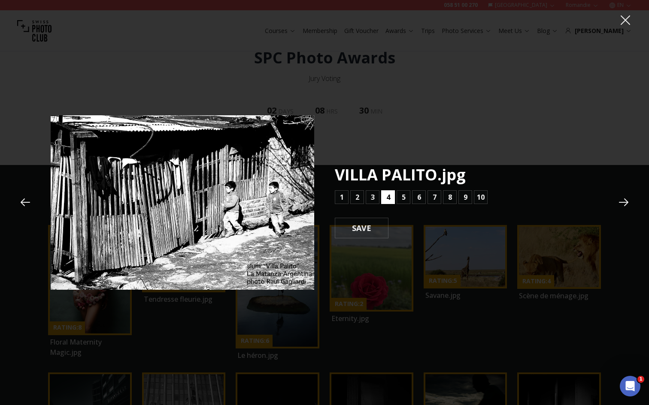
click at [382, 200] on button "4" at bounding box center [388, 198] width 14 height 14
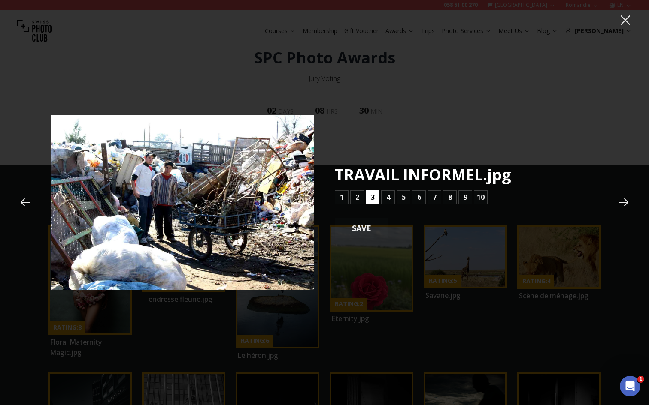
click at [370, 199] on button "3" at bounding box center [373, 198] width 14 height 14
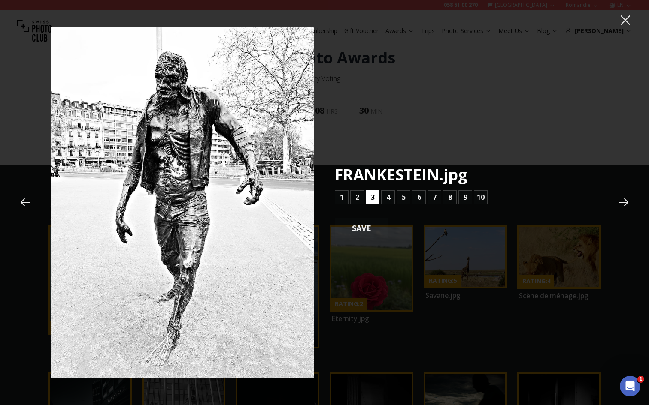
click at [370, 199] on button "3" at bounding box center [373, 198] width 14 height 14
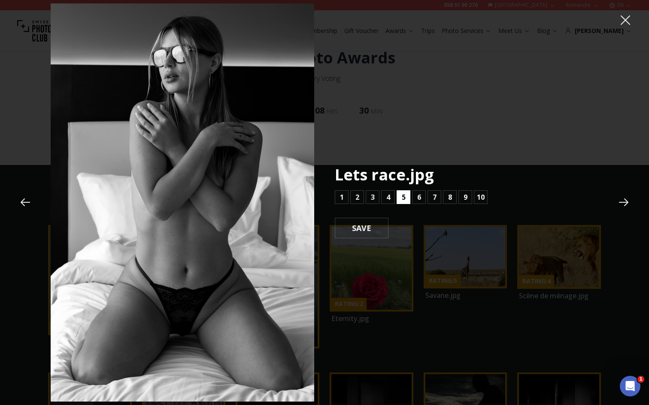
click at [399, 195] on button "5" at bounding box center [403, 198] width 14 height 14
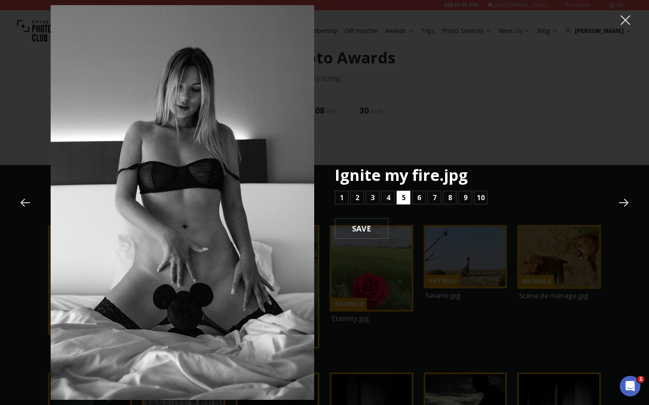
click at [399, 195] on button "5" at bounding box center [403, 198] width 14 height 14
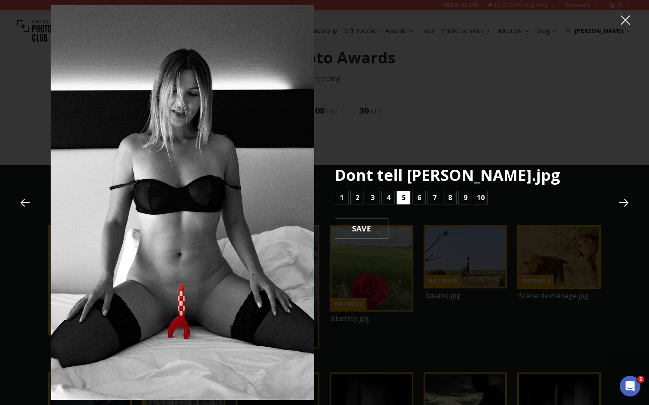
click at [399, 195] on button "5" at bounding box center [403, 198] width 14 height 14
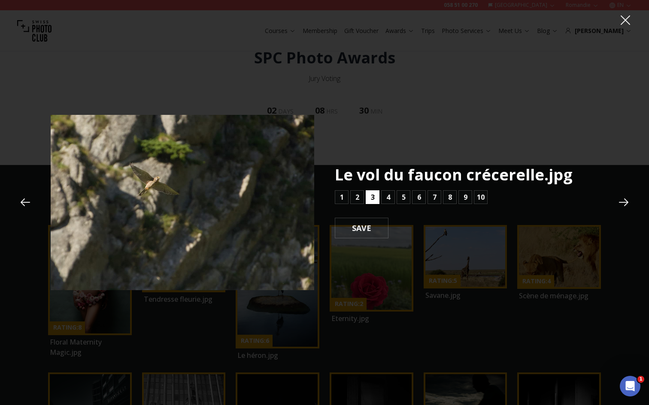
click at [373, 200] on b "3" at bounding box center [373, 197] width 4 height 10
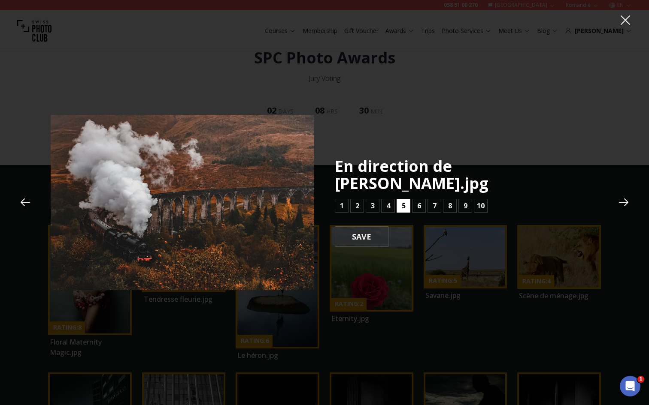
click at [403, 201] on b "5" at bounding box center [404, 206] width 4 height 10
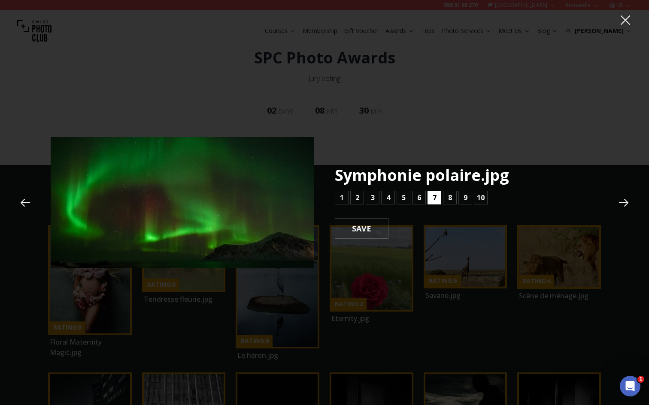
click at [432, 197] on button "7" at bounding box center [434, 198] width 14 height 14
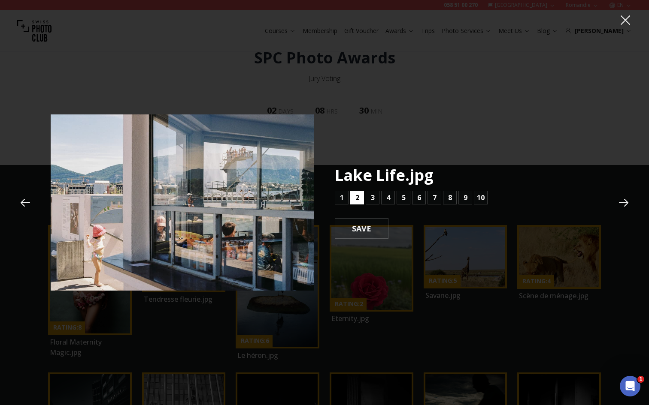
click at [361, 200] on button "2" at bounding box center [357, 198] width 14 height 14
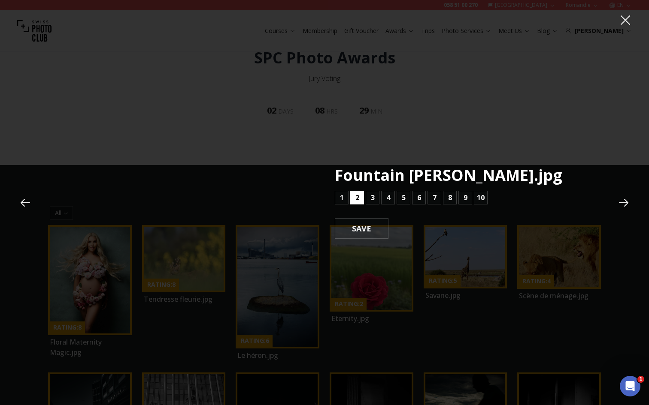
click at [361, 200] on button "2" at bounding box center [357, 198] width 14 height 14
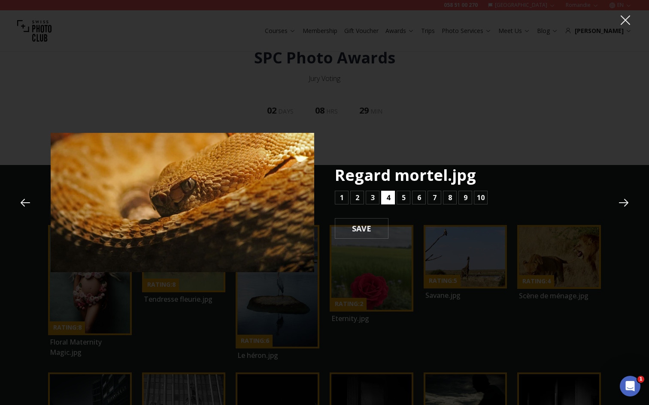
click at [389, 200] on b "4" at bounding box center [388, 198] width 4 height 10
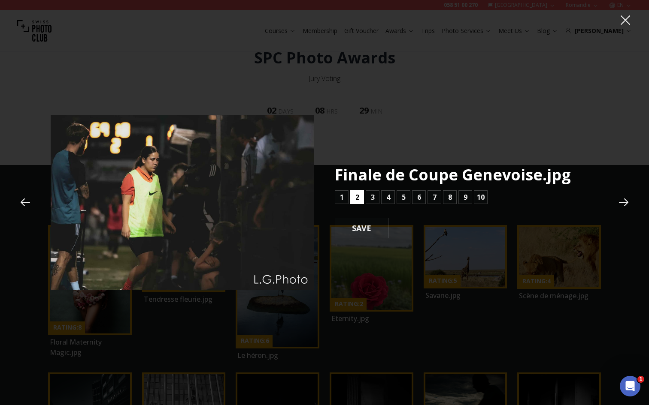
click at [359, 200] on b "2" at bounding box center [357, 197] width 4 height 10
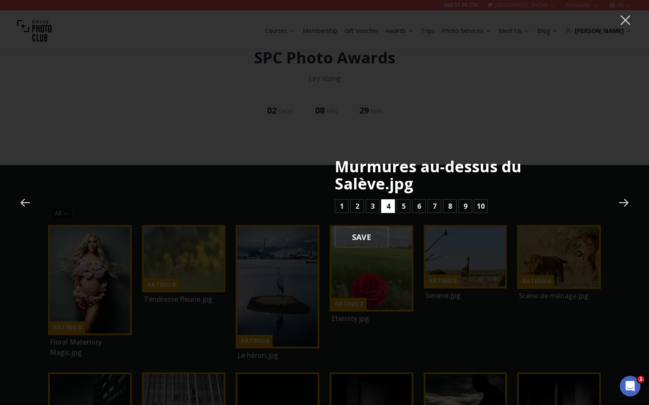
click at [392, 208] on button "4" at bounding box center [388, 207] width 14 height 14
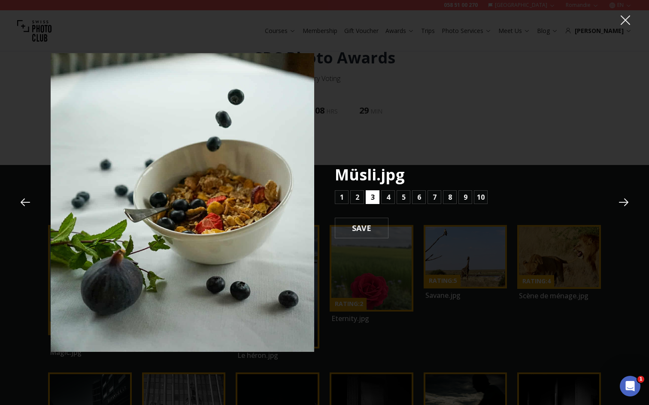
drag, startPoint x: 358, startPoint y: 202, endPoint x: 369, endPoint y: 194, distance: 13.5
click at [369, 194] on div "1 2 3 4 5 6 7 8 9 10" at bounding box center [411, 198] width 153 height 14
click at [372, 197] on b "3" at bounding box center [373, 197] width 4 height 10
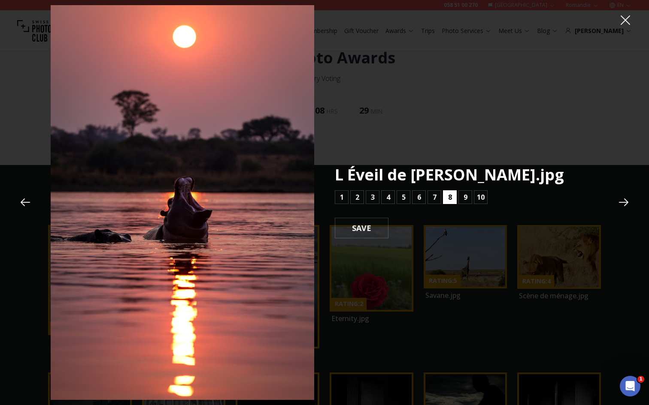
click at [448, 195] on b "8" at bounding box center [450, 197] width 4 height 10
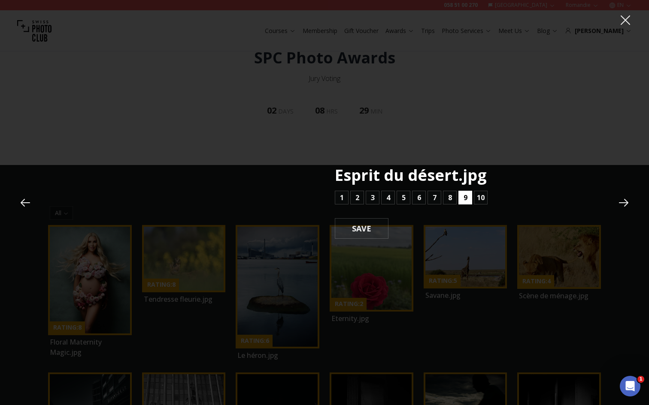
click at [461, 197] on button "9" at bounding box center [465, 198] width 14 height 14
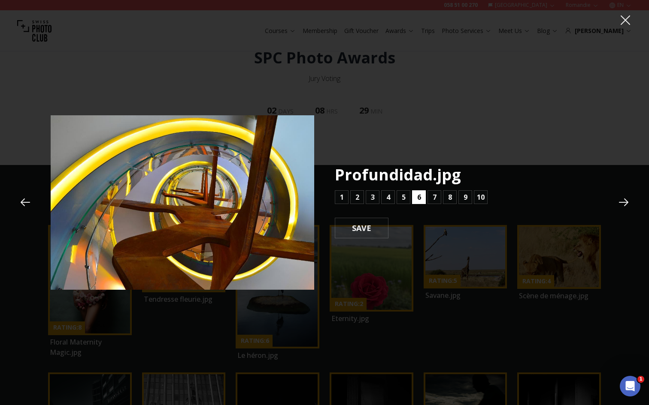
click at [413, 197] on button "6" at bounding box center [419, 198] width 14 height 14
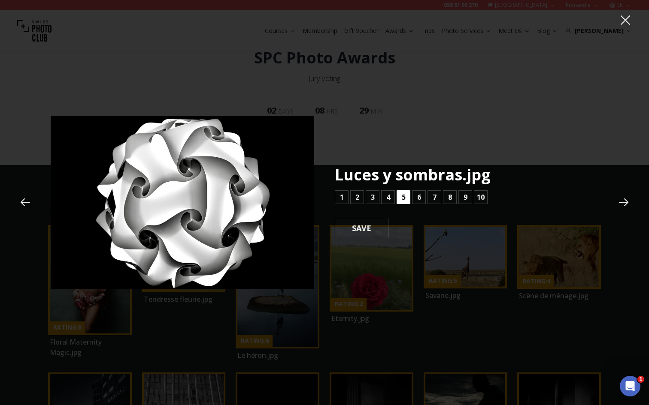
click at [404, 199] on b "5" at bounding box center [404, 197] width 4 height 10
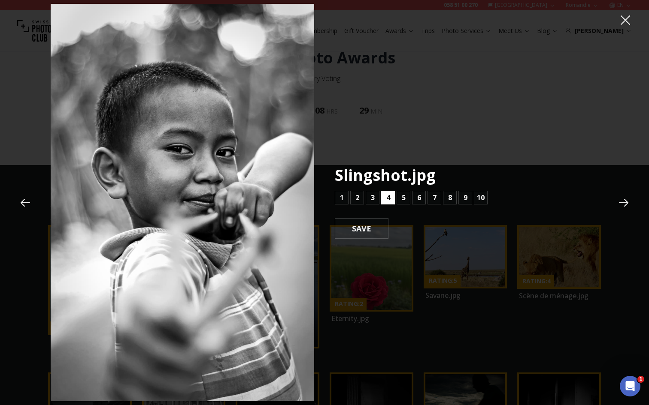
click at [386, 199] on b "4" at bounding box center [388, 198] width 4 height 10
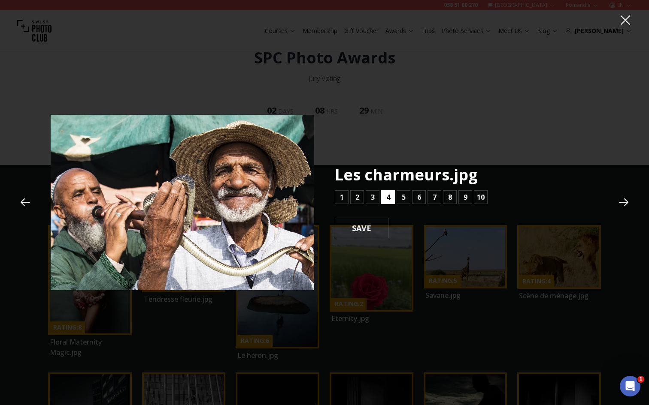
click at [385, 199] on button "4" at bounding box center [388, 198] width 14 height 14
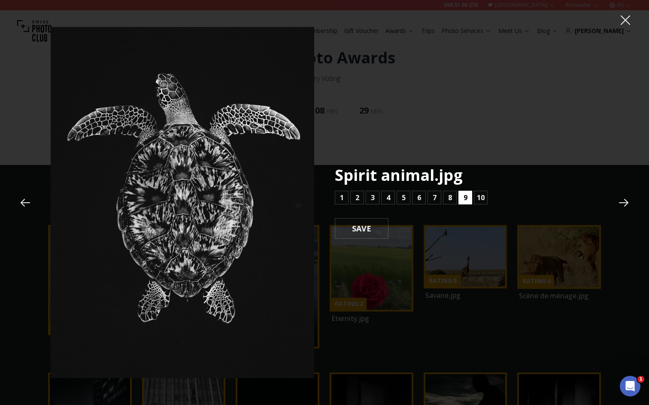
click at [458, 193] on button "9" at bounding box center [465, 198] width 14 height 14
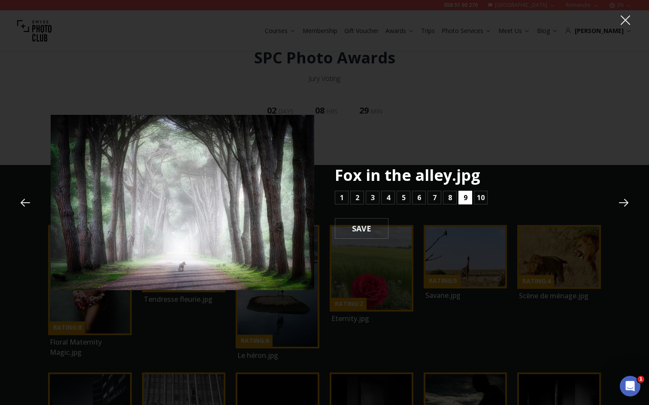
click at [461, 196] on button "9" at bounding box center [465, 198] width 14 height 14
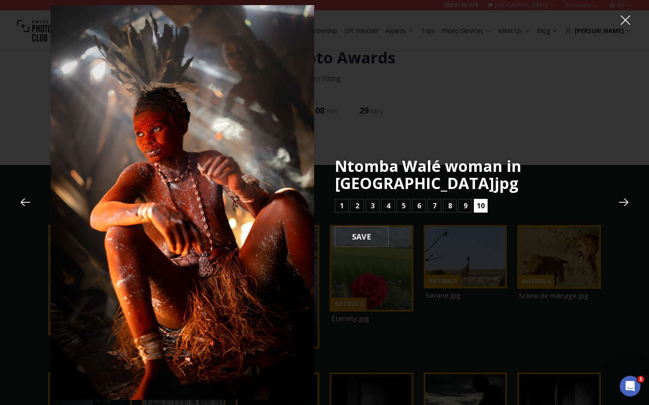
click at [478, 203] on b "10" at bounding box center [481, 206] width 8 height 10
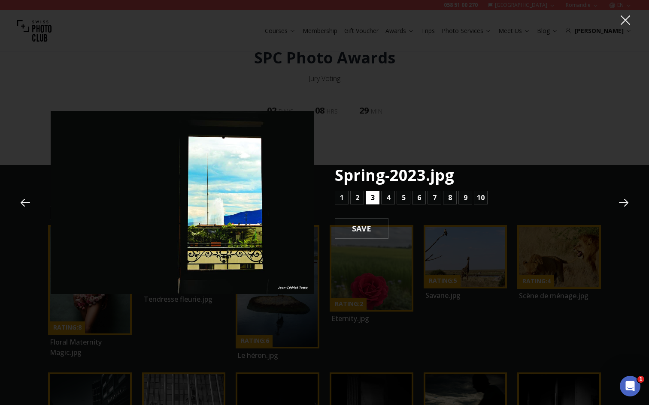
click at [371, 196] on b "3" at bounding box center [373, 198] width 4 height 10
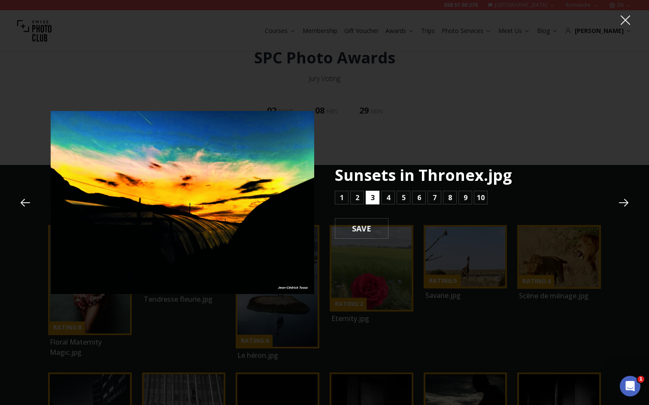
click at [371, 196] on b "3" at bounding box center [373, 198] width 4 height 10
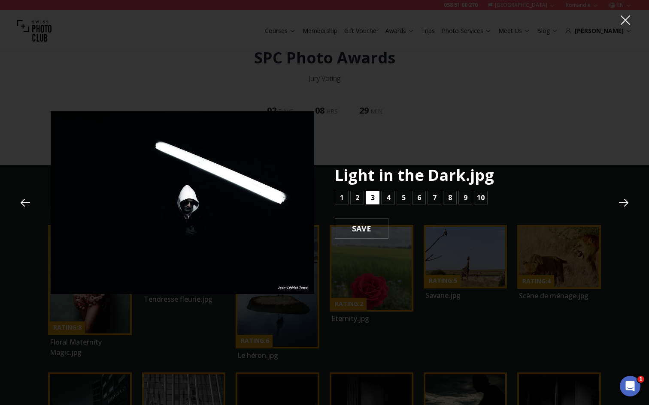
click at [369, 197] on button "3" at bounding box center [373, 198] width 14 height 14
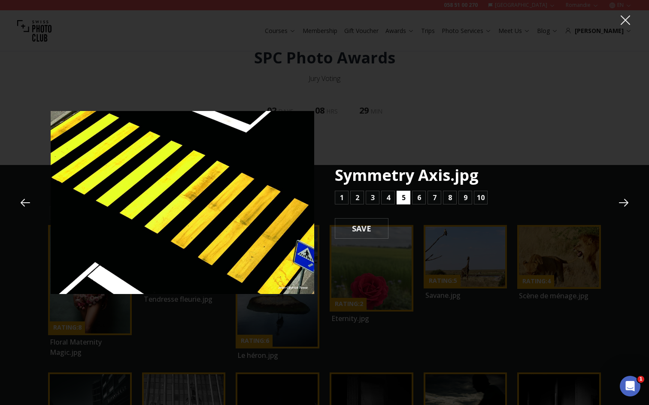
click at [405, 198] on b "5" at bounding box center [404, 198] width 4 height 10
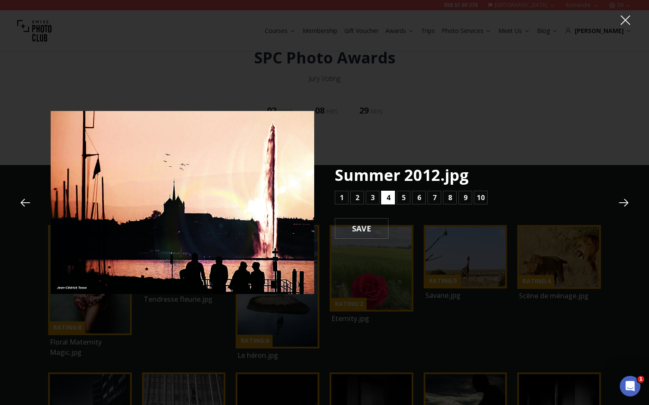
click at [386, 196] on b "4" at bounding box center [388, 198] width 4 height 10
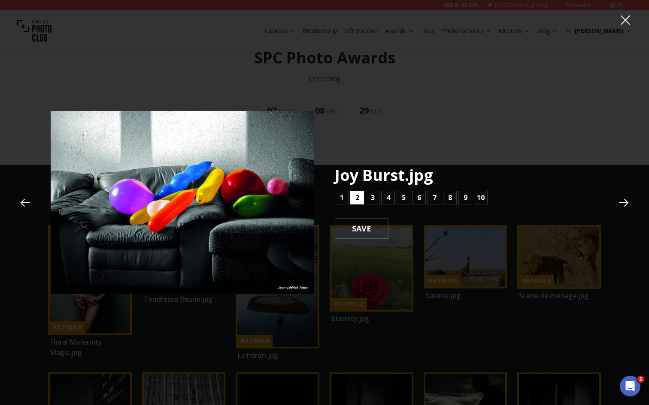
click at [355, 196] on b "2" at bounding box center [357, 198] width 4 height 10
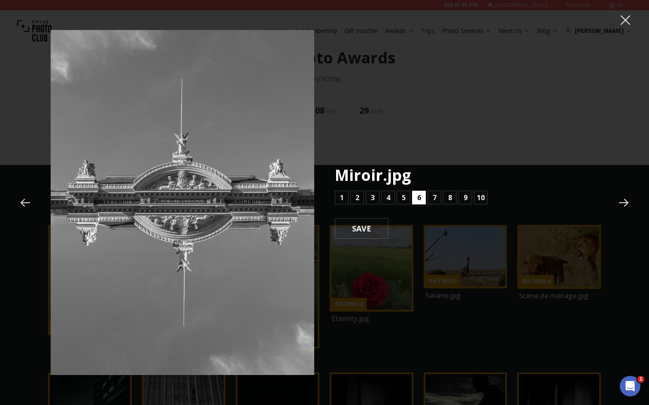
click at [419, 197] on b "6" at bounding box center [419, 198] width 4 height 10
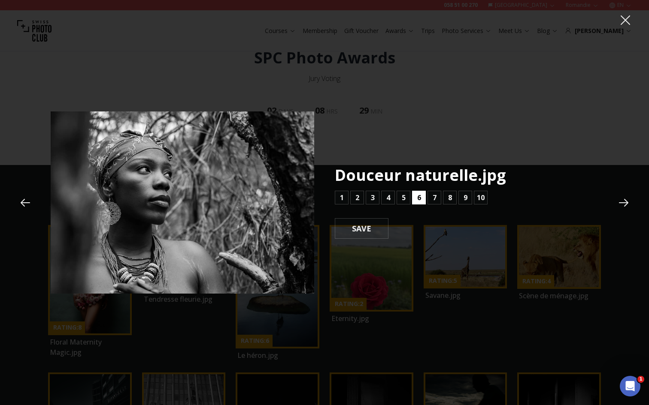
click at [416, 198] on button "6" at bounding box center [419, 198] width 14 height 14
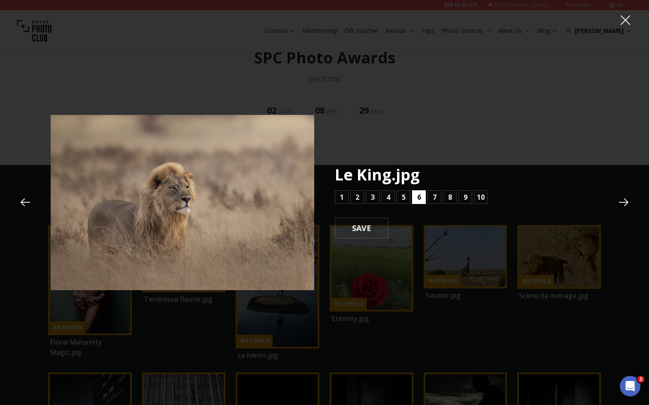
click at [416, 198] on button "6" at bounding box center [419, 198] width 14 height 14
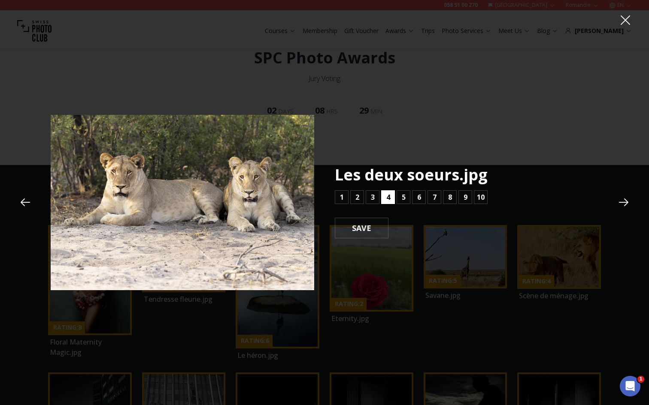
click at [390, 199] on button "4" at bounding box center [388, 198] width 14 height 14
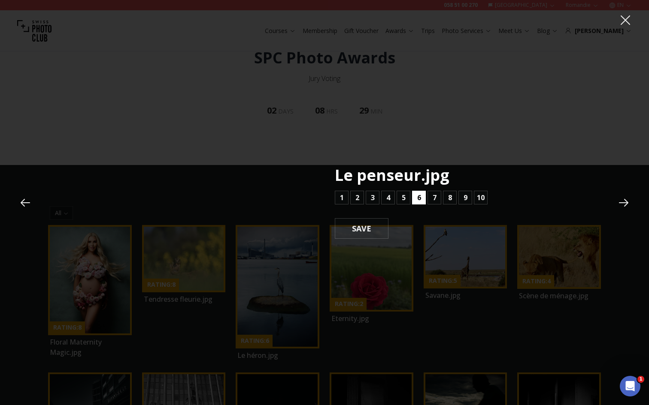
click at [419, 199] on b "6" at bounding box center [419, 198] width 4 height 10
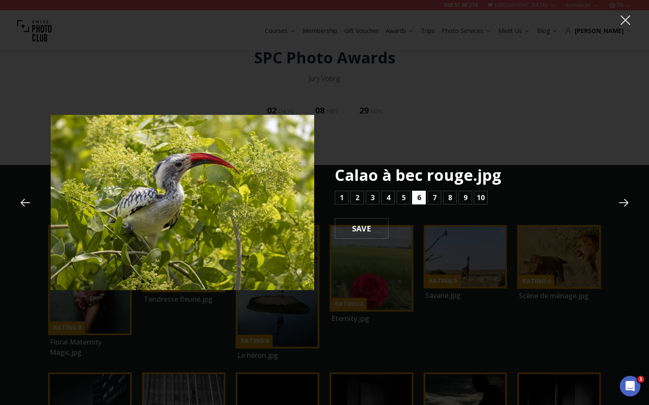
click at [419, 199] on b "6" at bounding box center [419, 198] width 4 height 10
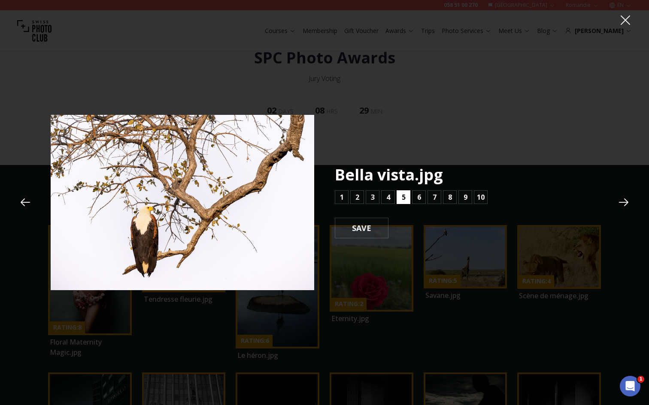
click at [407, 198] on button "5" at bounding box center [403, 198] width 14 height 14
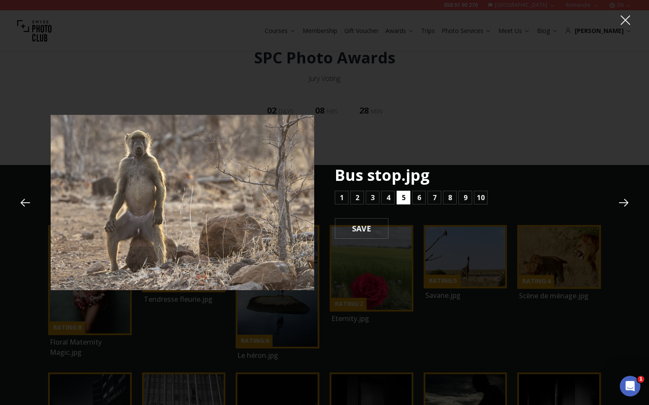
click at [407, 197] on button "5" at bounding box center [403, 198] width 14 height 14
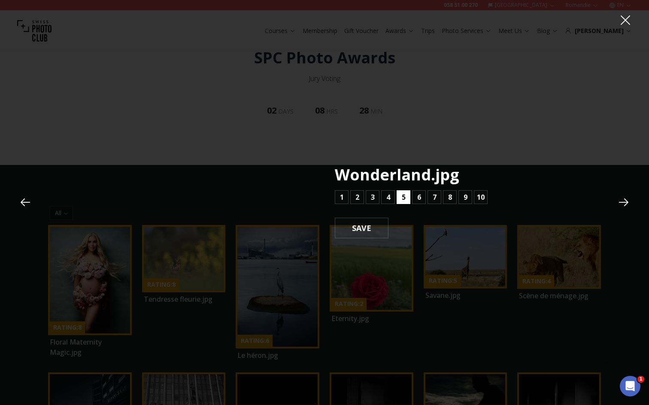
click at [407, 197] on button "5" at bounding box center [403, 198] width 14 height 14
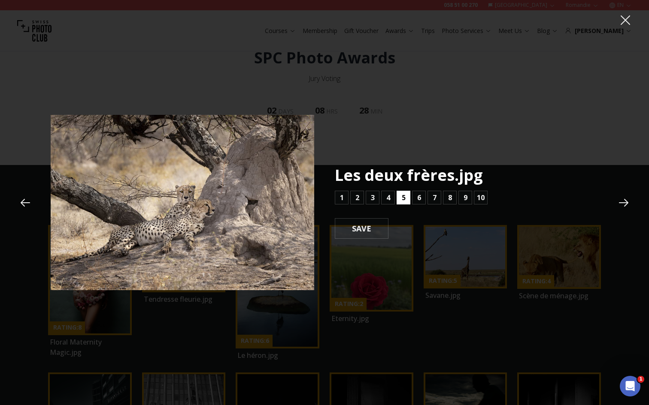
click at [407, 197] on button "5" at bounding box center [403, 198] width 14 height 14
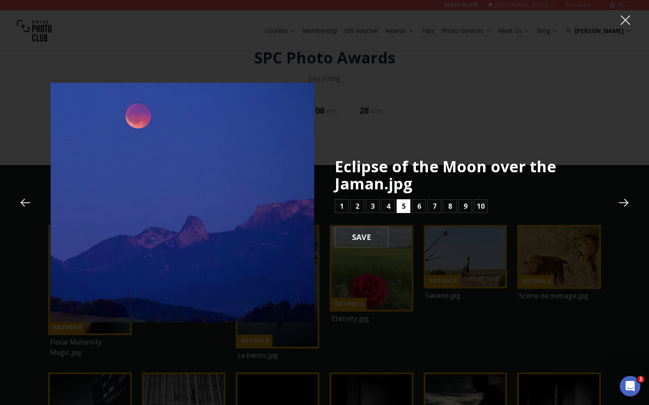
click at [406, 205] on button "5" at bounding box center [403, 207] width 14 height 14
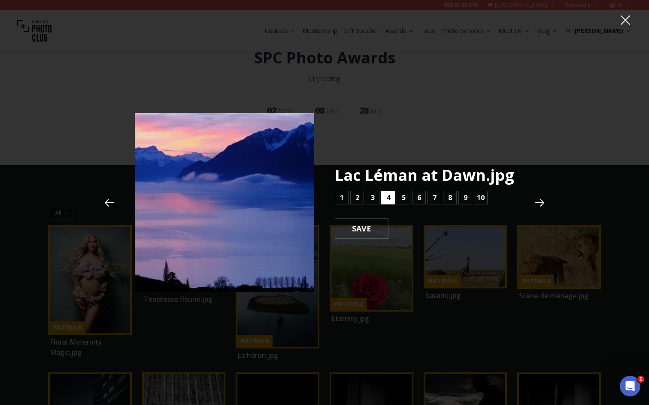
click at [393, 198] on button "4" at bounding box center [388, 198] width 14 height 14
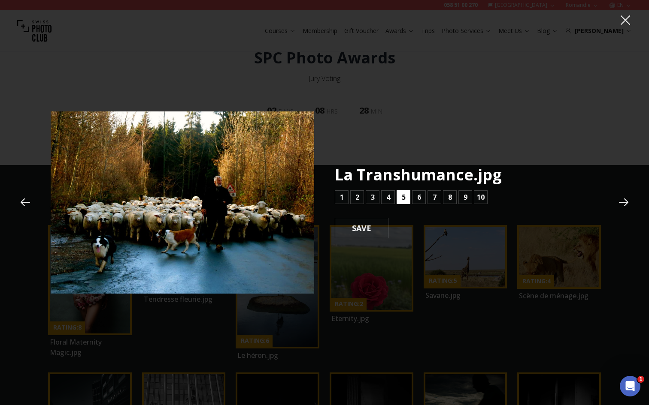
click at [403, 197] on b "5" at bounding box center [404, 197] width 4 height 10
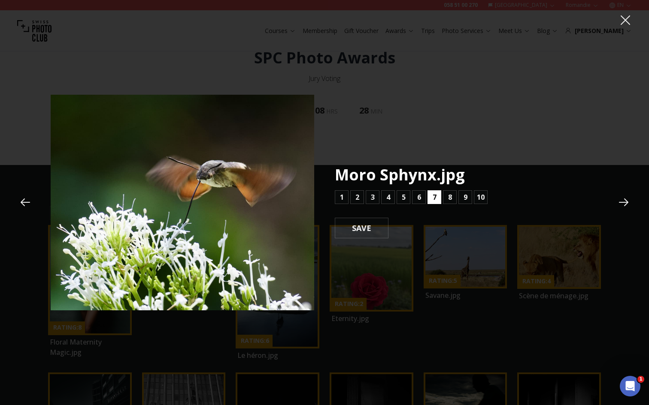
click at [430, 195] on button "7" at bounding box center [434, 198] width 14 height 14
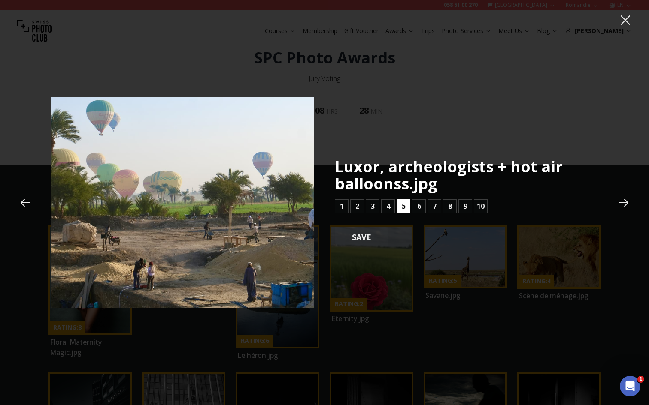
click at [403, 201] on b "5" at bounding box center [404, 206] width 4 height 10
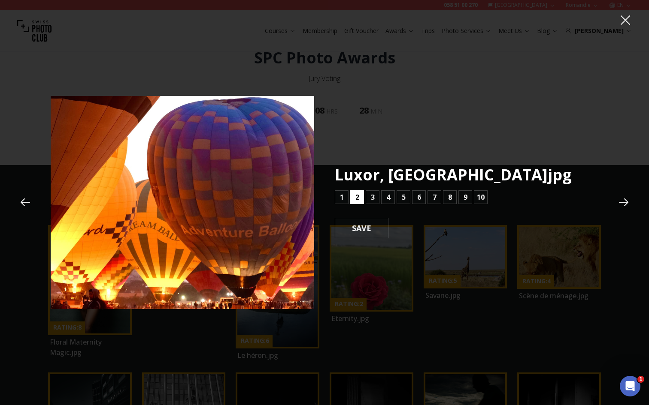
click at [361, 199] on button "2" at bounding box center [357, 198] width 14 height 14
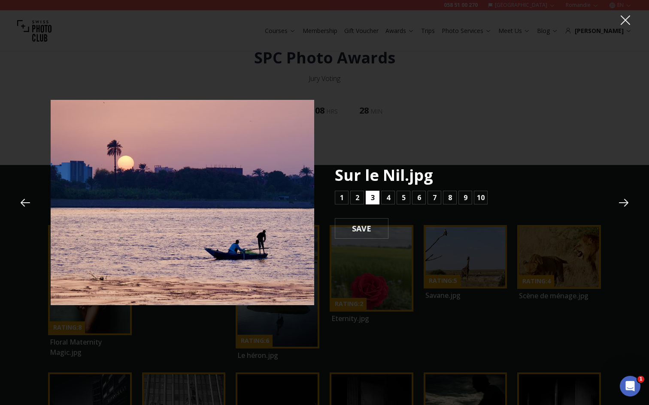
click at [369, 198] on button "3" at bounding box center [373, 198] width 14 height 14
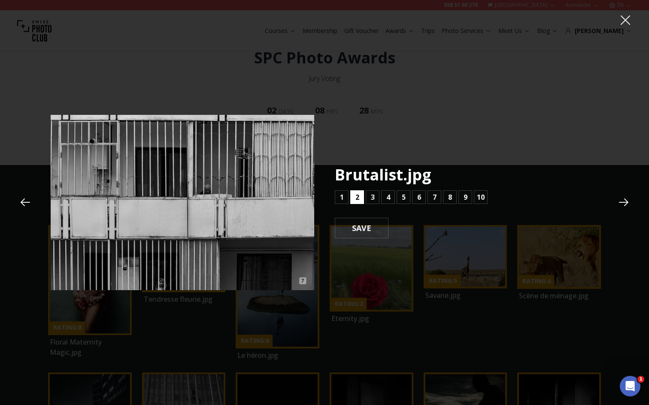
click at [358, 197] on b "2" at bounding box center [357, 197] width 4 height 10
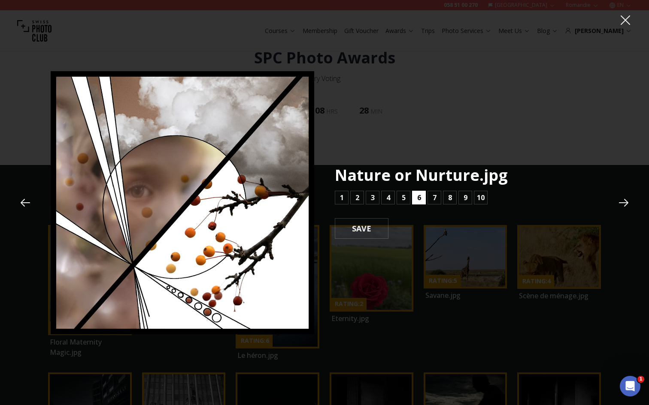
click at [416, 197] on button "6" at bounding box center [419, 198] width 14 height 14
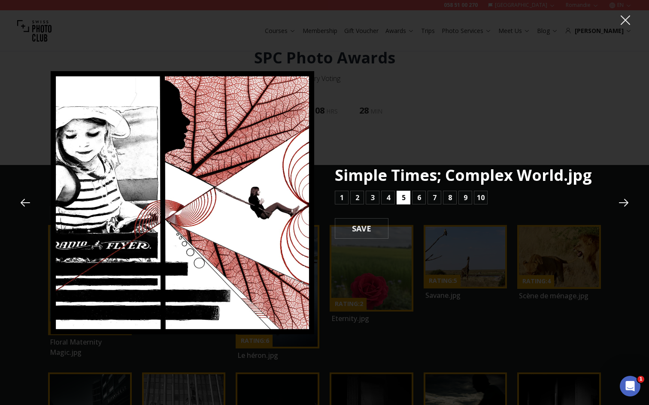
click at [405, 197] on b "5" at bounding box center [404, 198] width 4 height 10
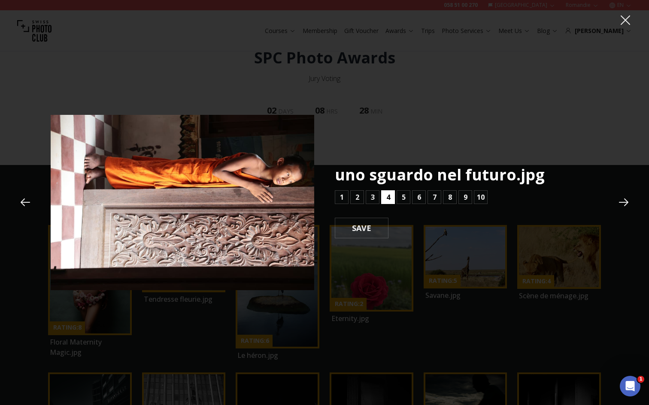
click at [392, 198] on button "4" at bounding box center [388, 198] width 14 height 14
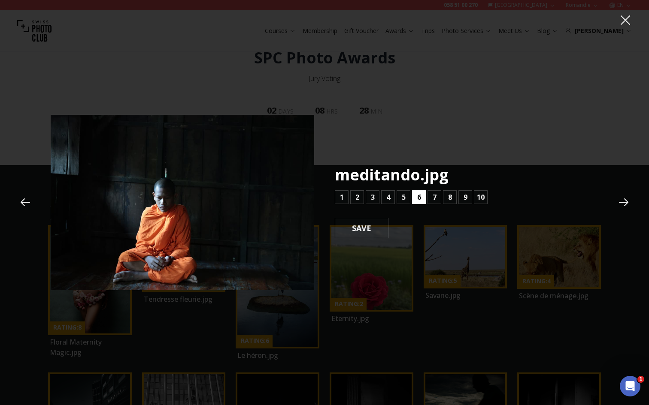
click at [421, 199] on button "6" at bounding box center [419, 198] width 14 height 14
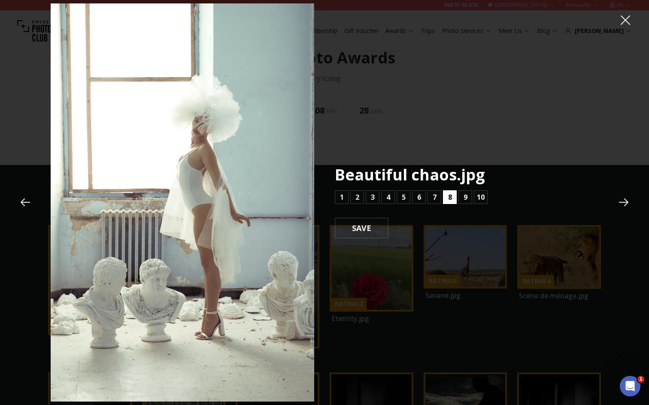
click at [448, 195] on b "8" at bounding box center [450, 197] width 4 height 10
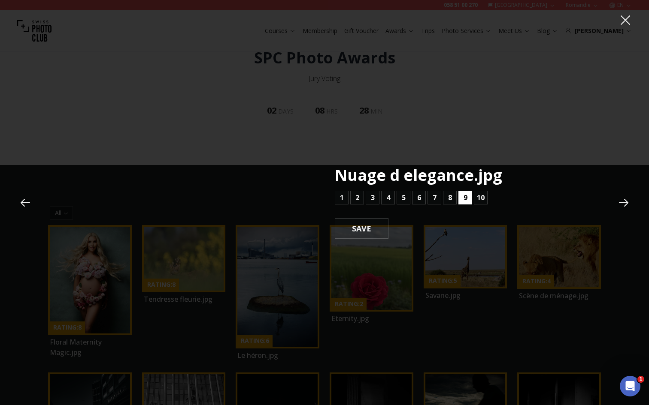
click at [463, 196] on b "9" at bounding box center [465, 198] width 4 height 10
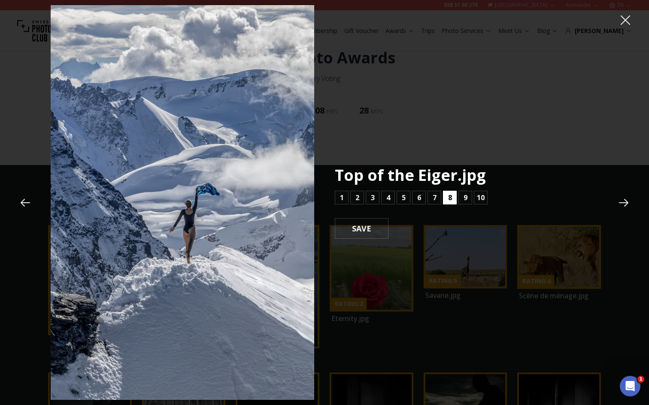
click at [451, 198] on b "8" at bounding box center [450, 198] width 4 height 10
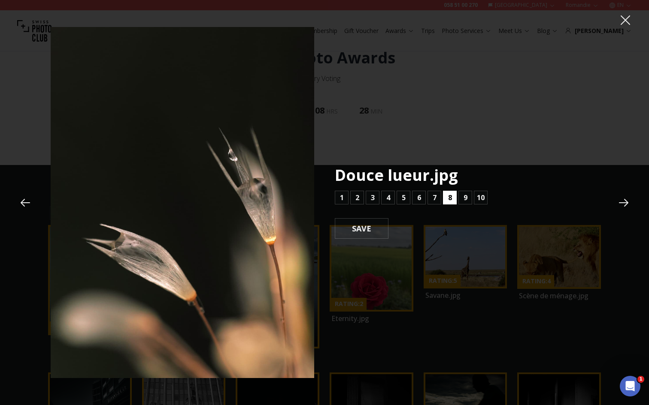
click at [449, 198] on b "8" at bounding box center [450, 198] width 4 height 10
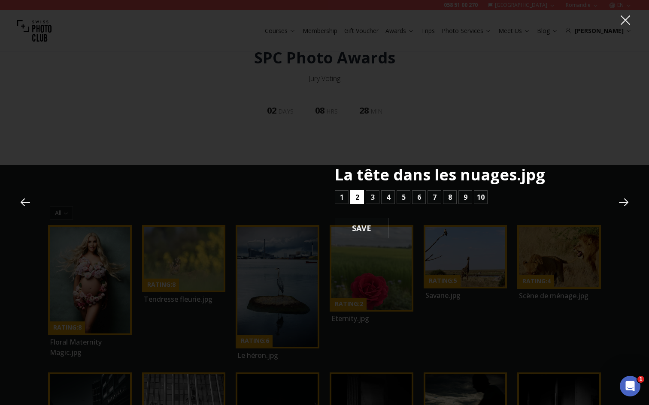
click at [356, 200] on b "2" at bounding box center [357, 197] width 4 height 10
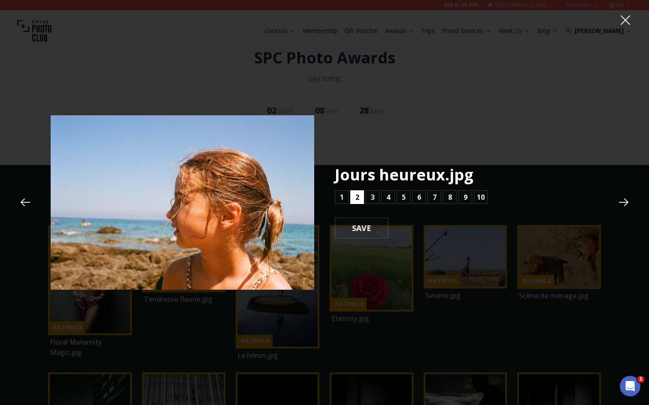
click at [354, 197] on button "2" at bounding box center [357, 198] width 14 height 14
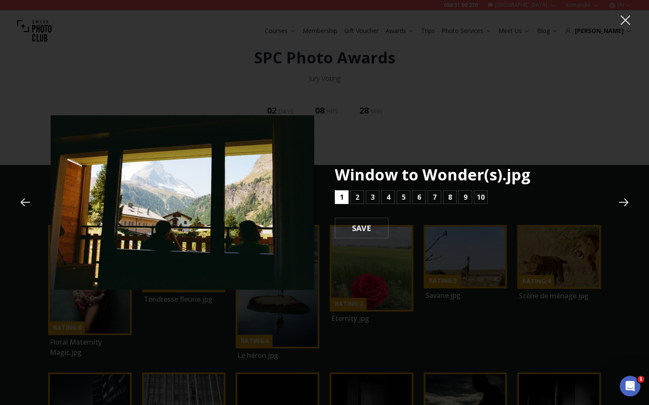
click at [345, 197] on button "1" at bounding box center [342, 198] width 14 height 14
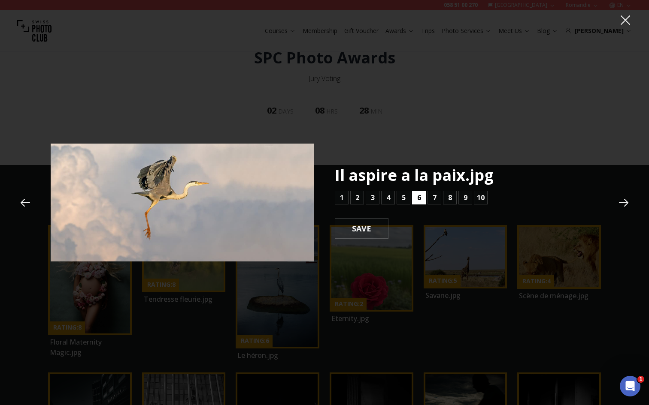
click at [420, 197] on b "6" at bounding box center [419, 198] width 4 height 10
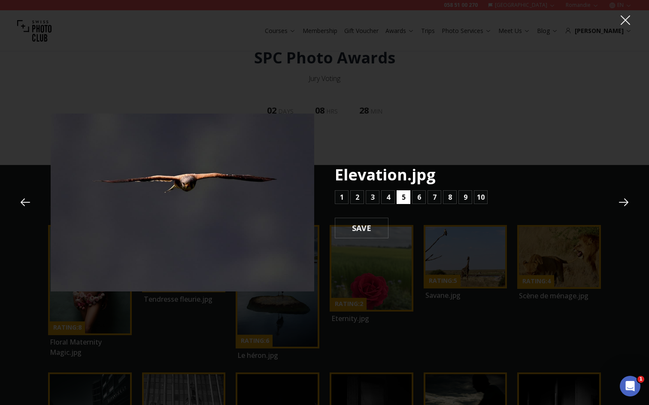
click at [398, 197] on button "5" at bounding box center [403, 198] width 14 height 14
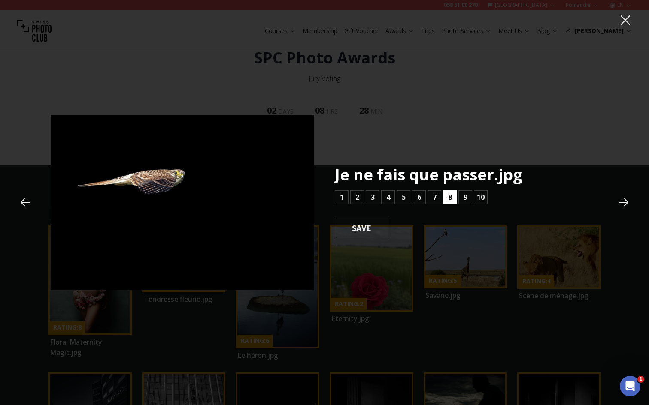
click at [446, 198] on button "8" at bounding box center [450, 198] width 14 height 14
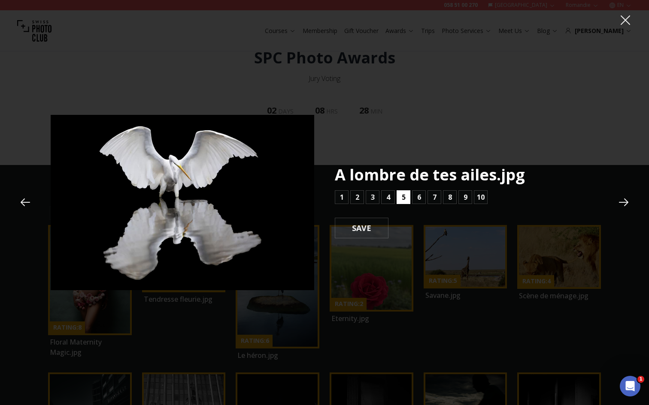
click at [402, 197] on b "5" at bounding box center [404, 197] width 4 height 10
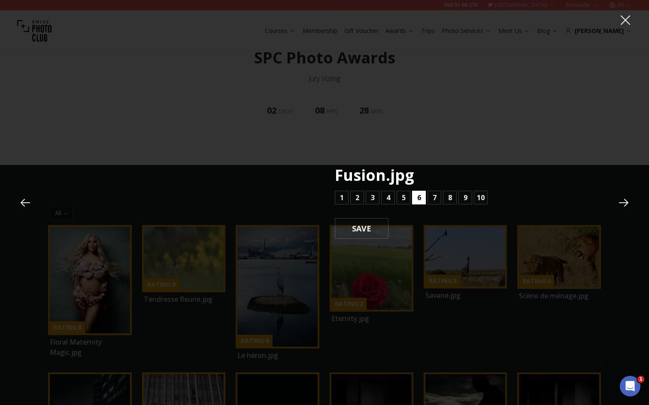
click at [419, 195] on b "6" at bounding box center [419, 198] width 4 height 10
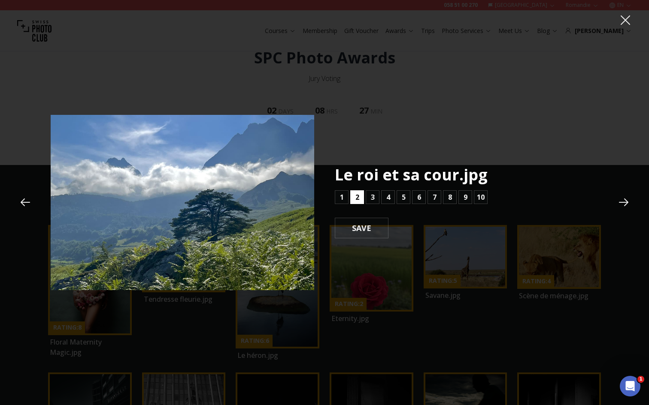
click at [357, 199] on b "2" at bounding box center [357, 197] width 4 height 10
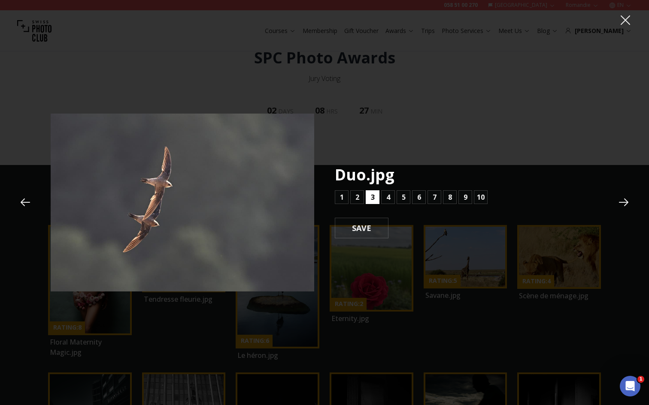
click at [371, 200] on b "3" at bounding box center [373, 197] width 4 height 10
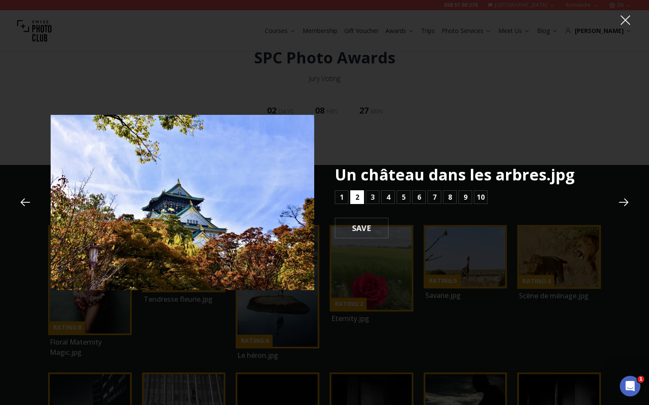
click at [357, 198] on b "2" at bounding box center [357, 197] width 4 height 10
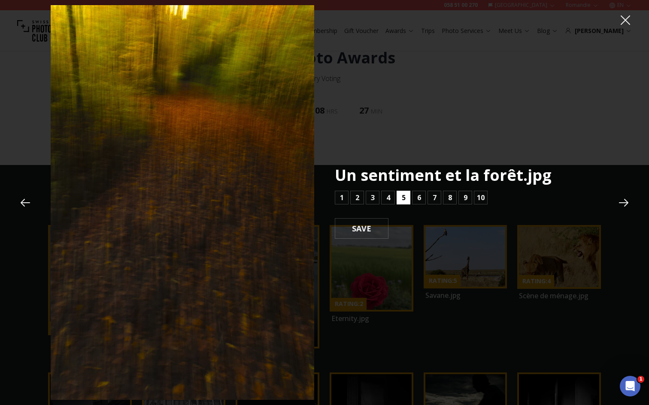
click at [399, 199] on button "5" at bounding box center [403, 198] width 14 height 14
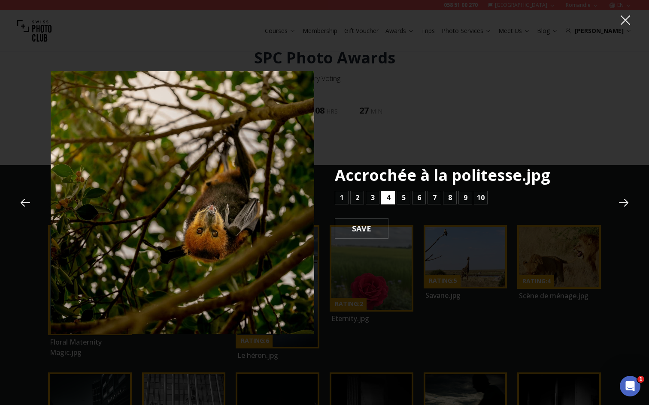
click at [393, 199] on button "4" at bounding box center [388, 198] width 14 height 14
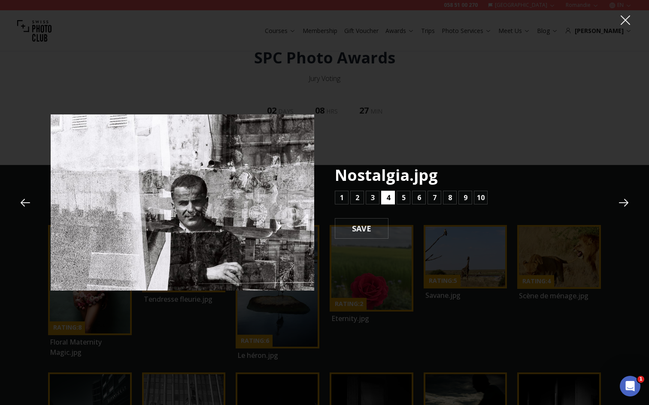
click at [391, 197] on button "4" at bounding box center [388, 198] width 14 height 14
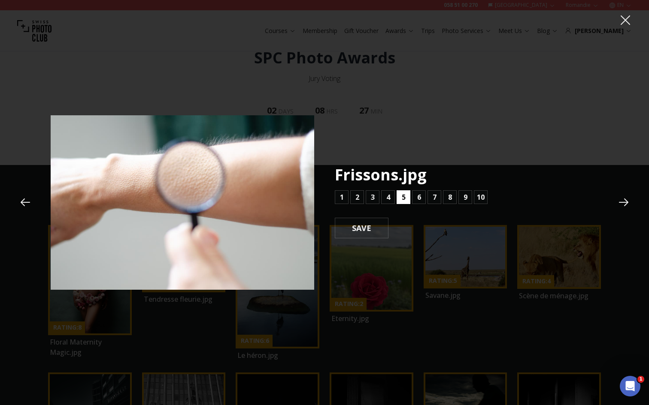
click at [400, 197] on button "5" at bounding box center [403, 198] width 14 height 14
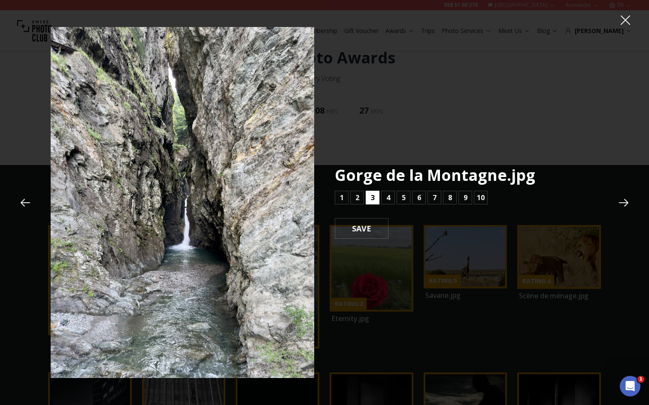
click at [372, 199] on b "3" at bounding box center [373, 198] width 4 height 10
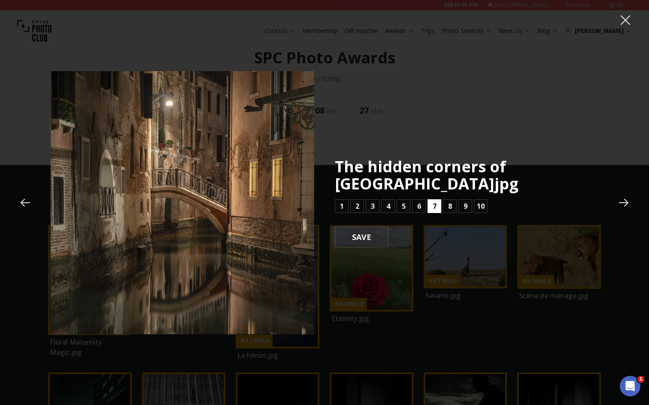
click at [433, 201] on b "7" at bounding box center [435, 206] width 4 height 10
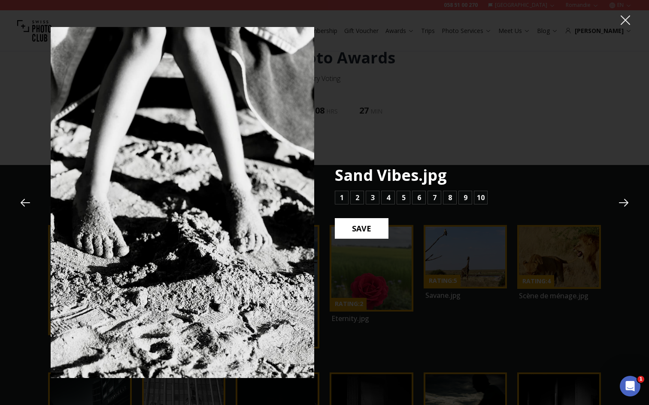
click at [375, 230] on b "SAVE" at bounding box center [361, 228] width 33 height 11
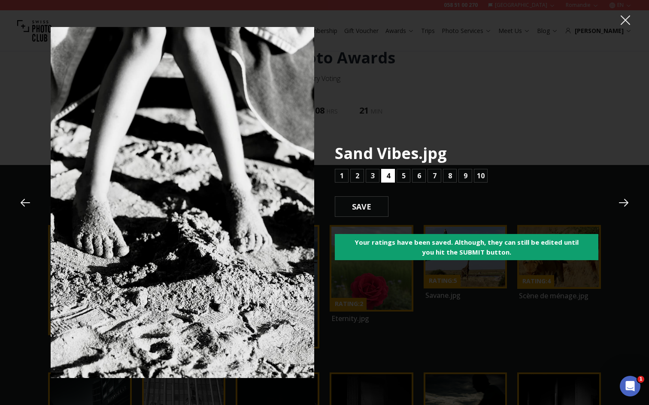
click at [391, 177] on button "4" at bounding box center [388, 176] width 14 height 14
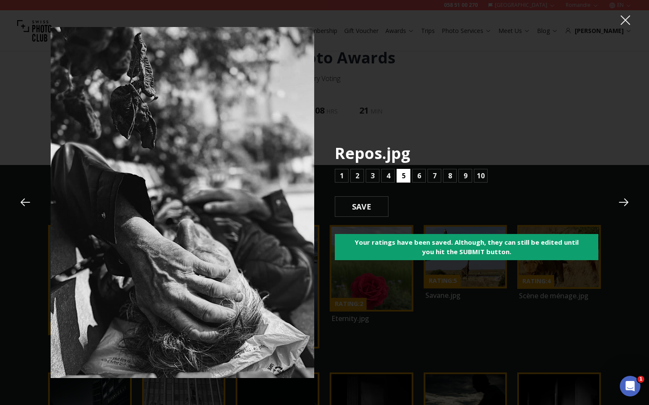
click at [405, 179] on b "5" at bounding box center [404, 176] width 4 height 10
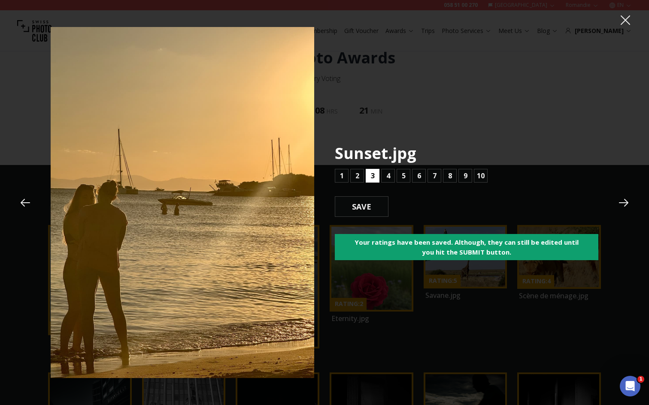
click at [371, 178] on b "3" at bounding box center [373, 176] width 4 height 10
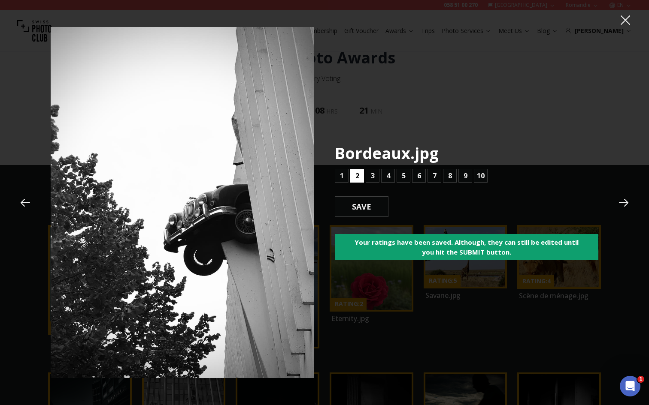
click at [360, 178] on button "2" at bounding box center [357, 176] width 14 height 14
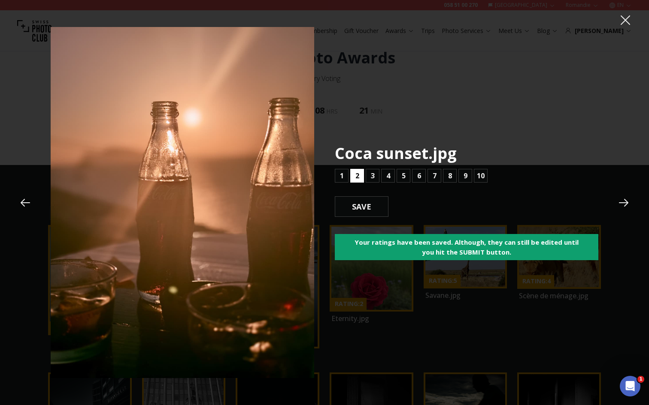
click at [360, 178] on button "2" at bounding box center [357, 176] width 14 height 14
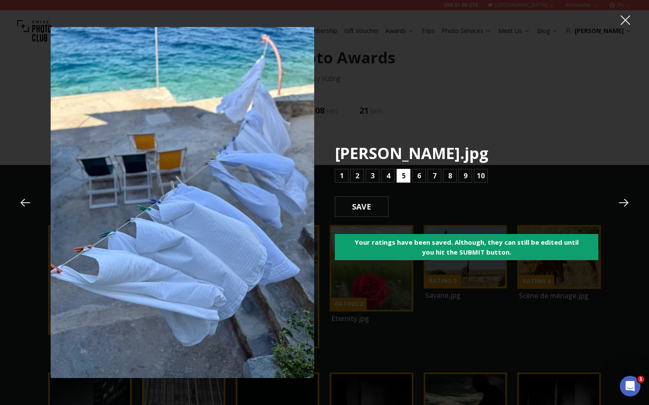
click at [407, 173] on button "5" at bounding box center [403, 176] width 14 height 14
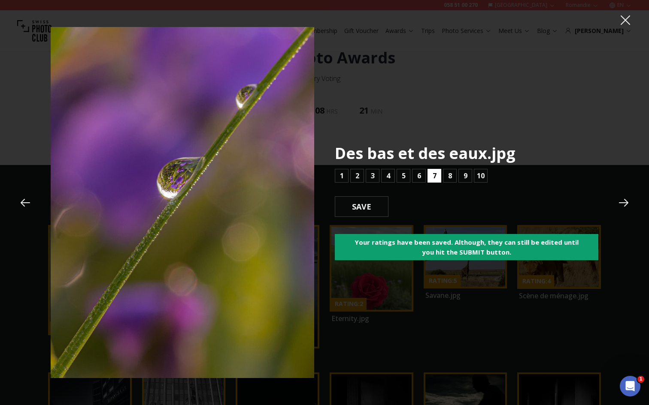
click at [437, 175] on button "7" at bounding box center [434, 176] width 14 height 14
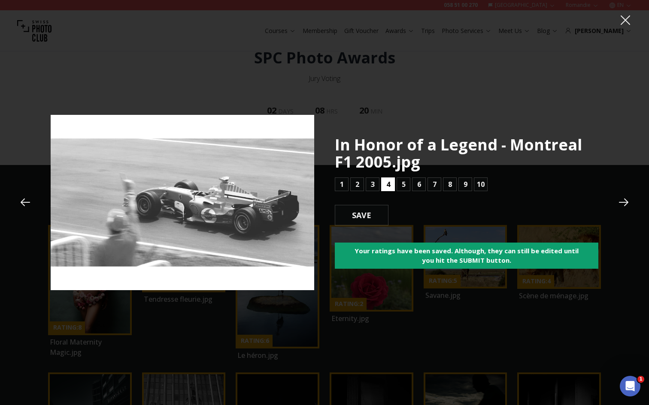
click at [390, 185] on b "4" at bounding box center [388, 184] width 4 height 10
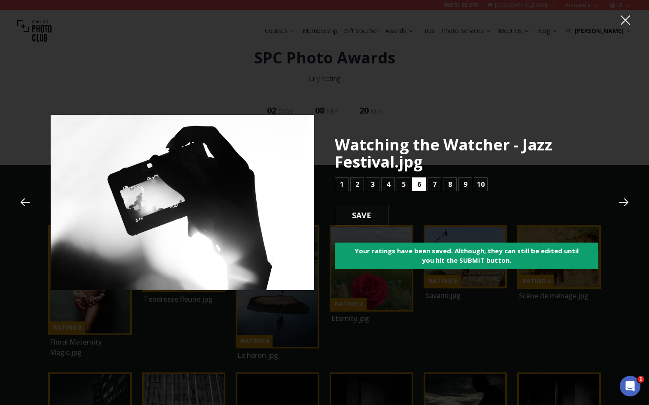
click at [416, 185] on button "6" at bounding box center [419, 185] width 14 height 14
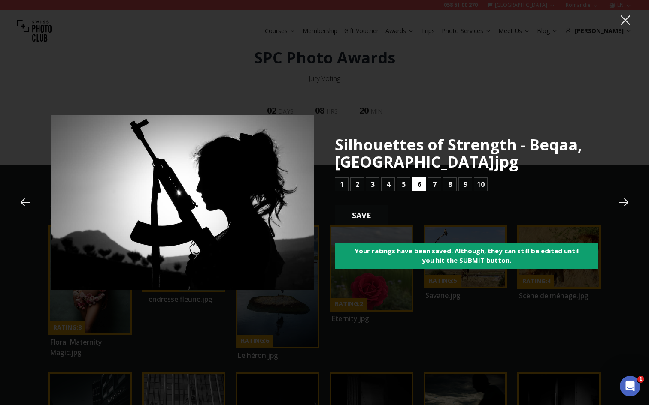
click at [416, 185] on button "6" at bounding box center [419, 185] width 14 height 14
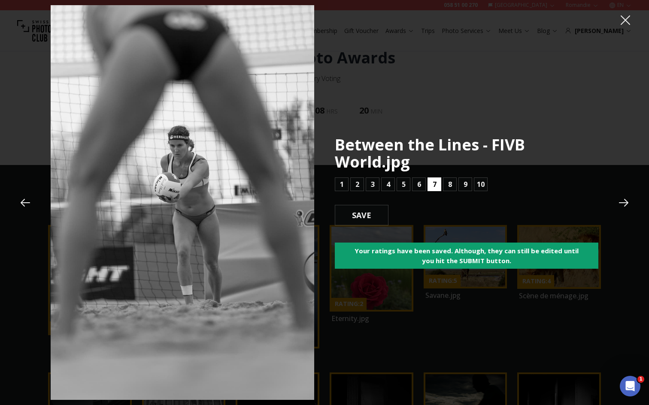
click at [433, 183] on b "7" at bounding box center [435, 184] width 4 height 10
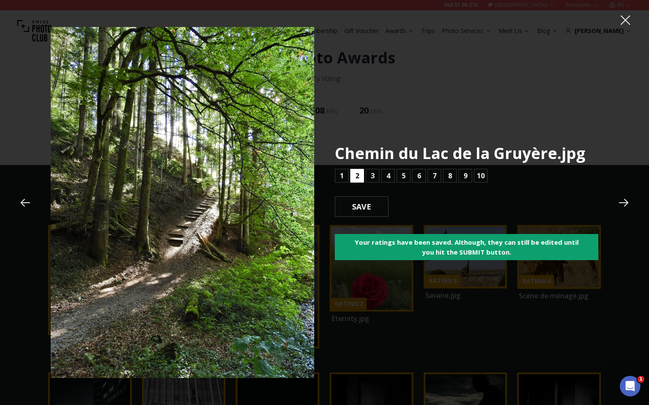
click at [359, 177] on button "2" at bounding box center [357, 176] width 14 height 14
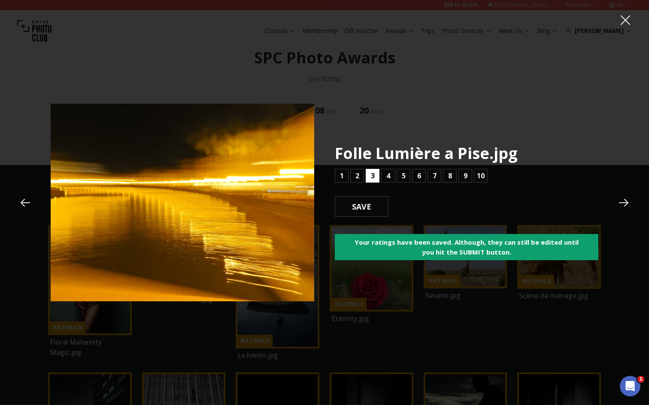
click at [377, 177] on button "3" at bounding box center [373, 176] width 14 height 14
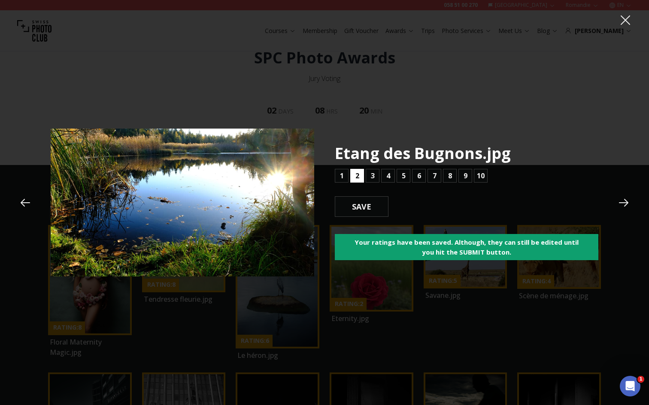
click at [355, 177] on b "2" at bounding box center [357, 176] width 4 height 10
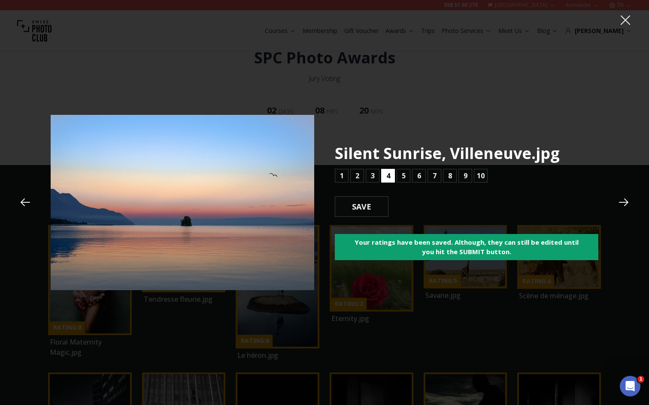
click at [385, 175] on button "4" at bounding box center [388, 176] width 14 height 14
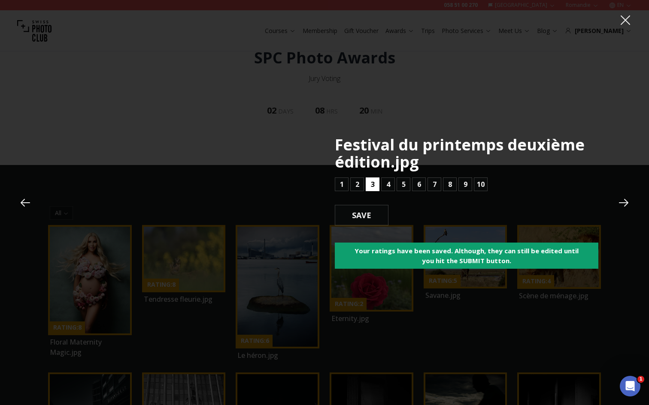
click at [371, 183] on b "3" at bounding box center [373, 184] width 4 height 10
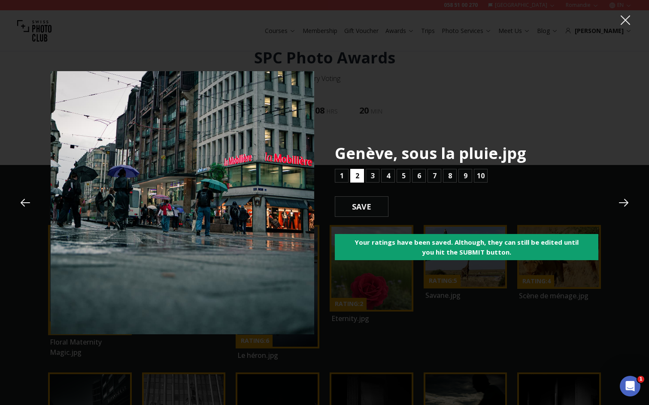
click at [356, 175] on b "2" at bounding box center [357, 176] width 4 height 10
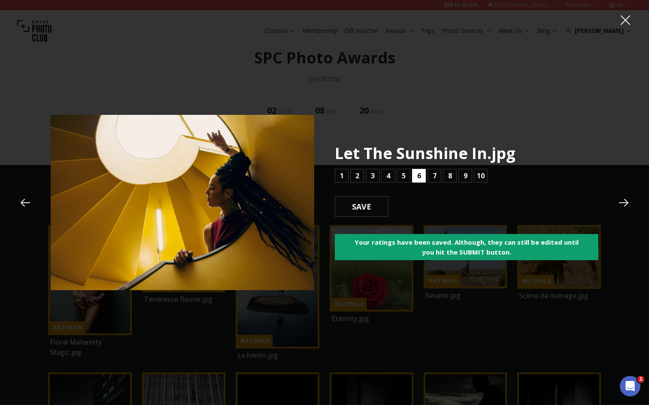
click at [416, 175] on button "6" at bounding box center [419, 176] width 14 height 14
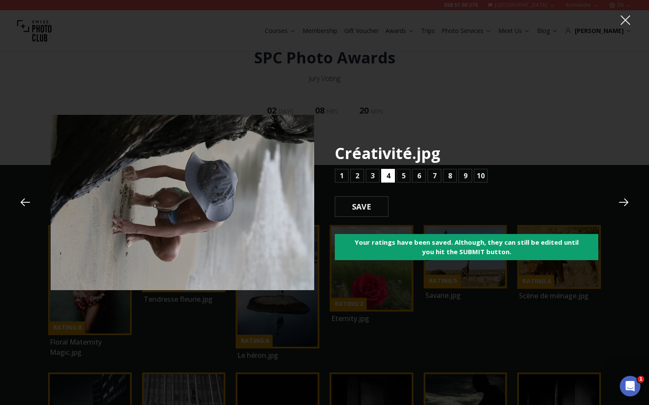
click at [391, 176] on button "4" at bounding box center [388, 176] width 14 height 14
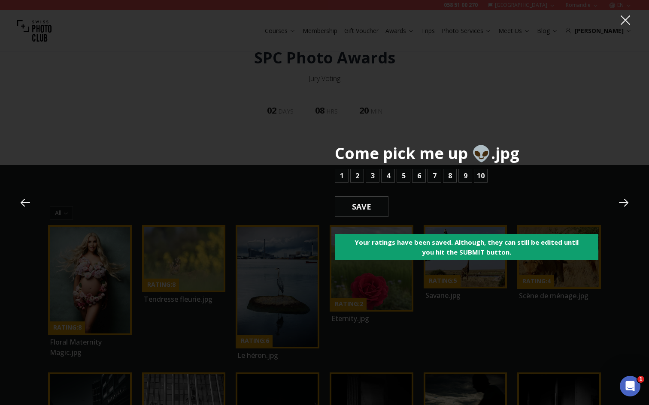
click at [427, 175] on div "1 2 3 4 5 6 7 8 9 10" at bounding box center [411, 176] width 153 height 14
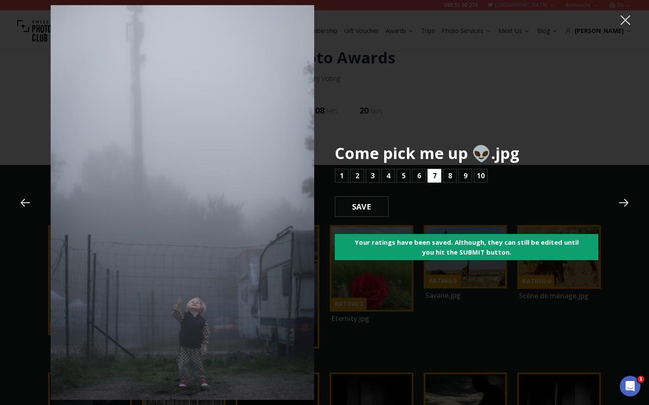
click at [434, 176] on b "7" at bounding box center [435, 176] width 4 height 10
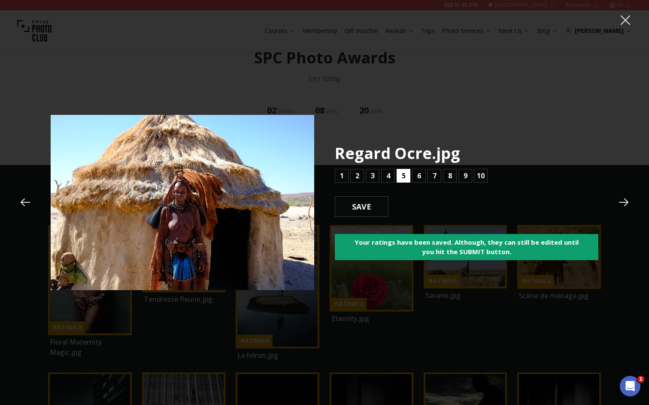
click at [405, 176] on button "5" at bounding box center [403, 176] width 14 height 14
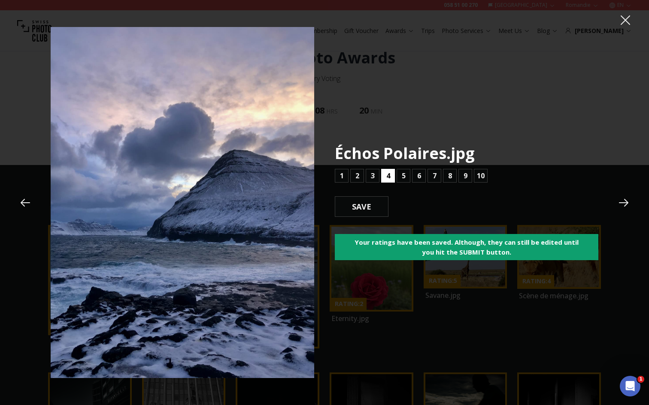
click at [388, 176] on b "4" at bounding box center [388, 176] width 4 height 10
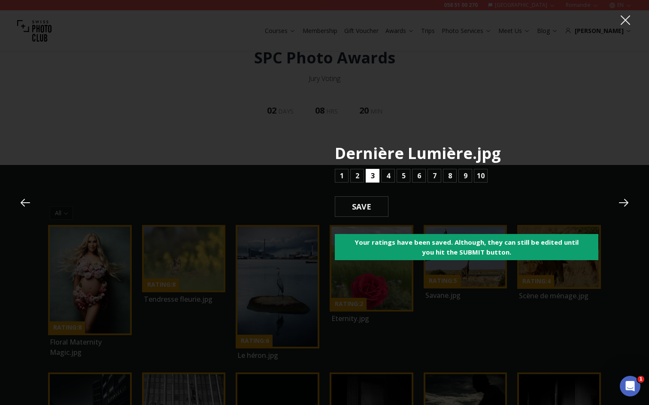
click at [372, 177] on b "3" at bounding box center [373, 176] width 4 height 10
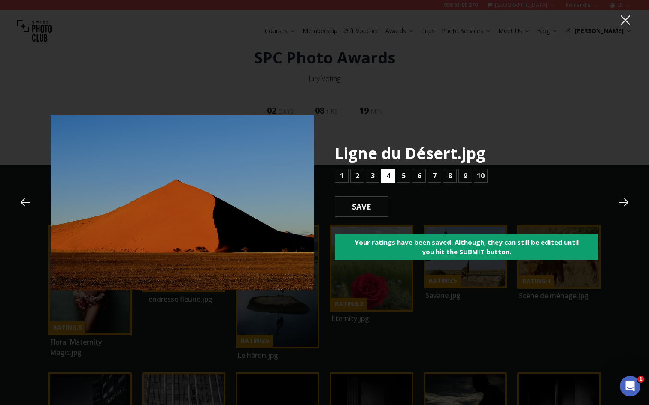
click at [387, 177] on b "4" at bounding box center [388, 176] width 4 height 10
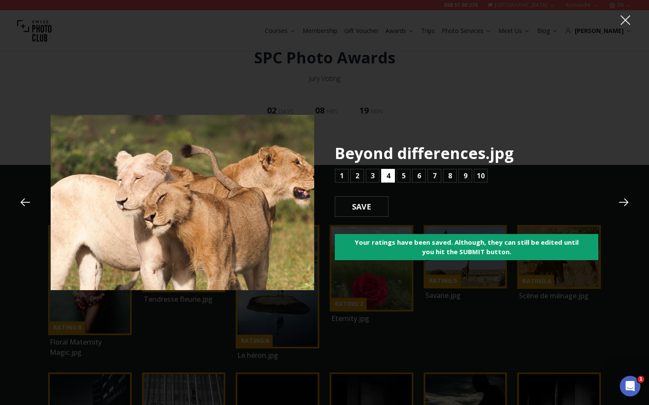
click at [385, 175] on button "4" at bounding box center [388, 176] width 14 height 14
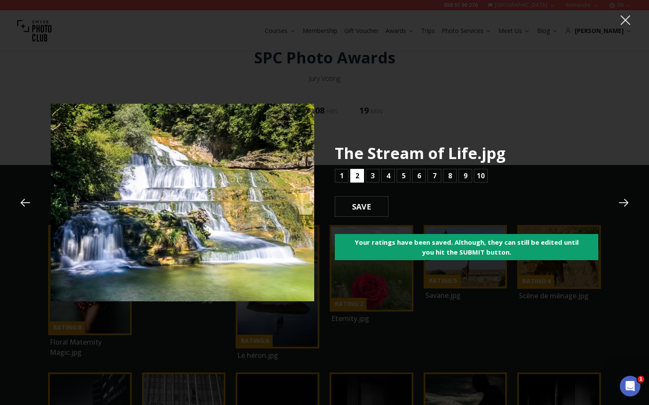
click at [358, 177] on b "2" at bounding box center [357, 176] width 4 height 10
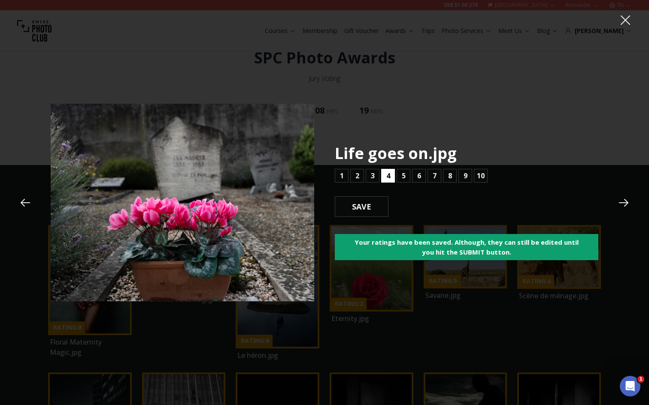
click at [384, 177] on button "4" at bounding box center [388, 176] width 14 height 14
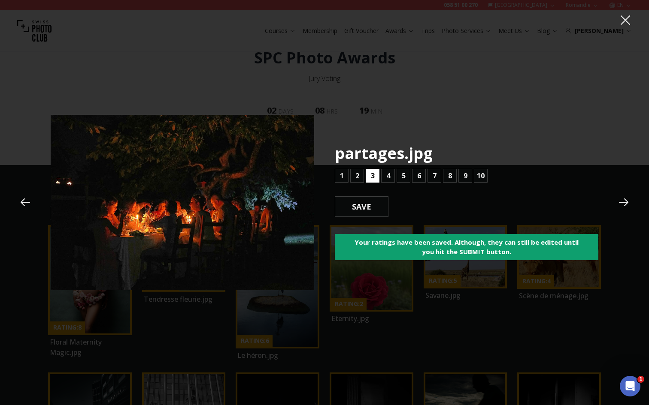
click at [373, 176] on b "3" at bounding box center [373, 176] width 4 height 10
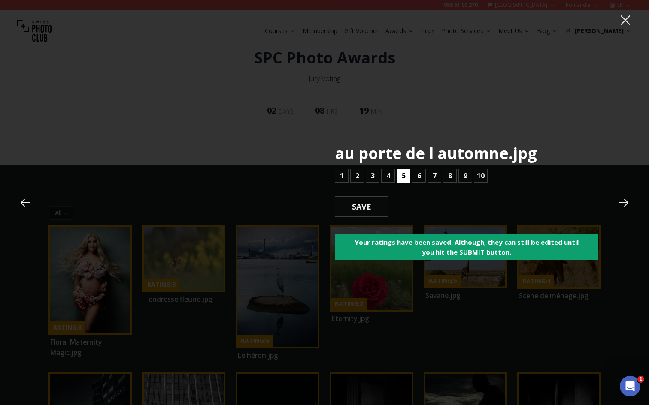
click at [401, 177] on button "5" at bounding box center [403, 176] width 14 height 14
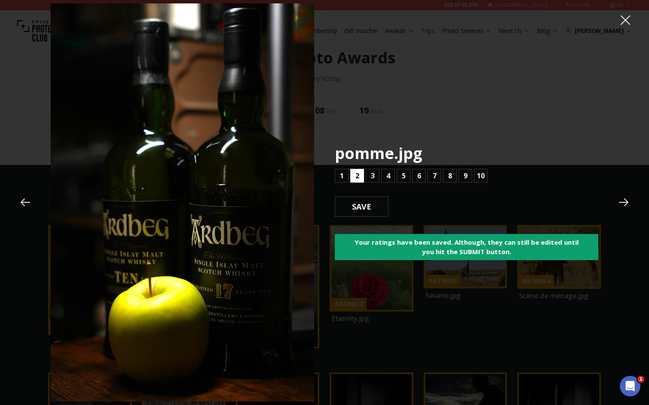
click at [361, 176] on button "2" at bounding box center [357, 176] width 14 height 14
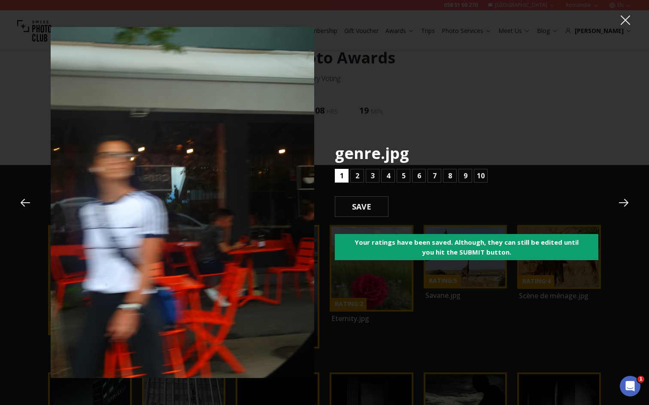
click at [343, 174] on b "1" at bounding box center [342, 176] width 4 height 10
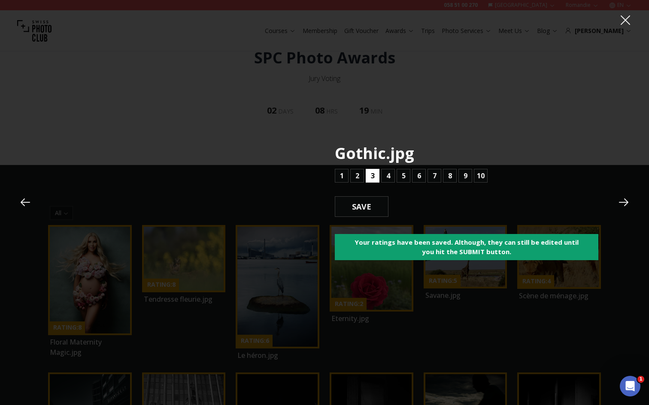
click at [375, 172] on button "3" at bounding box center [373, 176] width 14 height 14
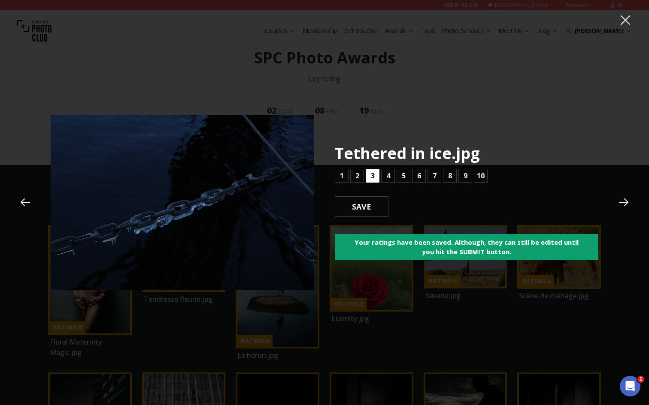
click at [372, 175] on b "3" at bounding box center [373, 176] width 4 height 10
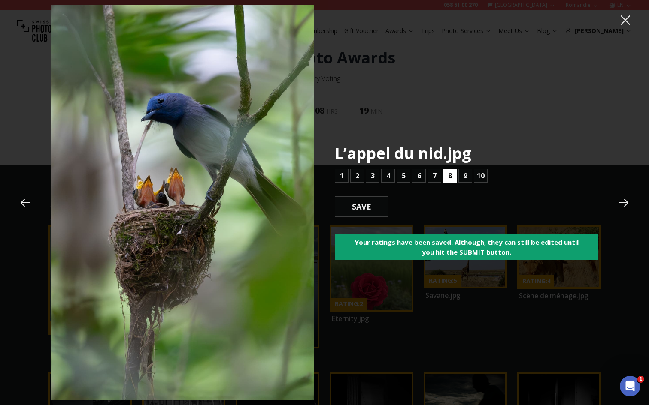
click at [452, 178] on button "8" at bounding box center [450, 176] width 14 height 14
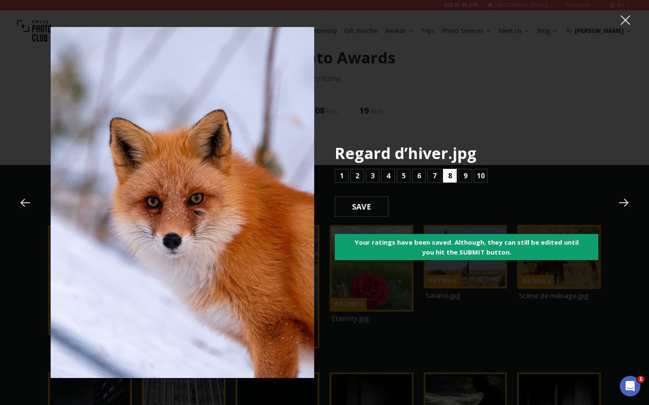
click at [452, 175] on button "8" at bounding box center [450, 176] width 14 height 14
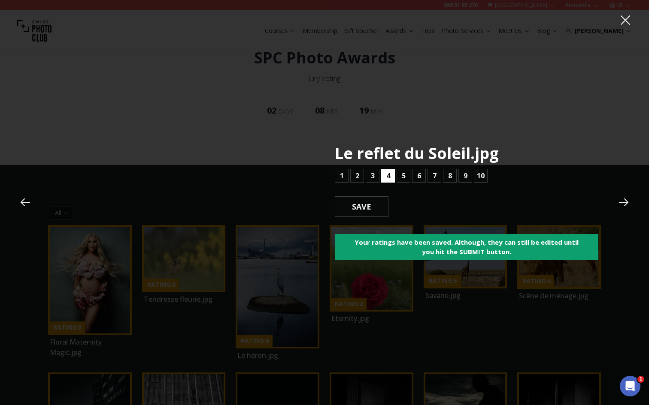
click at [389, 175] on b "4" at bounding box center [388, 176] width 4 height 10
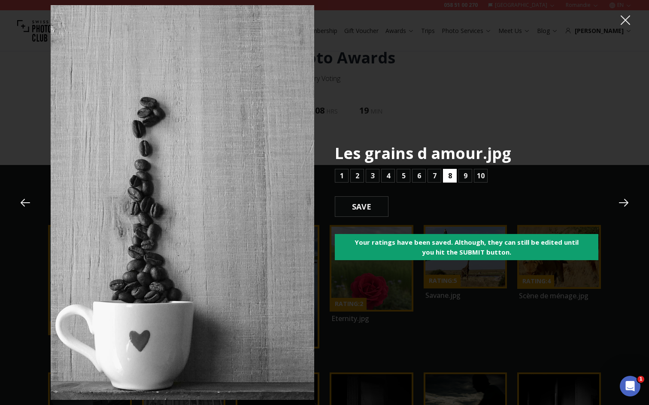
click at [446, 175] on button "8" at bounding box center [450, 176] width 14 height 14
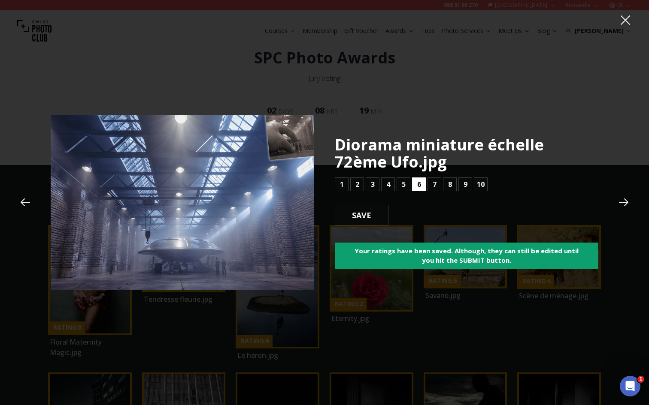
click at [421, 186] on button "6" at bounding box center [419, 185] width 14 height 14
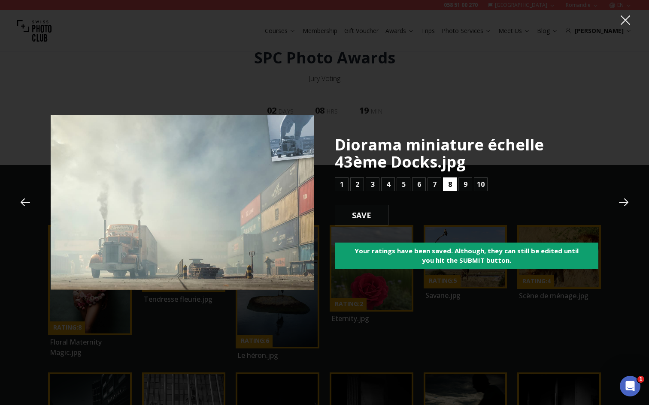
click at [449, 186] on b "8" at bounding box center [450, 184] width 4 height 10
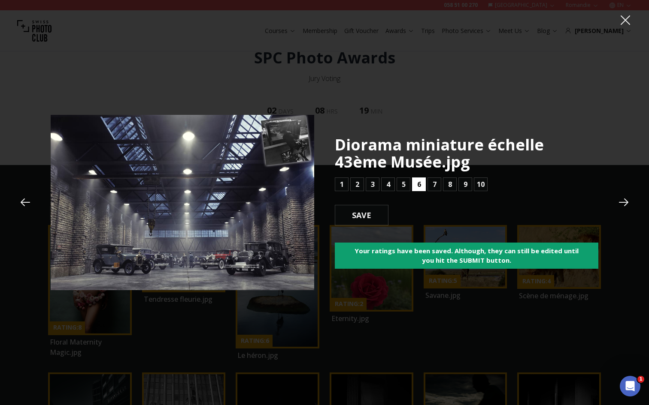
click at [415, 185] on button "6" at bounding box center [419, 185] width 14 height 14
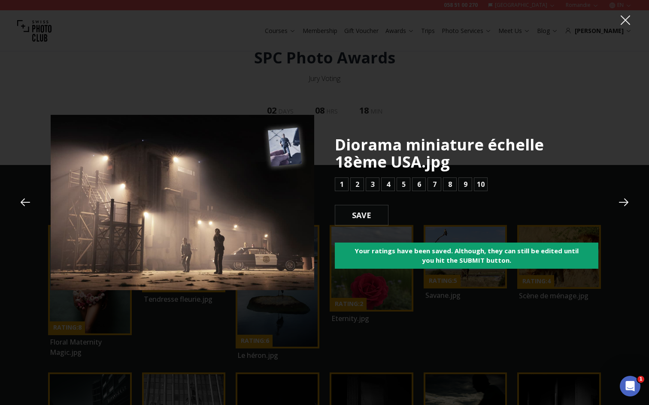
click at [24, 202] on icon at bounding box center [25, 202] width 13 height 13
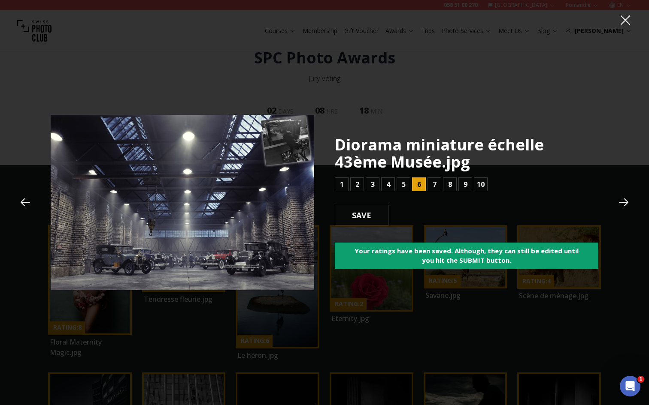
click at [24, 202] on icon at bounding box center [25, 202] width 13 height 13
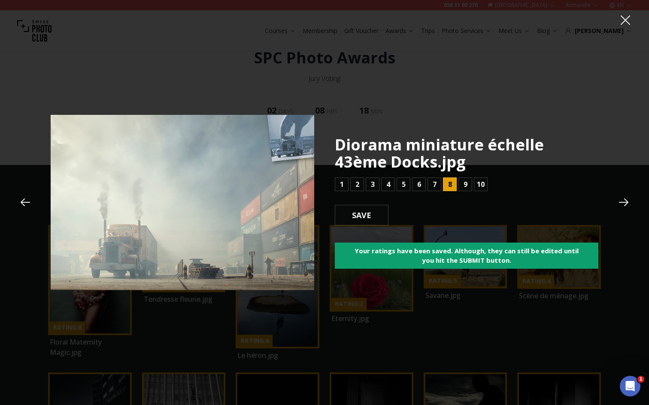
click at [24, 202] on icon at bounding box center [25, 202] width 13 height 13
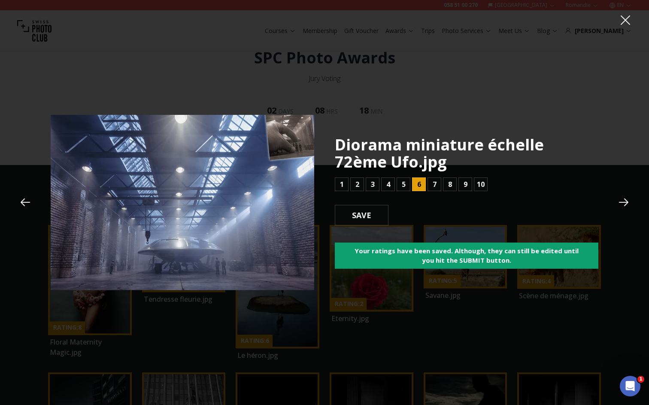
click at [24, 202] on icon at bounding box center [25, 202] width 13 height 13
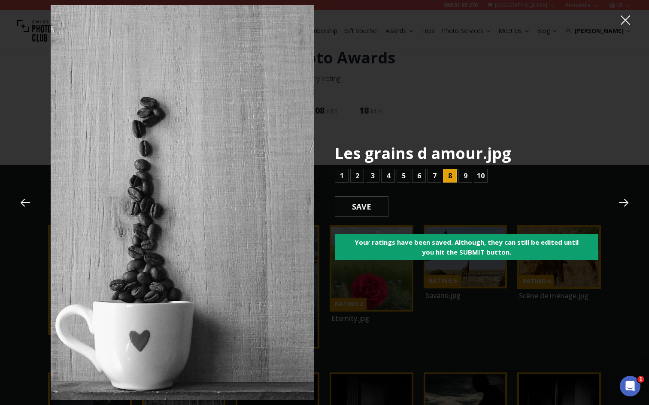
click at [623, 202] on icon at bounding box center [623, 203] width 13 height 13
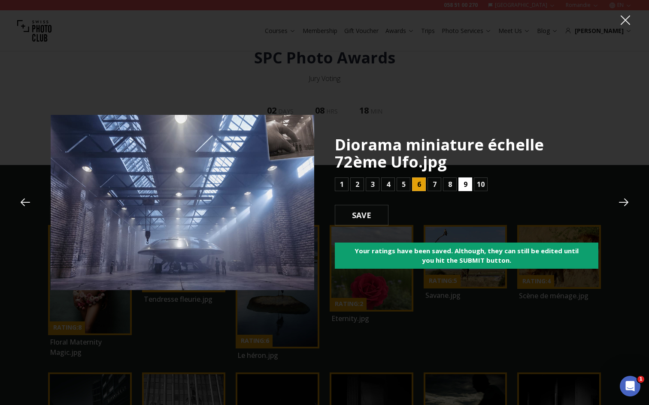
click at [462, 186] on button "9" at bounding box center [465, 185] width 14 height 14
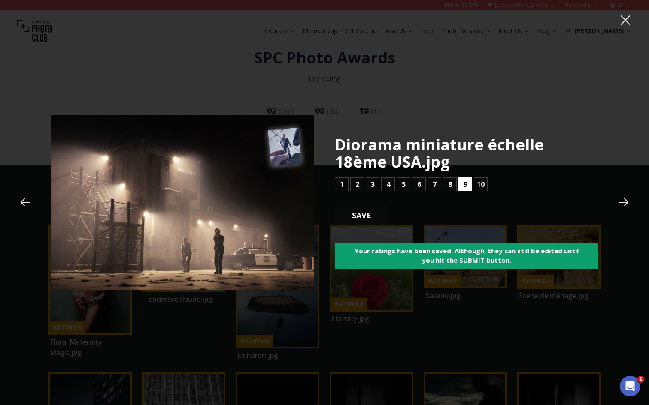
click at [464, 185] on b "9" at bounding box center [465, 184] width 4 height 10
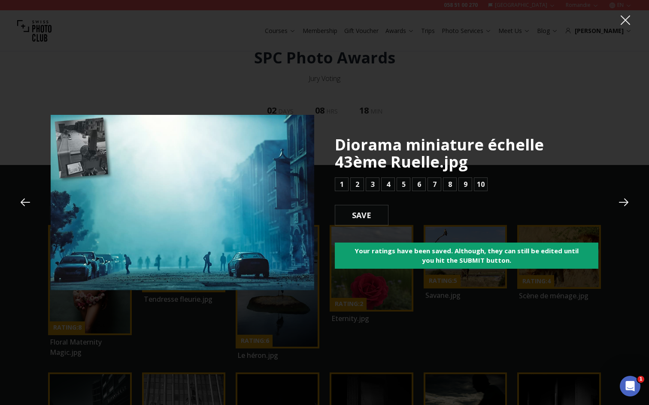
click at [23, 203] on icon at bounding box center [25, 202] width 13 height 13
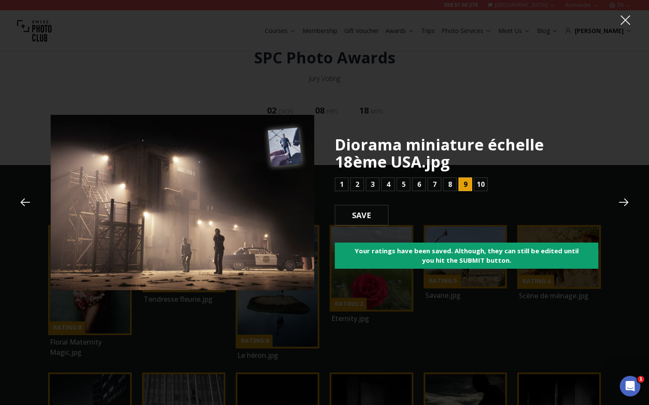
click at [23, 203] on icon at bounding box center [25, 202] width 13 height 13
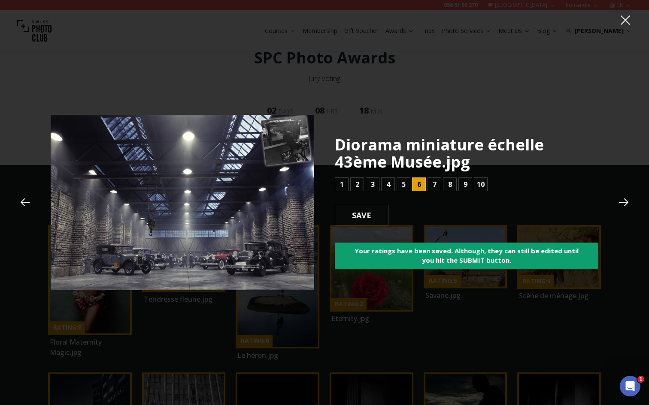
click at [23, 203] on icon at bounding box center [25, 202] width 13 height 13
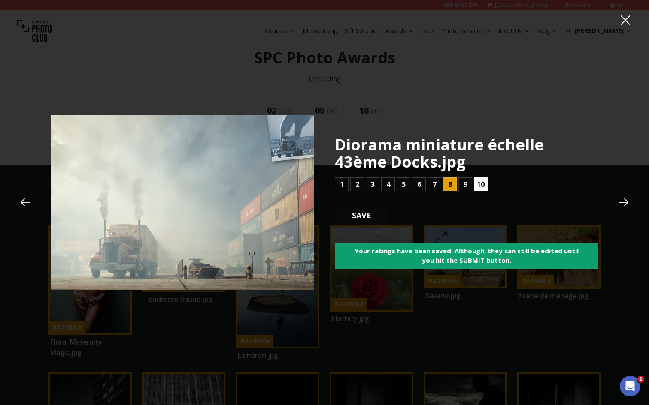
click at [481, 184] on b "10" at bounding box center [481, 184] width 8 height 10
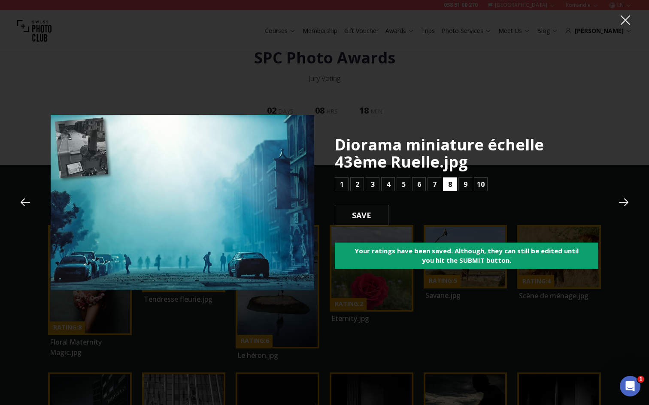
click at [453, 185] on button "8" at bounding box center [450, 185] width 14 height 14
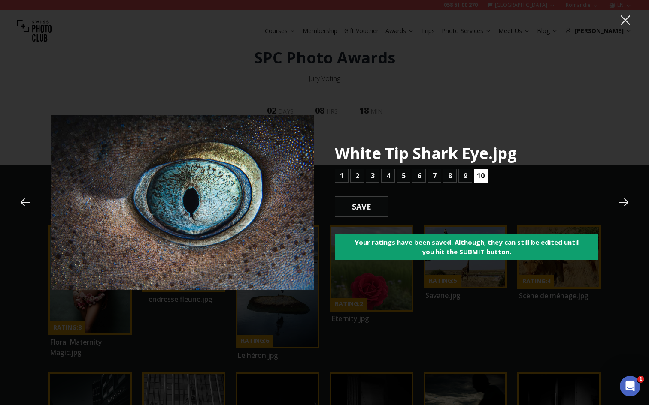
click at [482, 178] on b "10" at bounding box center [481, 176] width 8 height 10
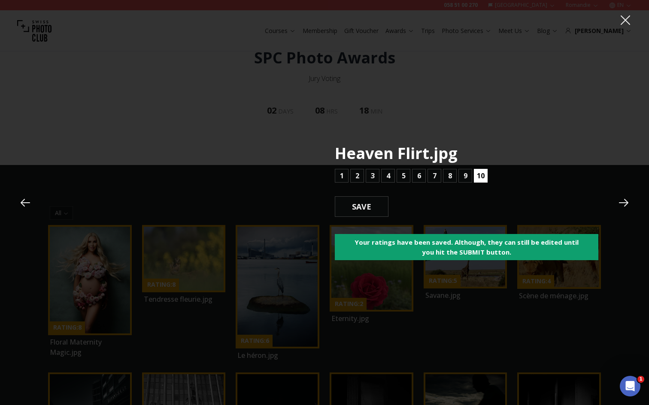
click at [480, 178] on b "10" at bounding box center [481, 176] width 8 height 10
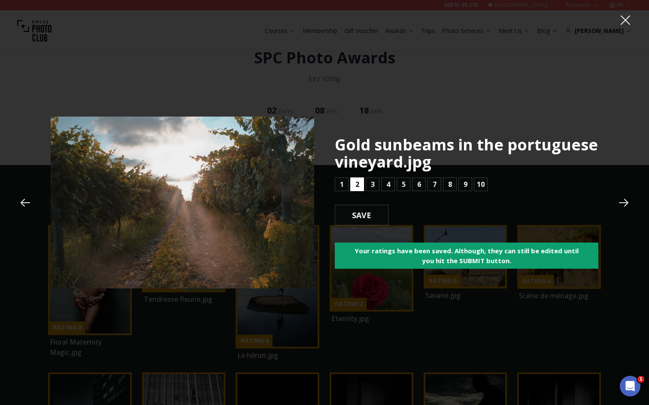
click at [354, 184] on button "2" at bounding box center [357, 185] width 14 height 14
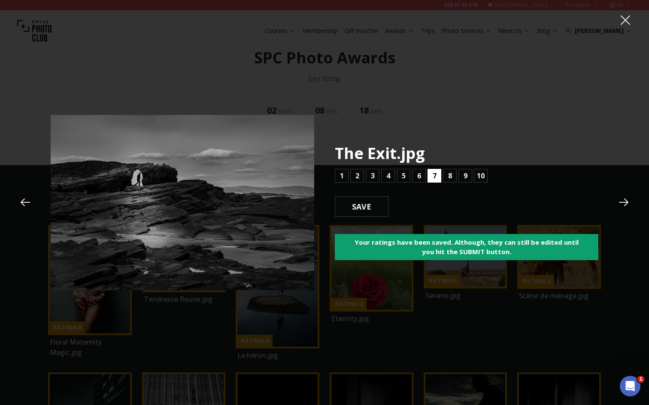
click at [429, 174] on button "7" at bounding box center [434, 176] width 14 height 14
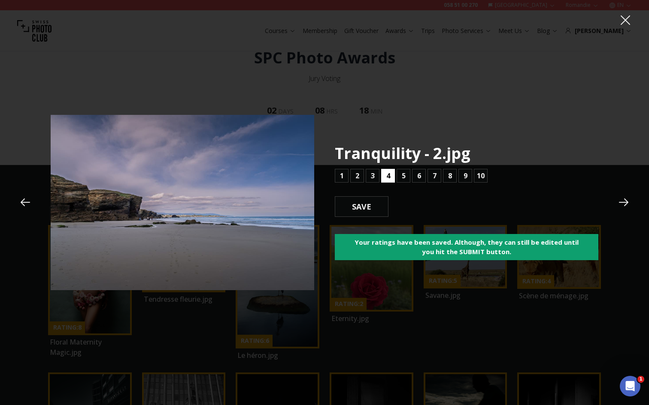
click at [389, 176] on b "4" at bounding box center [388, 176] width 4 height 10
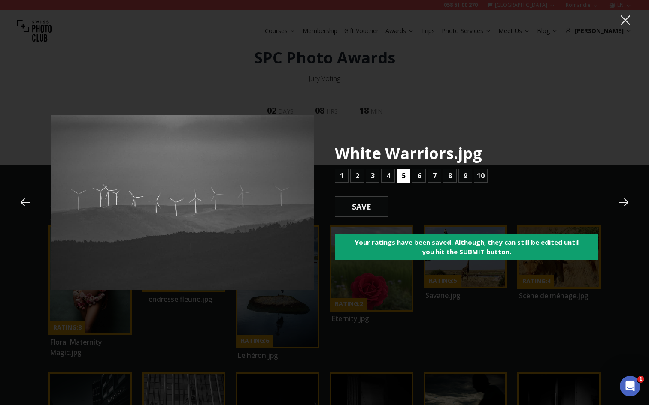
click at [401, 178] on button "5" at bounding box center [403, 176] width 14 height 14
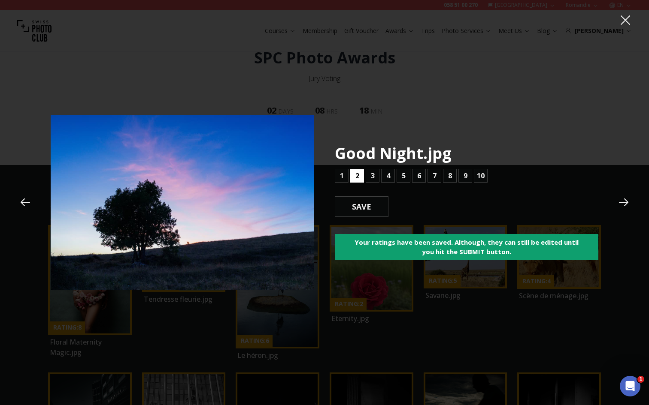
click at [355, 177] on b "2" at bounding box center [357, 176] width 4 height 10
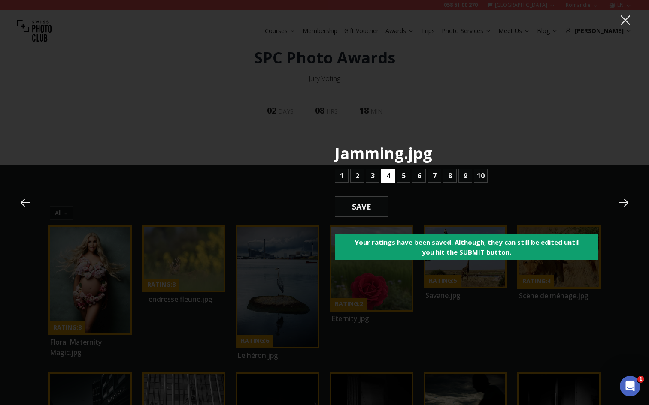
click at [387, 176] on b "4" at bounding box center [388, 176] width 4 height 10
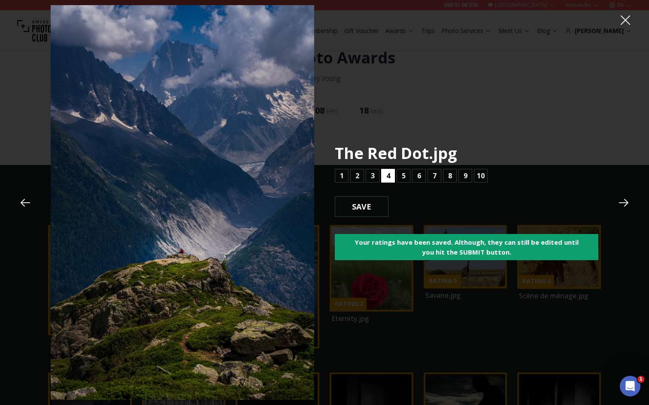
click at [384, 176] on button "4" at bounding box center [388, 176] width 14 height 14
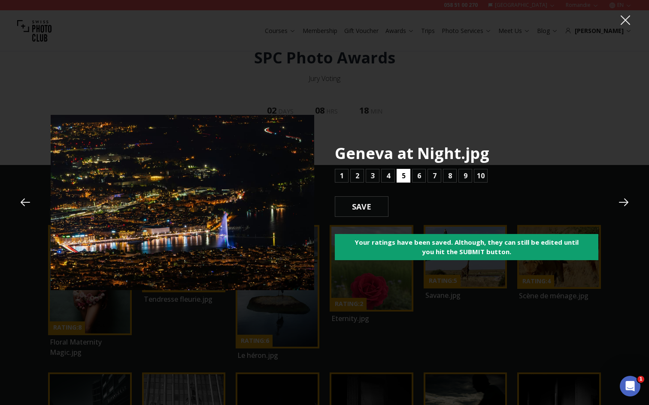
click at [405, 178] on b "5" at bounding box center [404, 176] width 4 height 10
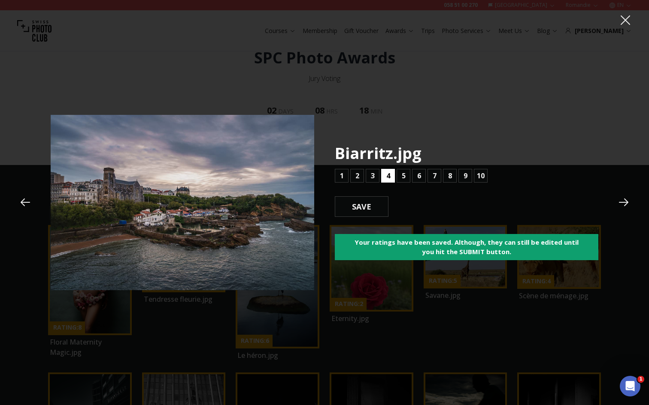
click at [387, 176] on b "4" at bounding box center [388, 176] width 4 height 10
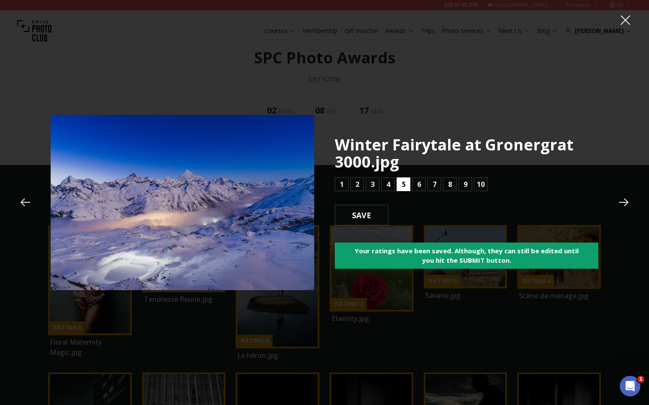
click at [402, 183] on b "5" at bounding box center [404, 184] width 4 height 10
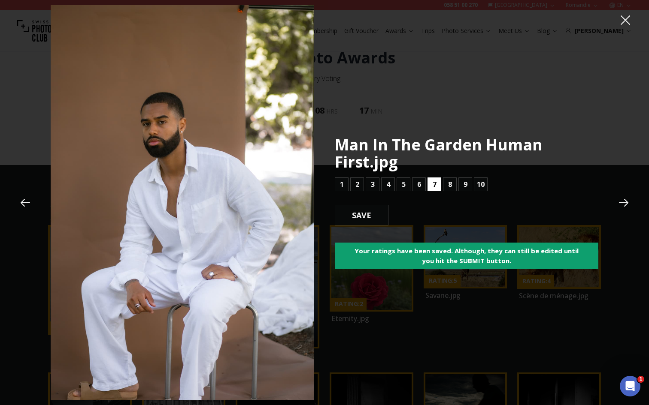
click at [433, 186] on b "7" at bounding box center [435, 184] width 4 height 10
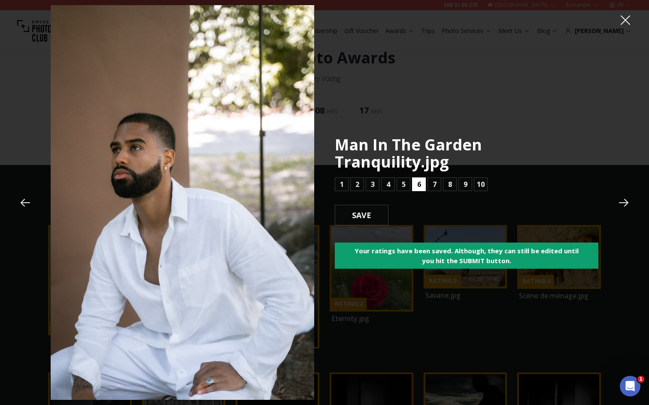
click at [418, 179] on b "6" at bounding box center [419, 184] width 4 height 10
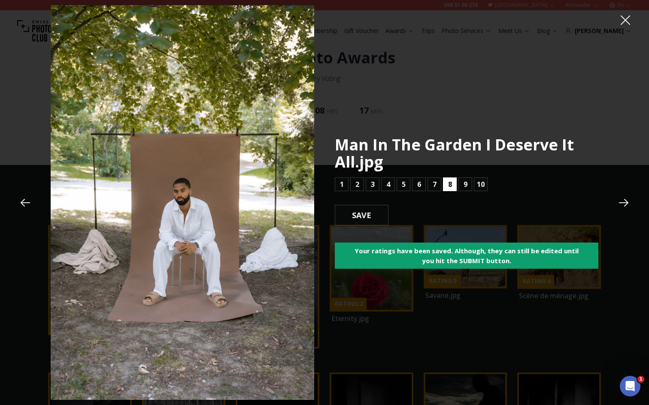
click at [445, 183] on button "8" at bounding box center [450, 185] width 14 height 14
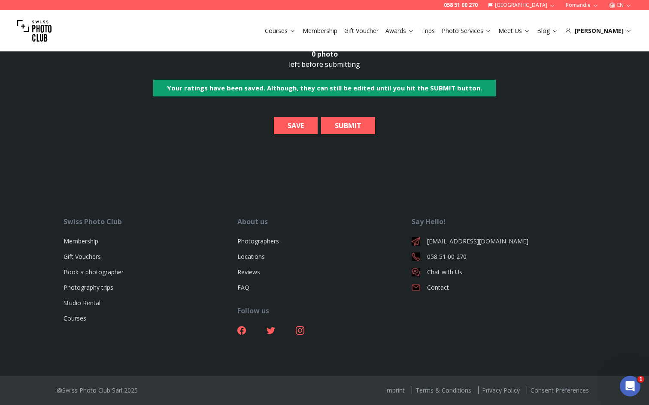
scroll to position [8771, 0]
click at [302, 131] on b "SAVE" at bounding box center [296, 126] width 30 height 10
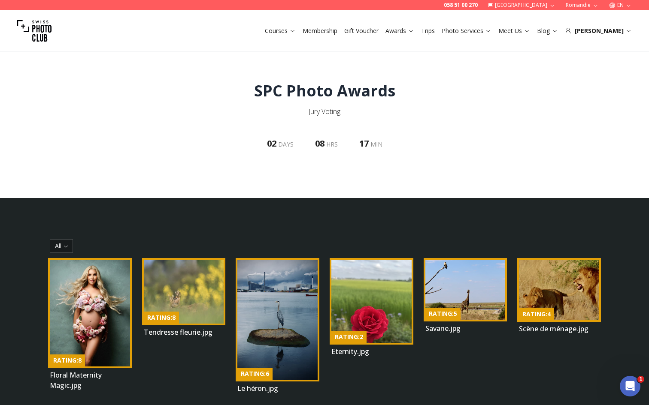
scroll to position [0, 0]
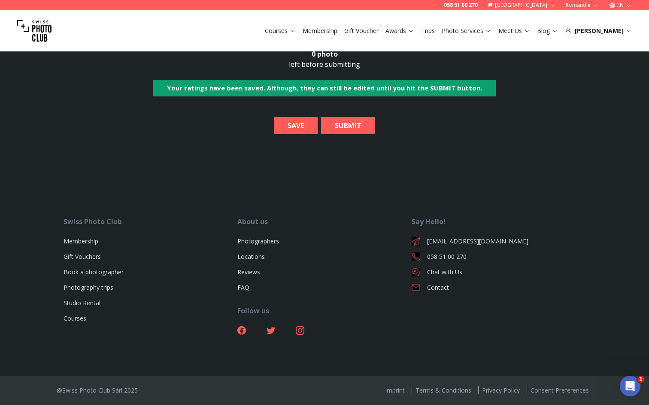
scroll to position [8826, 0]
click at [353, 131] on b "SUBMIT" at bounding box center [348, 126] width 40 height 10
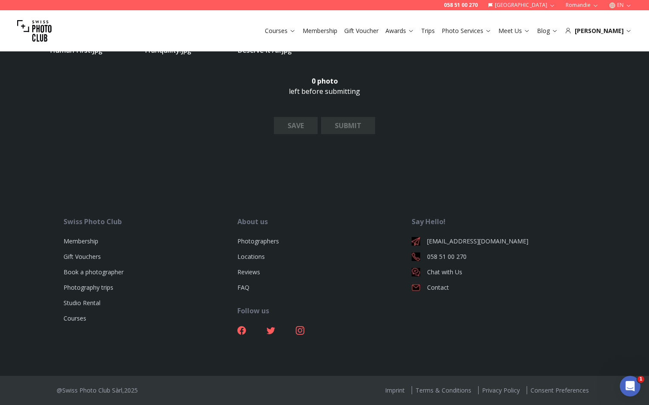
select select
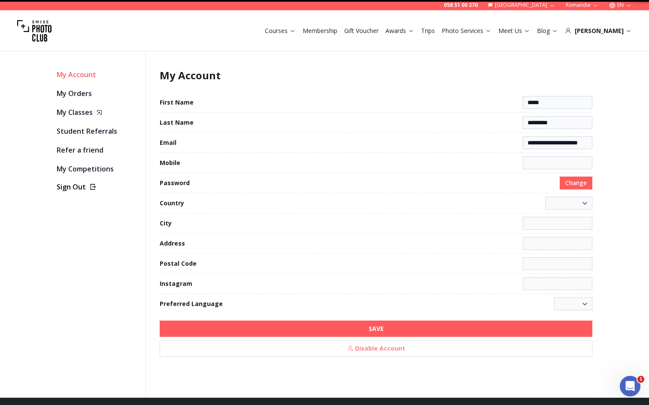
select select "**********"
type input "********"
select select "******"
